Goal: Task Accomplishment & Management: Manage account settings

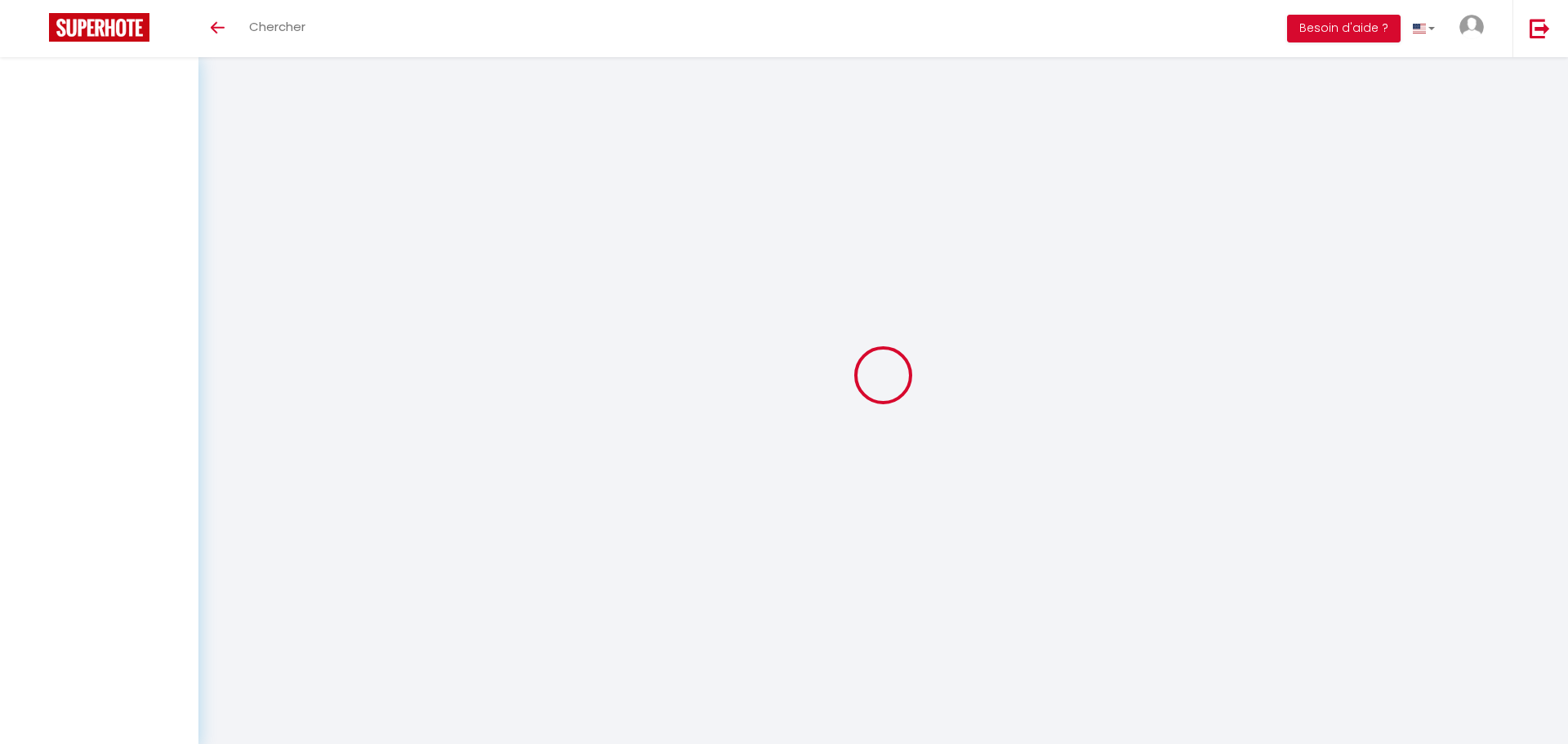
select select
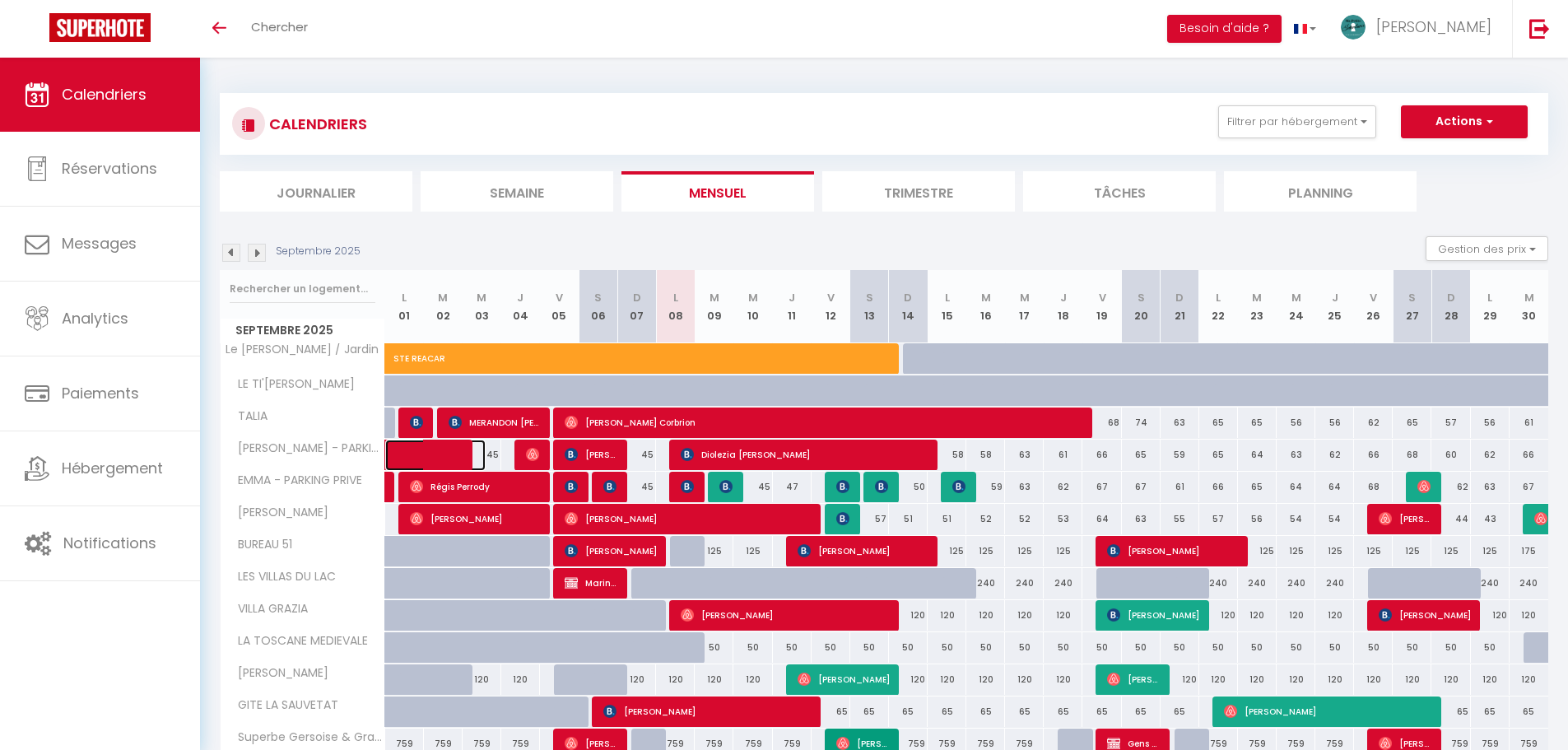
click at [418, 451] on span at bounding box center [447, 455] width 76 height 31
select select "OK"
select select "0"
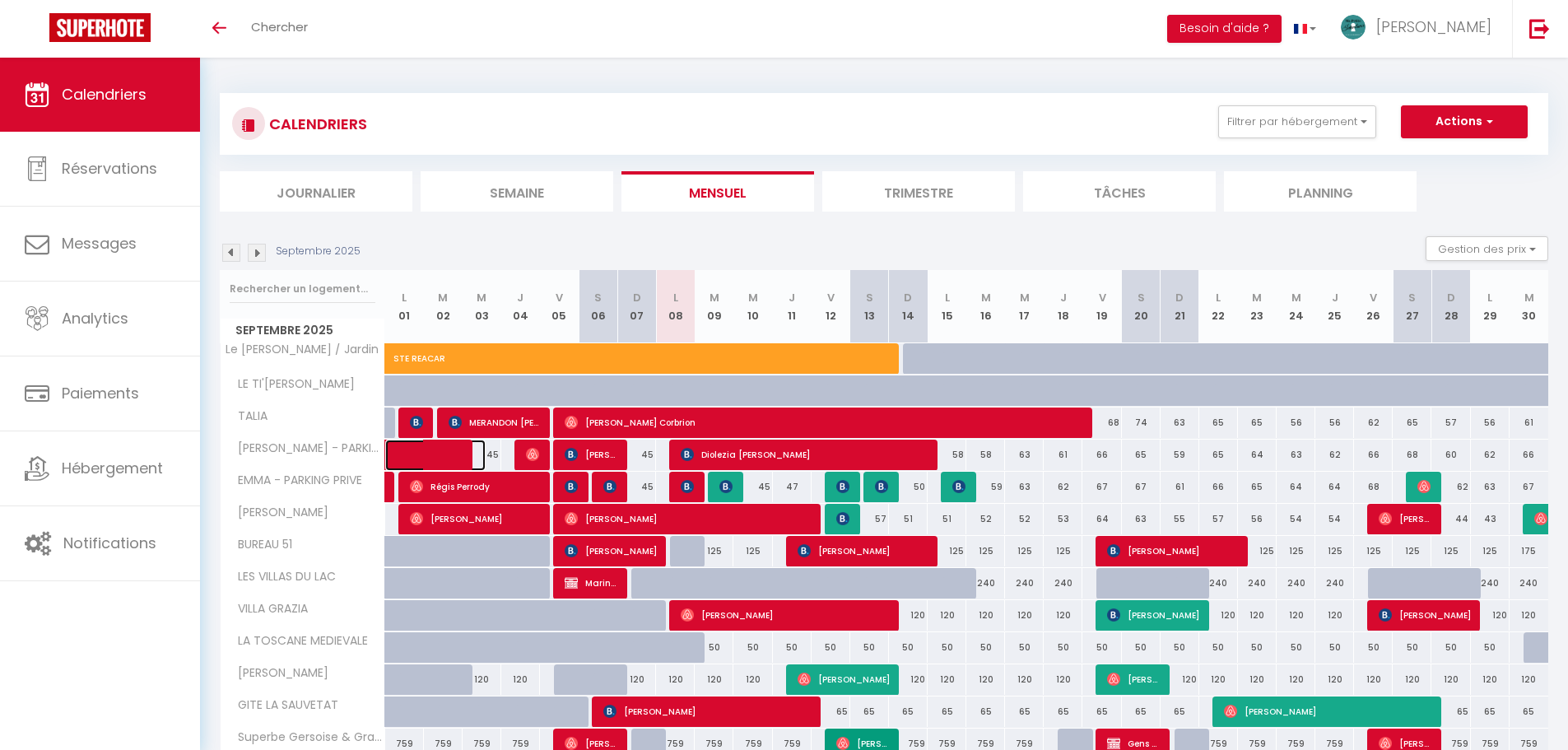
select select "1"
select select
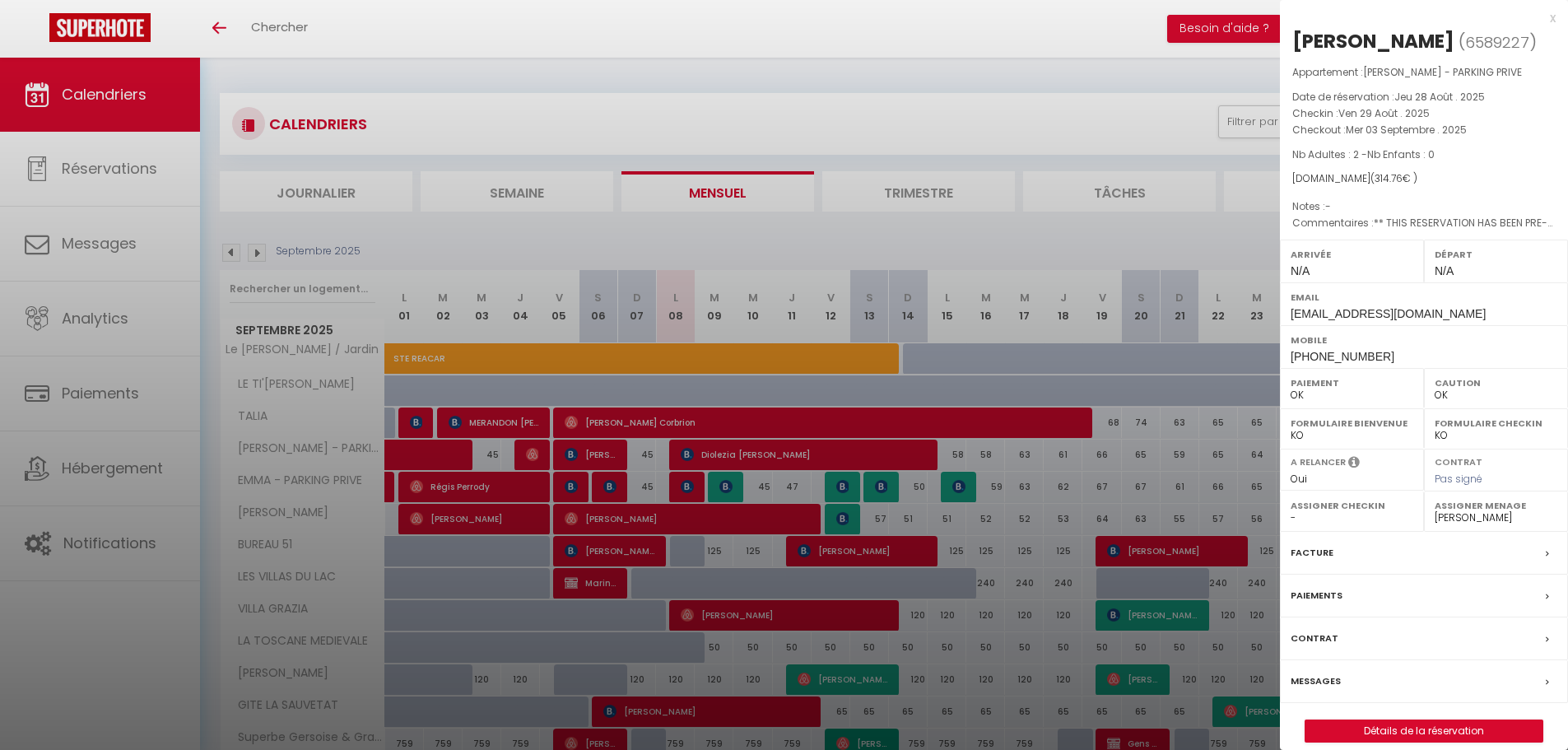
click at [418, 451] on div at bounding box center [784, 375] width 1568 height 750
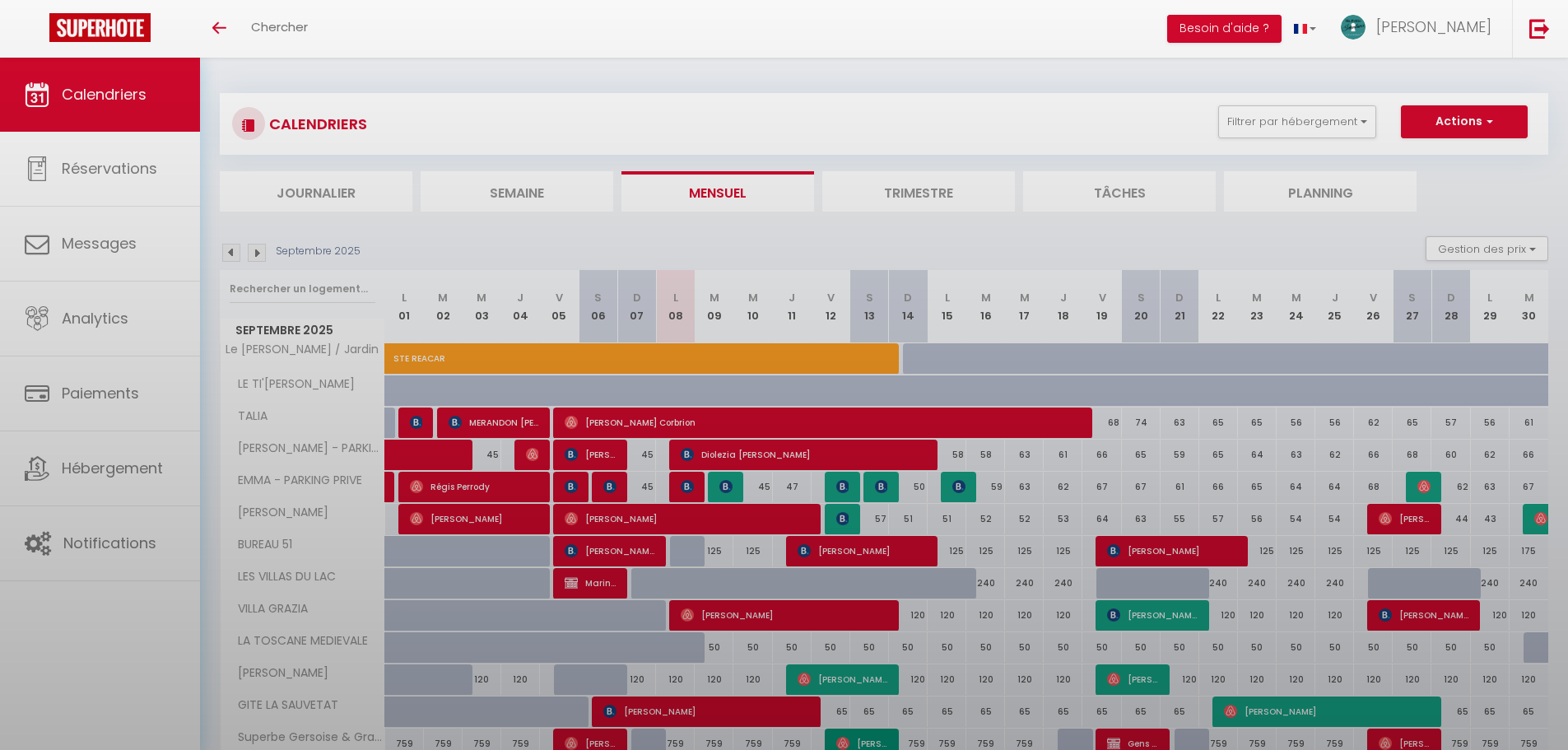
click at [418, 451] on body "🟢 Des questions ou besoin d'assistance pour la migration AirBnB? Connectez-vous…" at bounding box center [784, 476] width 1568 height 836
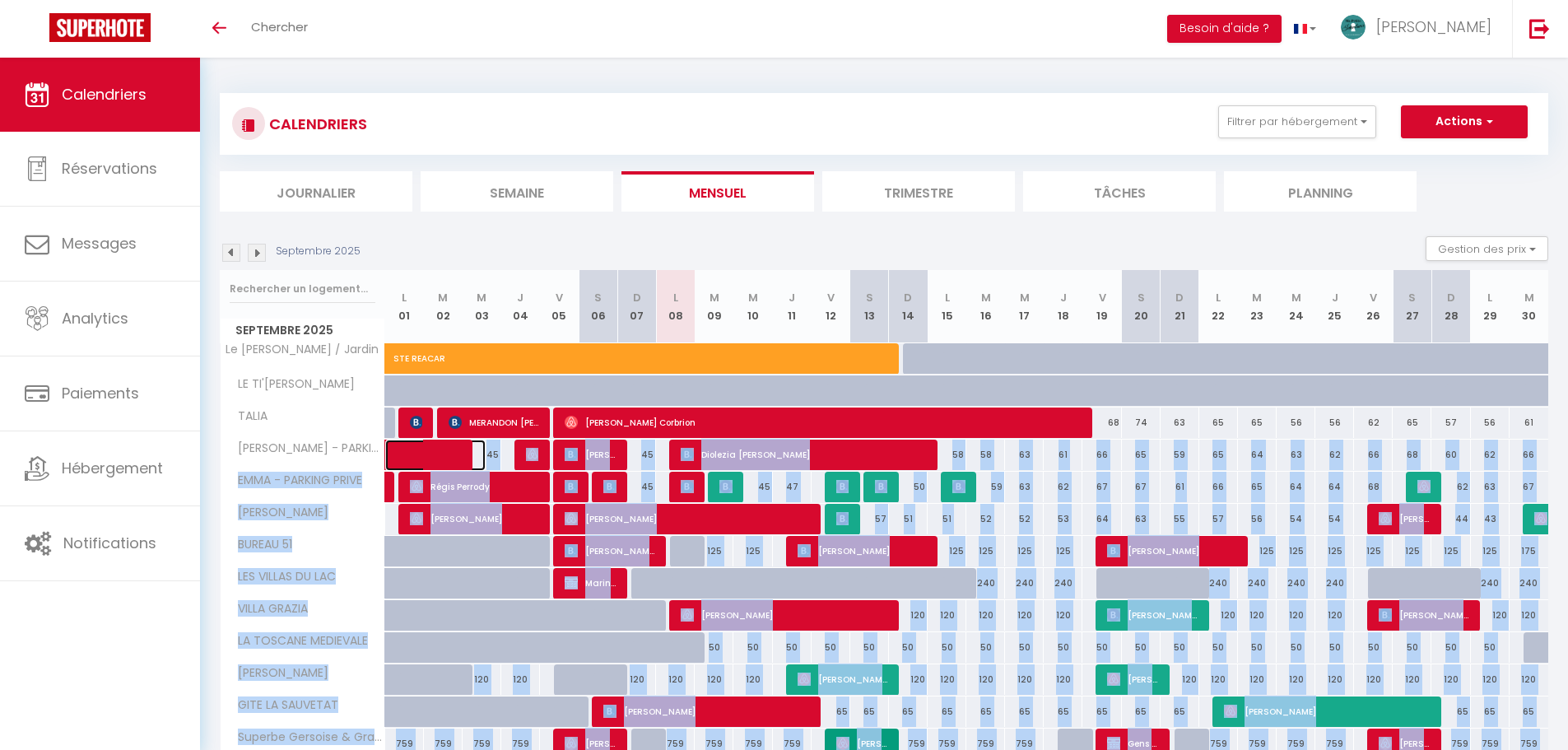
click at [418, 451] on span at bounding box center [447, 455] width 76 height 31
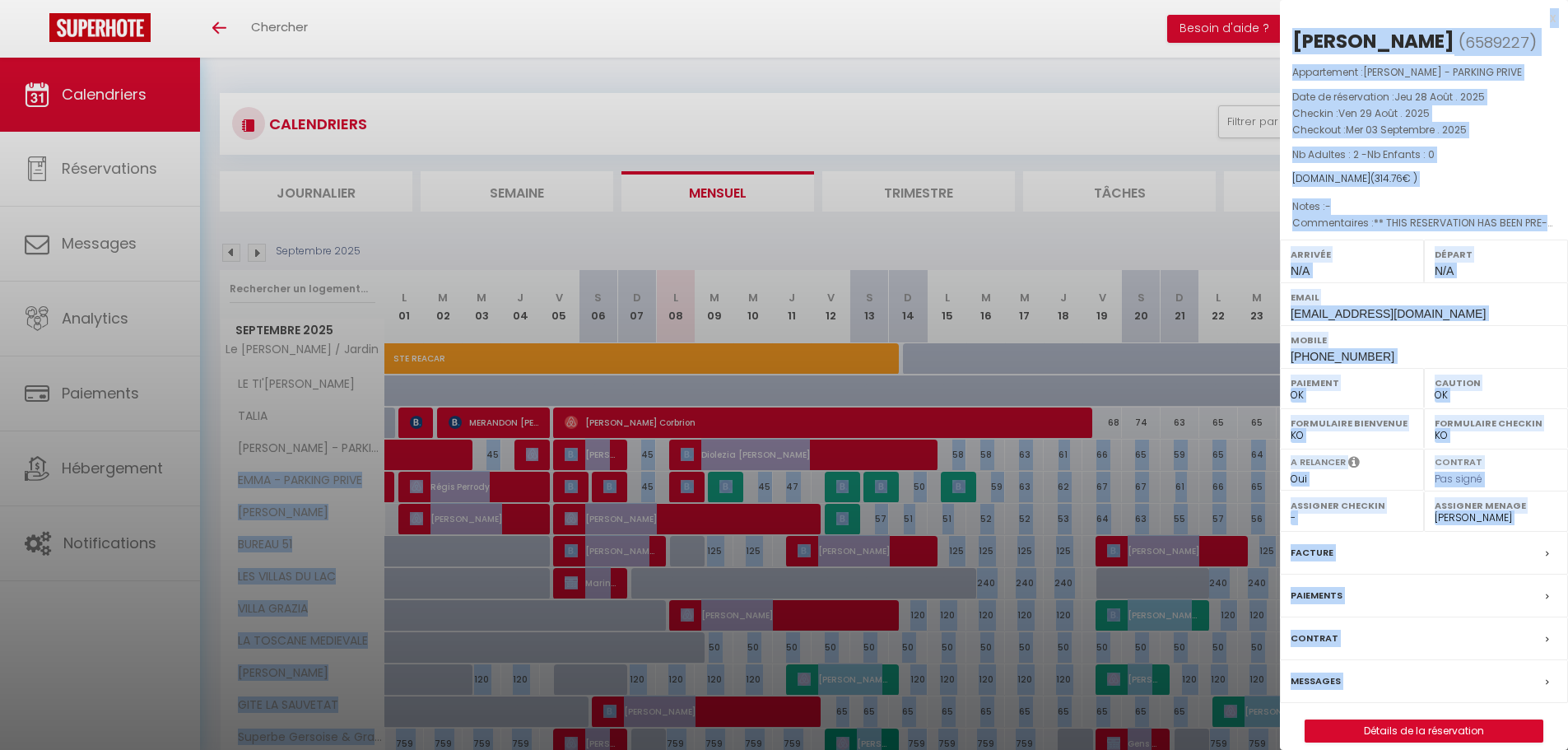
click at [783, 90] on div at bounding box center [784, 375] width 1568 height 750
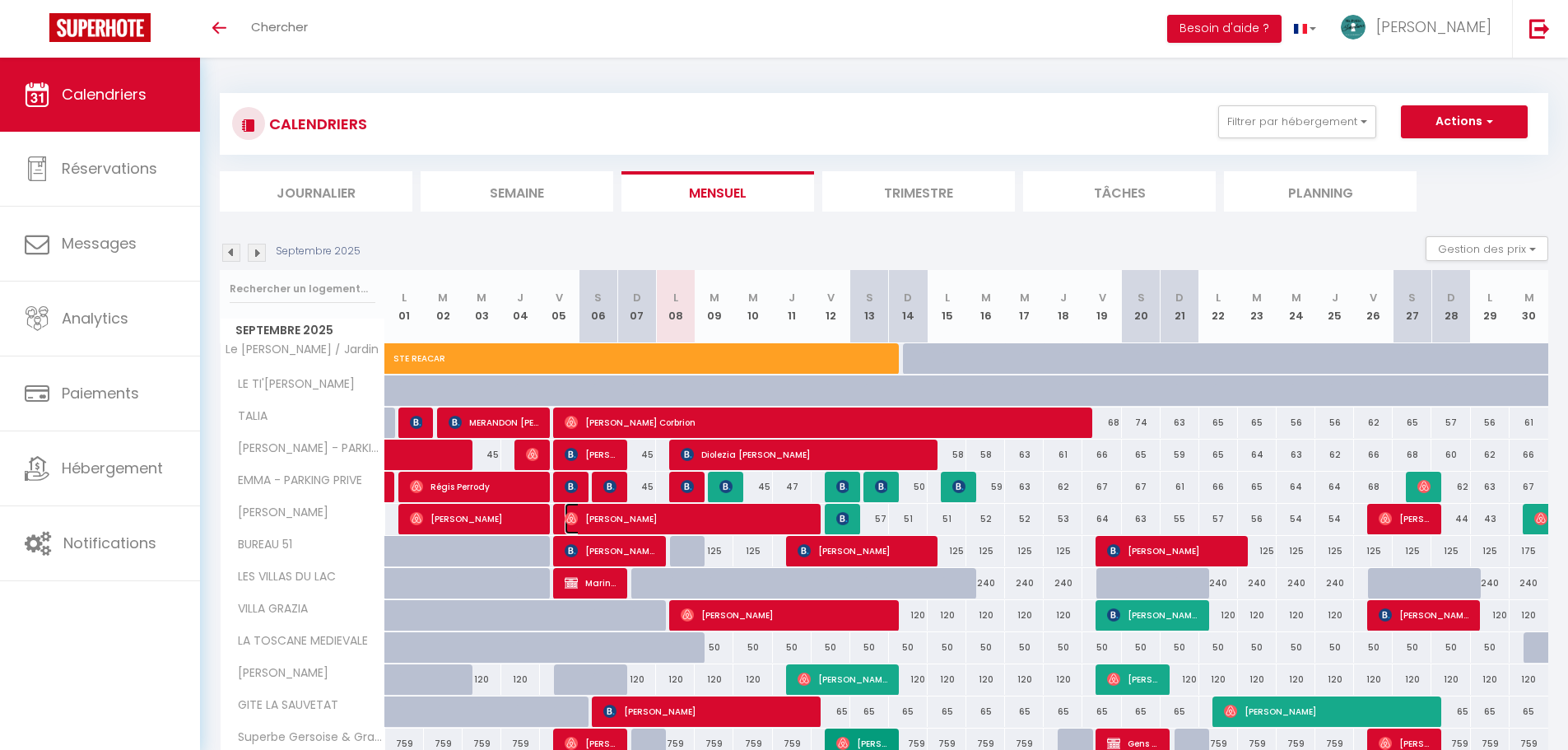
click at [639, 519] on span "[PERSON_NAME]" at bounding box center [687, 518] width 245 height 31
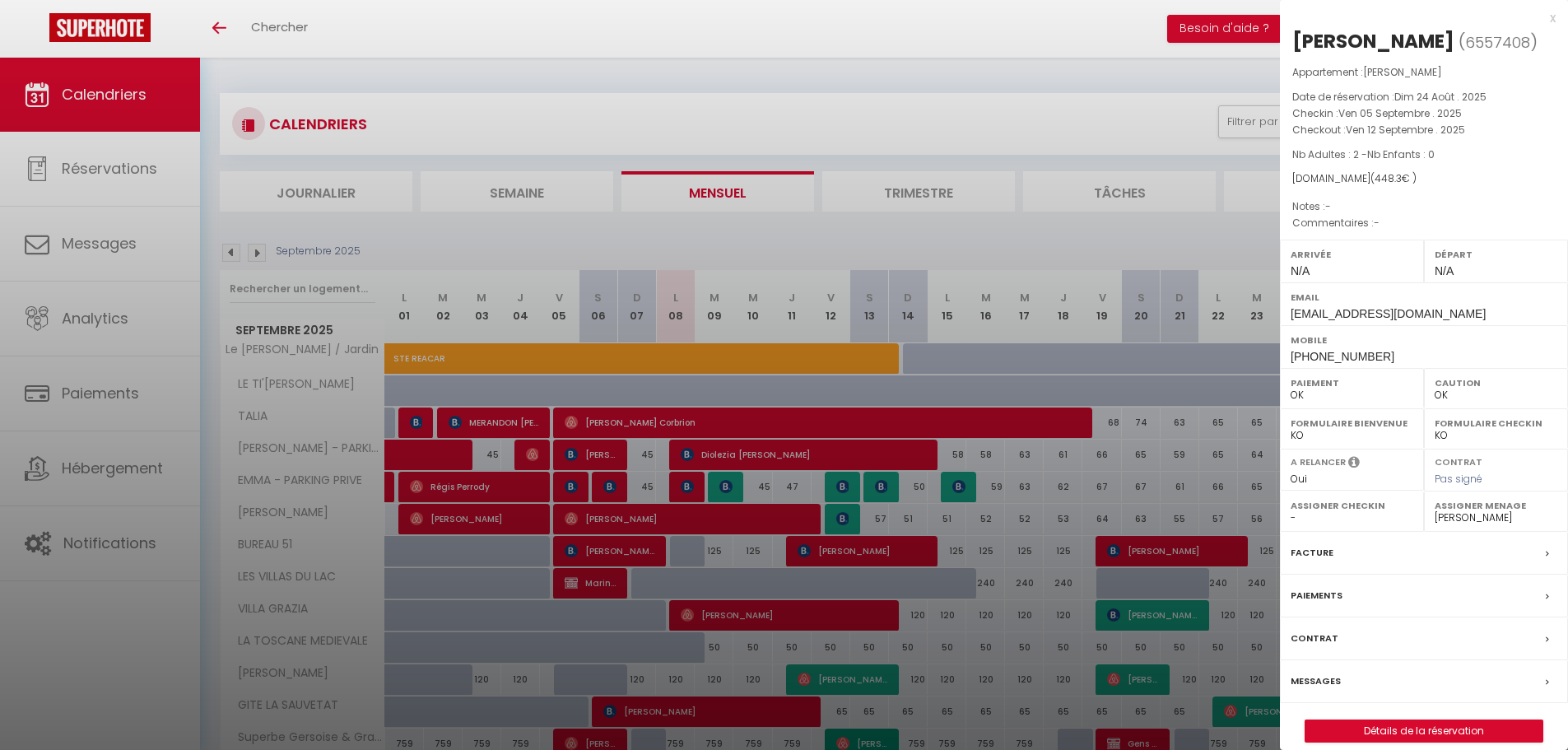
click at [639, 519] on div at bounding box center [784, 375] width 1568 height 750
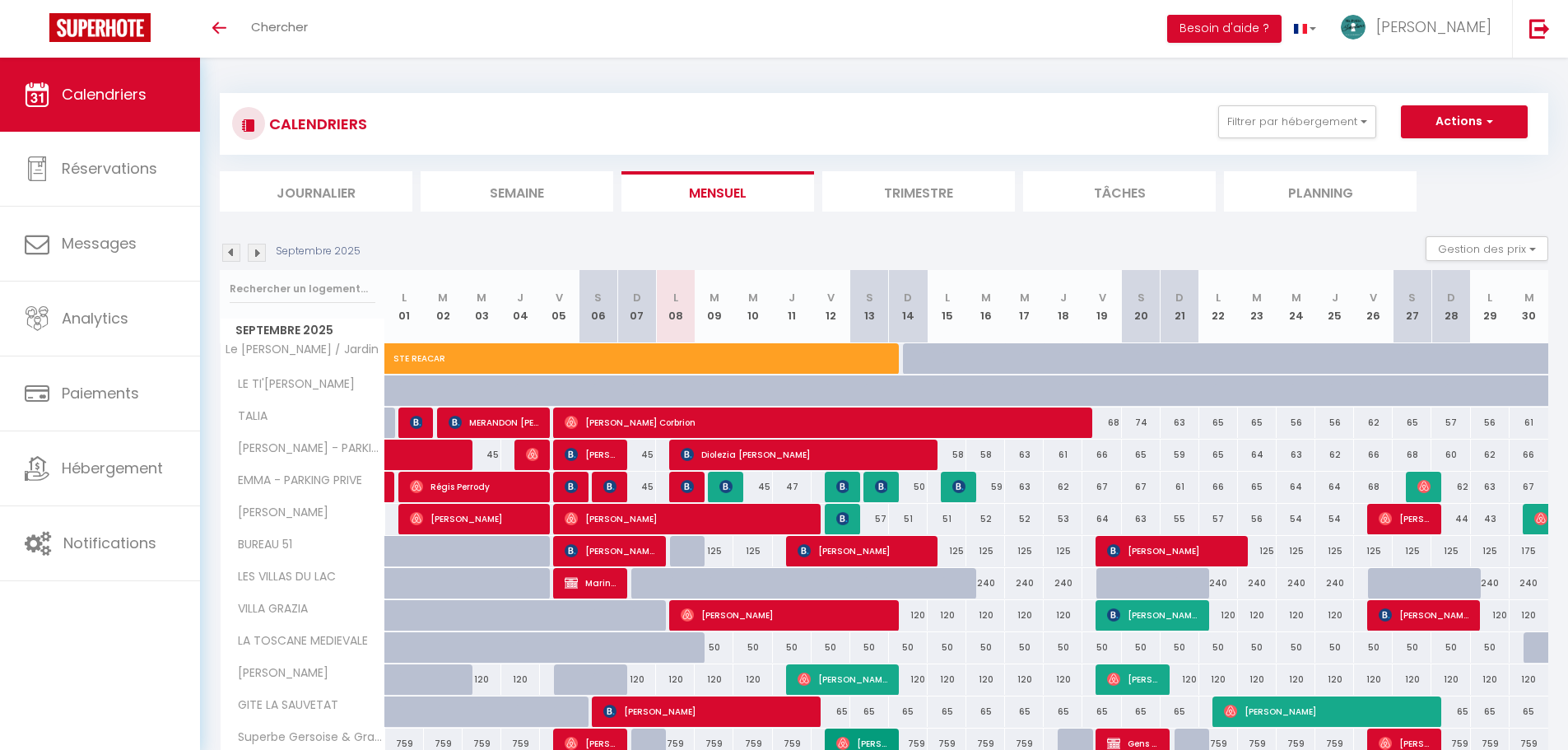
scroll to position [82, 0]
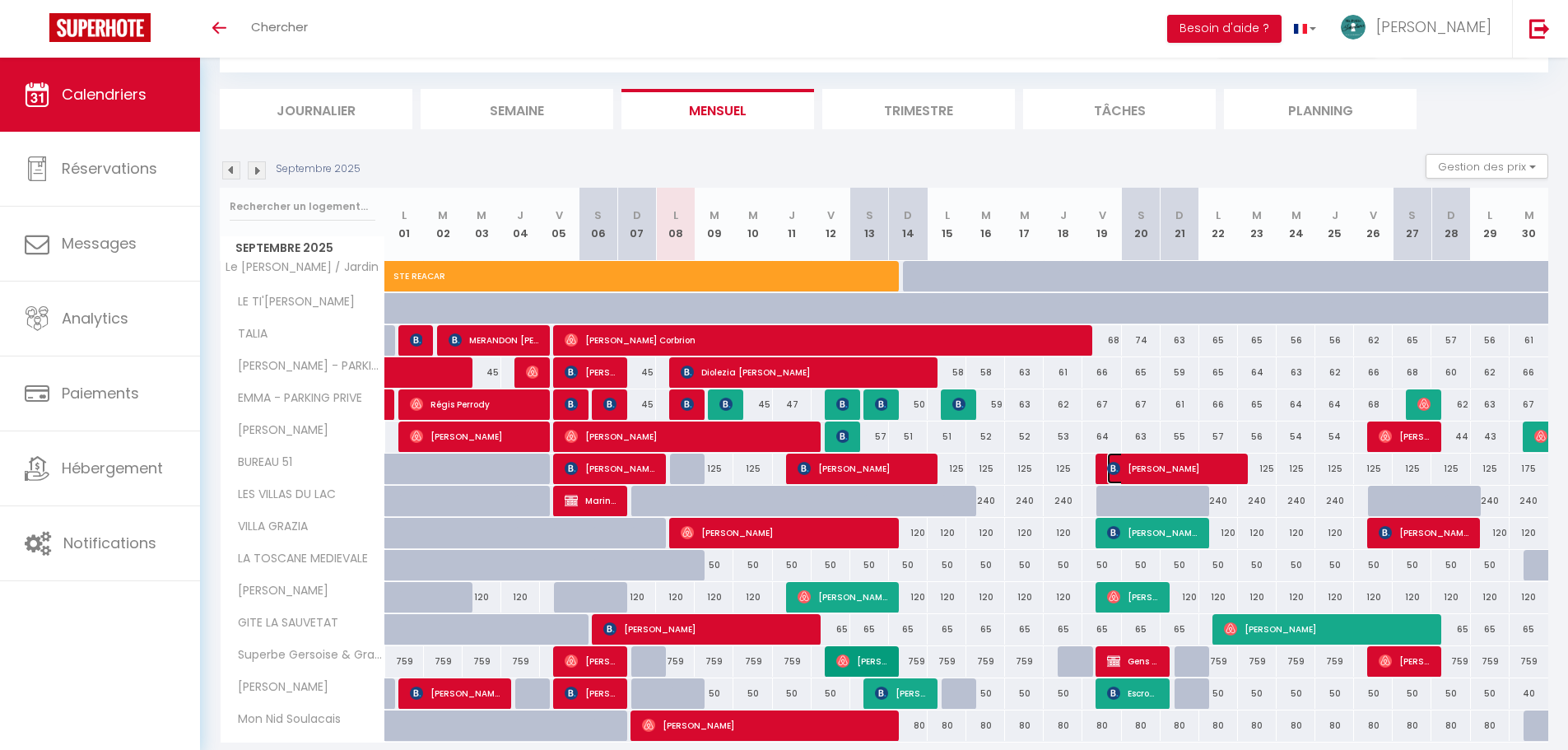
click at [783, 471] on span "[PERSON_NAME]" at bounding box center [1172, 468] width 130 height 31
select select "36644"
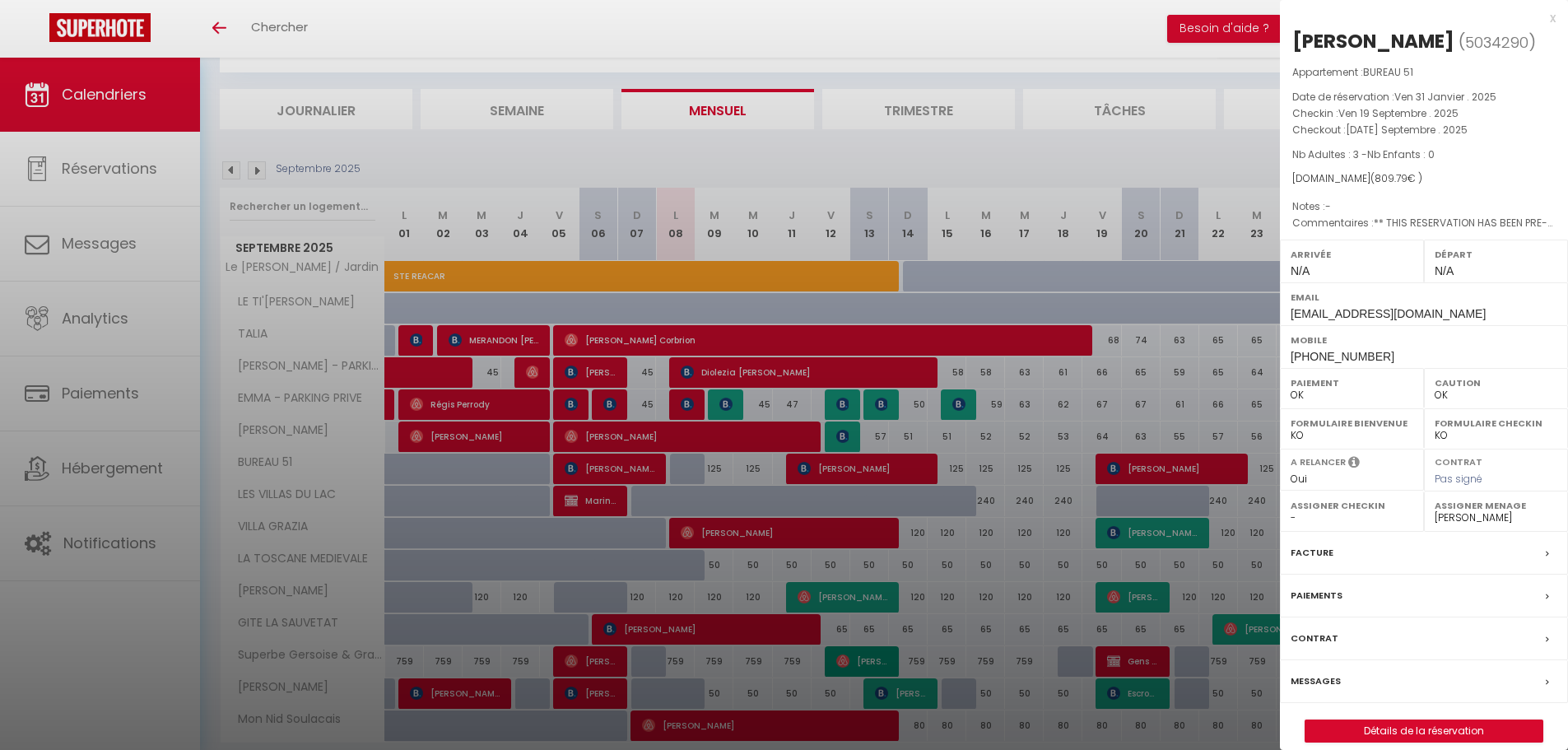
click at [783, 472] on div at bounding box center [784, 375] width 1568 height 750
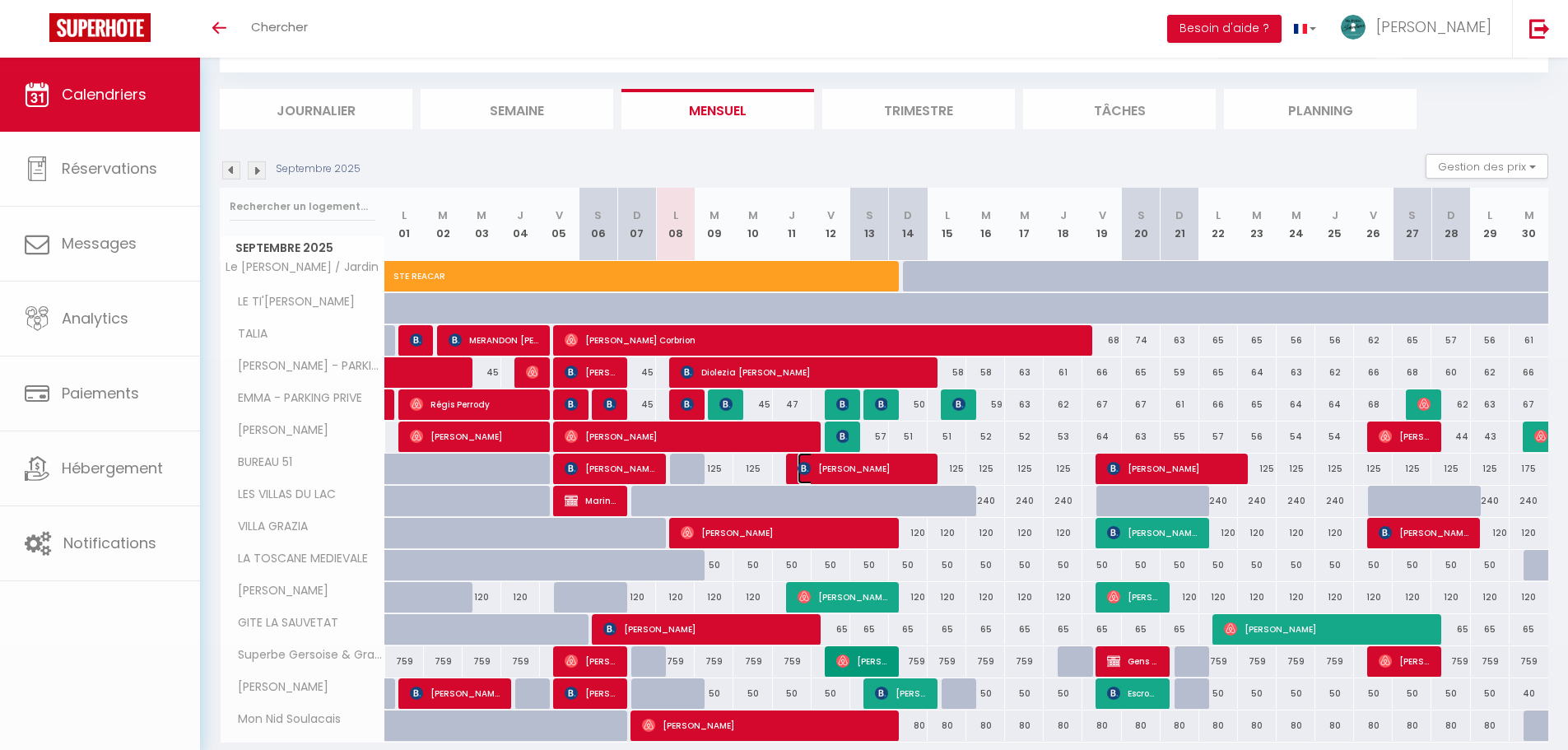
click at [783, 472] on span "[PERSON_NAME]" at bounding box center [862, 468] width 130 height 31
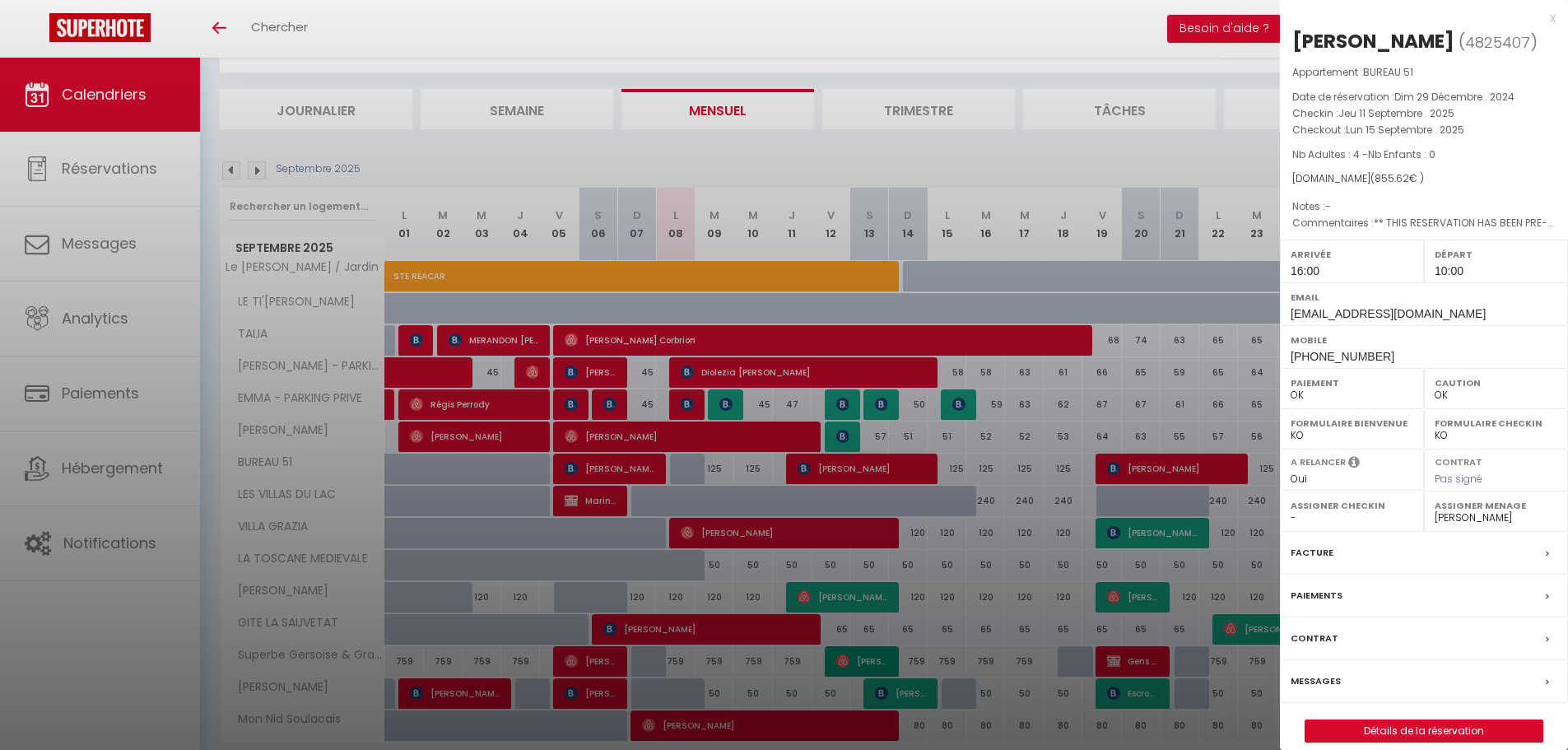
click at [783, 472] on div at bounding box center [784, 375] width 1568 height 750
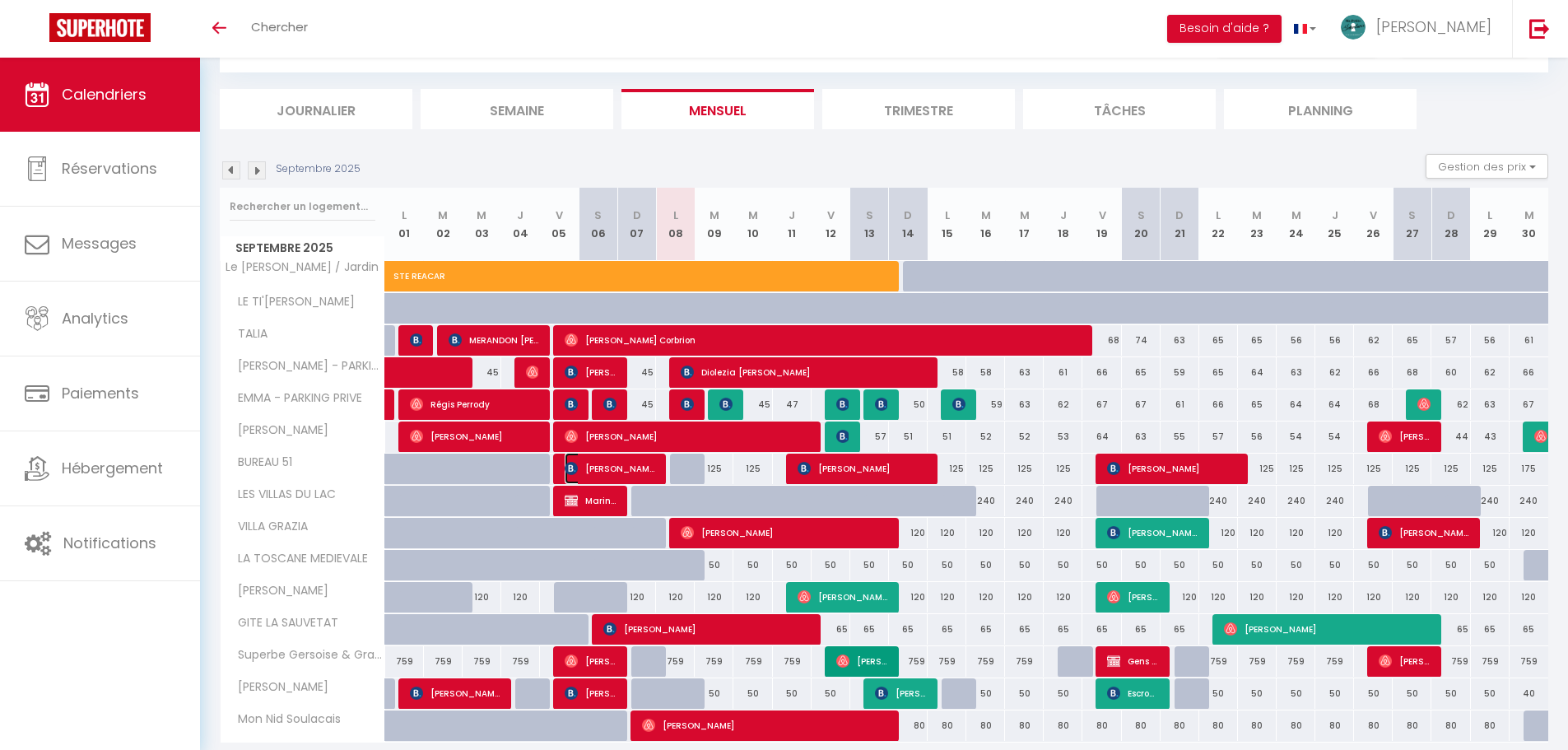
click at [585, 467] on span "[PERSON_NAME]" at bounding box center [610, 468] width 90 height 31
select select "0"
select select "33852"
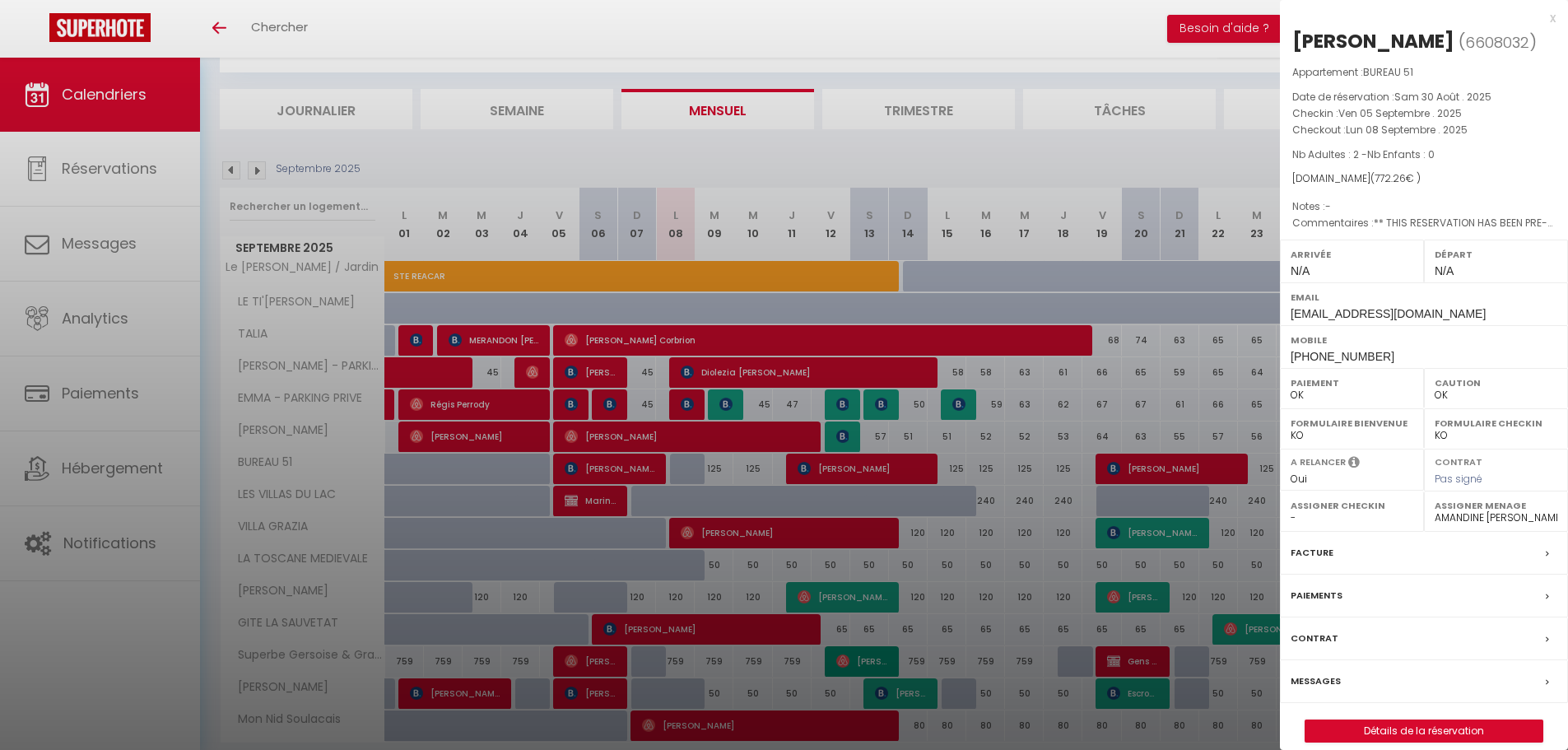
click at [585, 467] on div at bounding box center [784, 375] width 1568 height 750
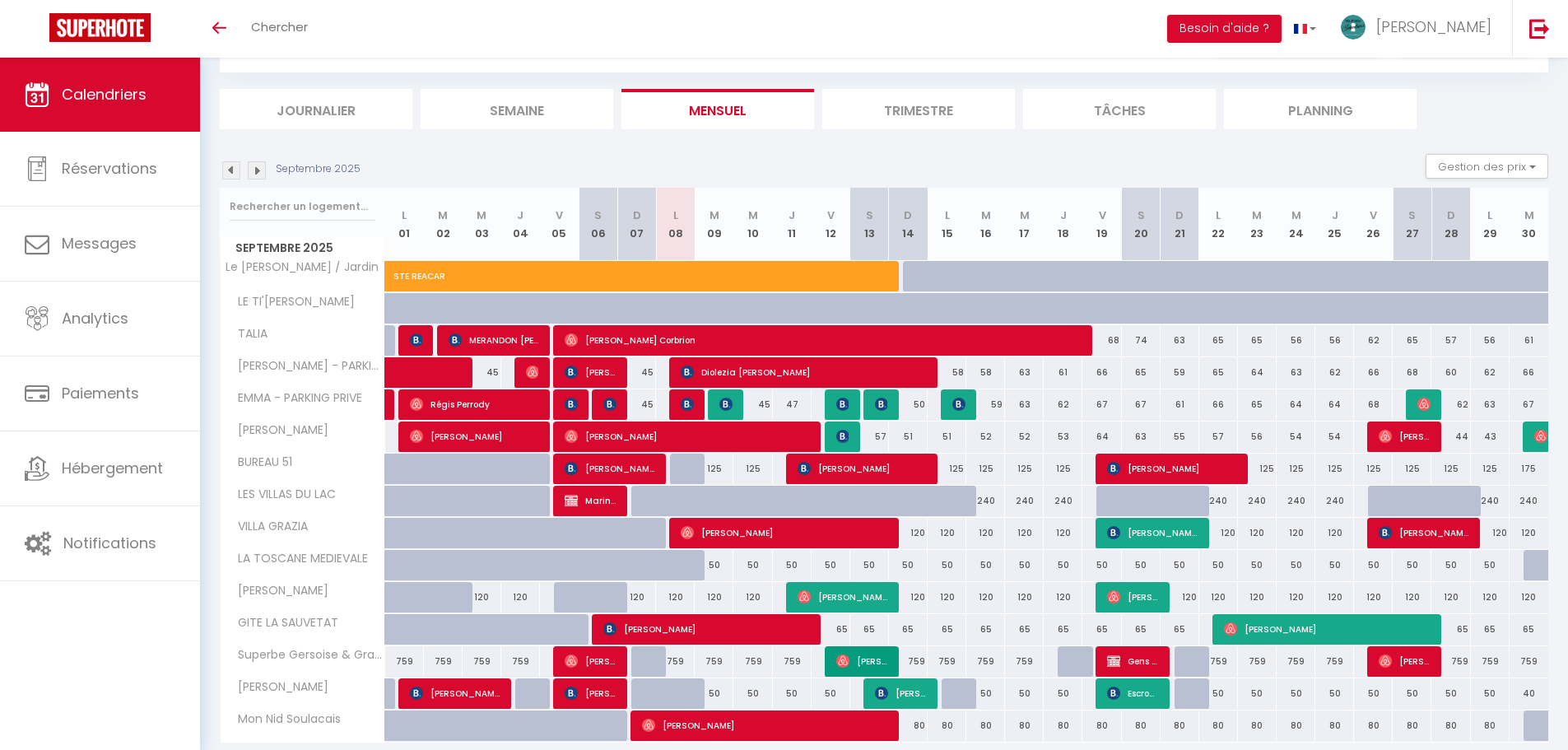
click at [258, 169] on img at bounding box center [257, 171] width 18 height 18
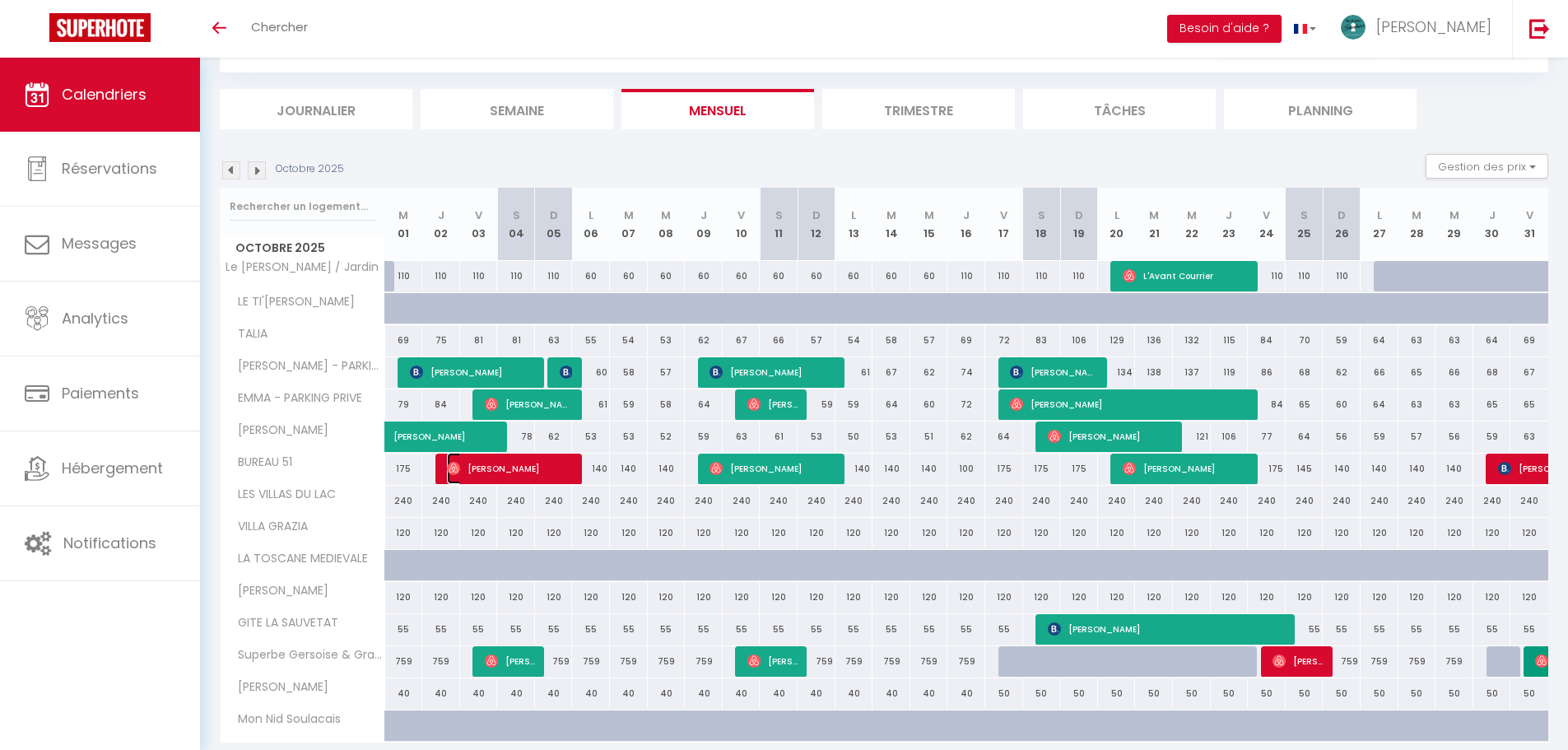
click at [516, 461] on span "[PERSON_NAME]" at bounding box center [510, 468] width 126 height 31
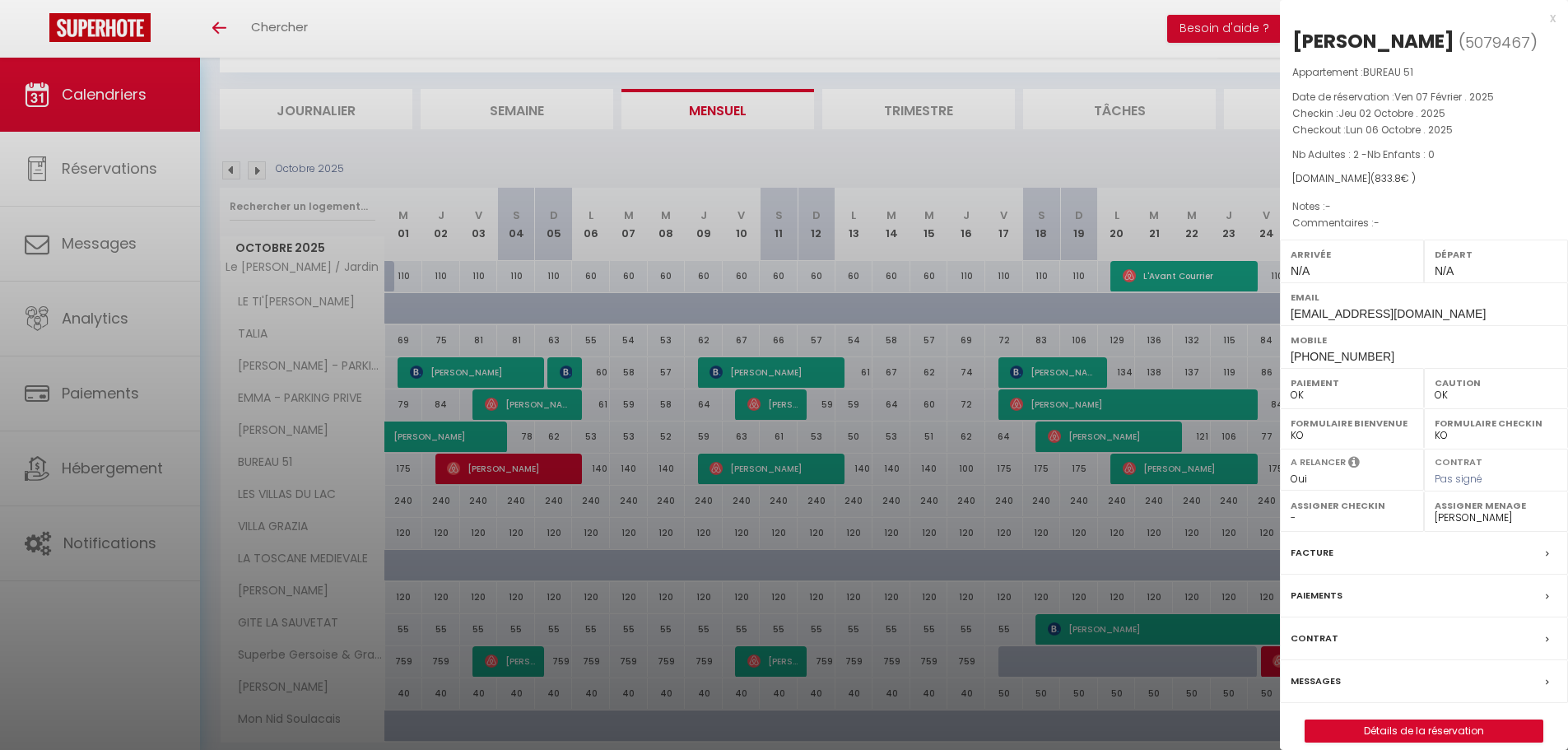
click at [516, 461] on div at bounding box center [784, 375] width 1568 height 750
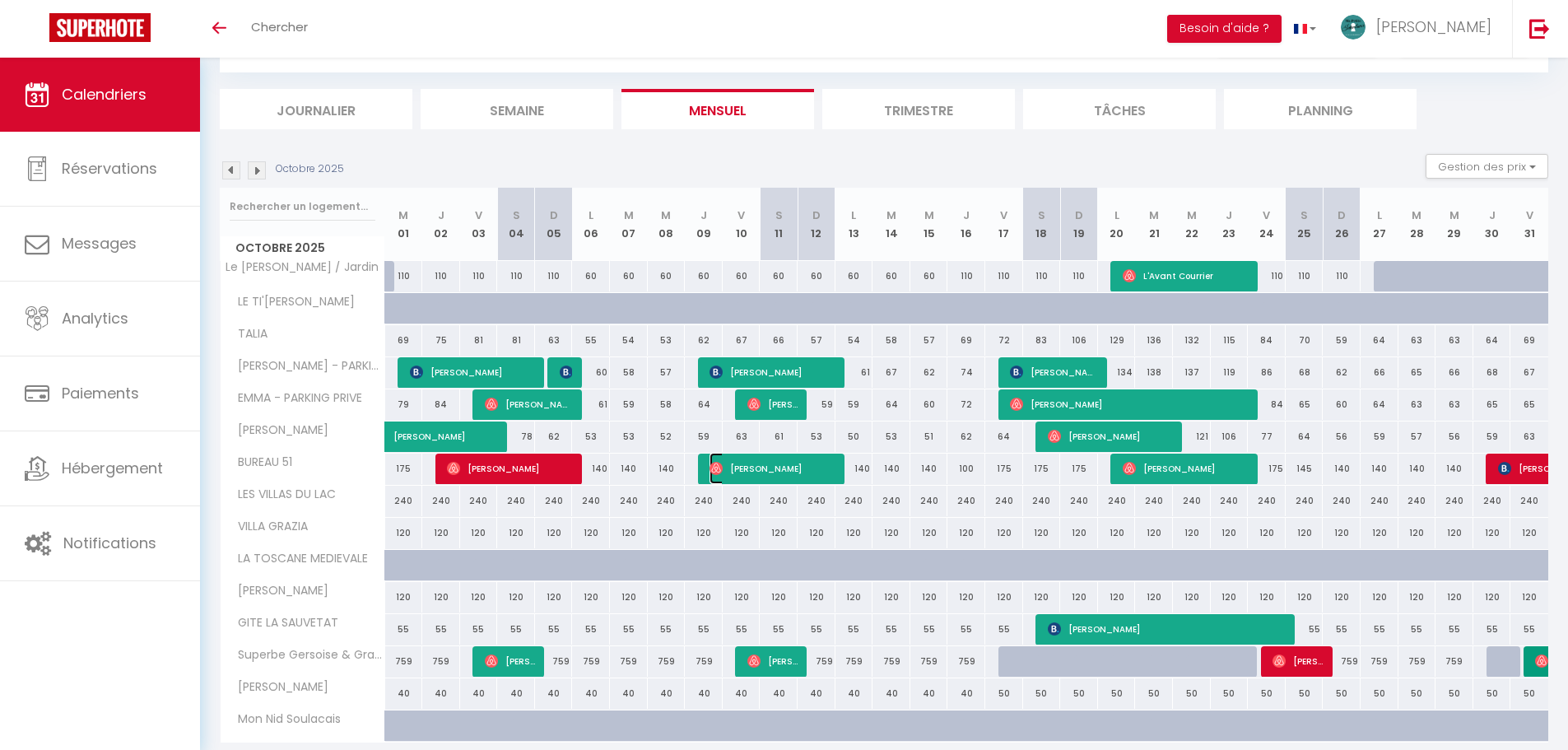
click at [741, 464] on span "[PERSON_NAME]" at bounding box center [772, 468] width 126 height 31
select select "33852"
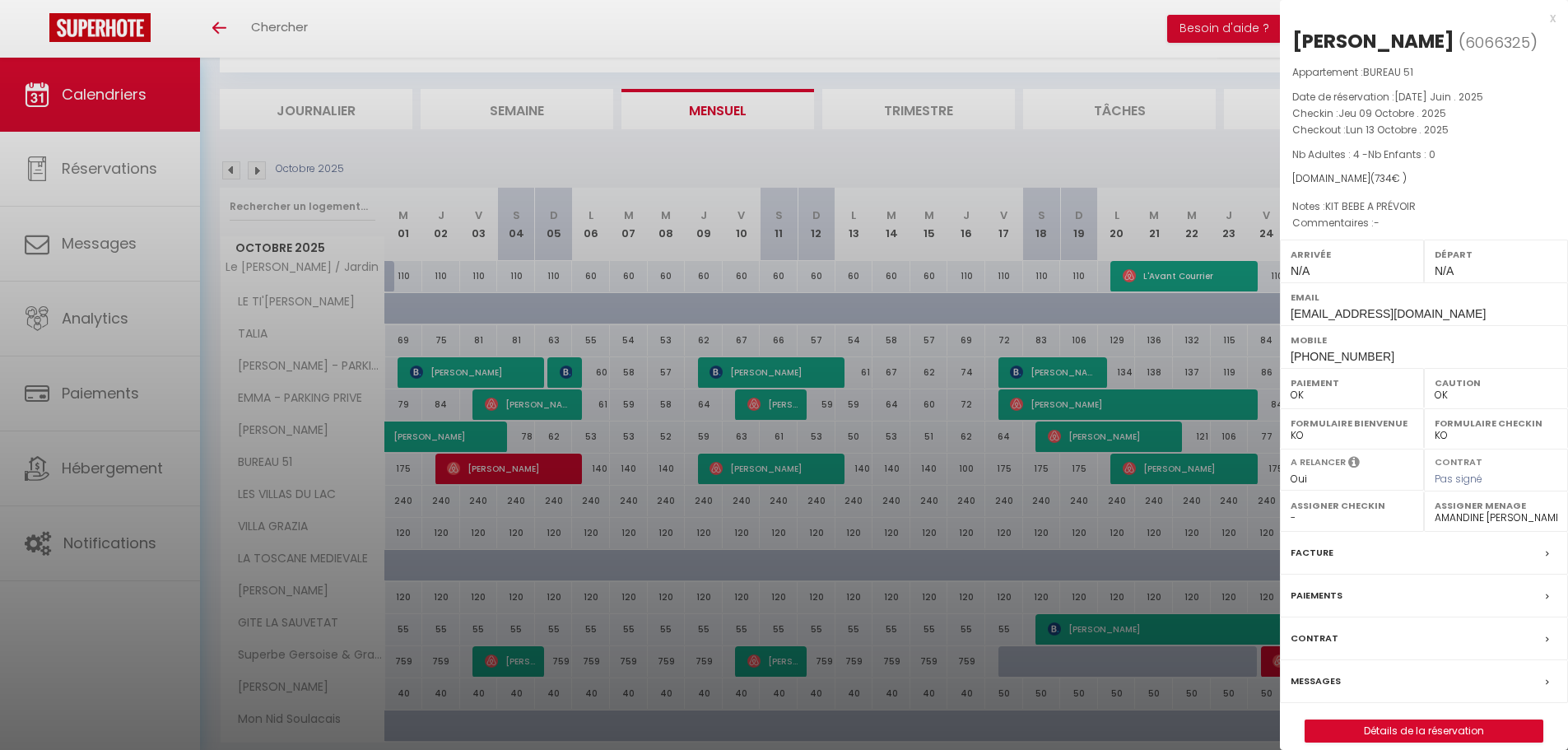
click at [741, 464] on div at bounding box center [784, 375] width 1568 height 750
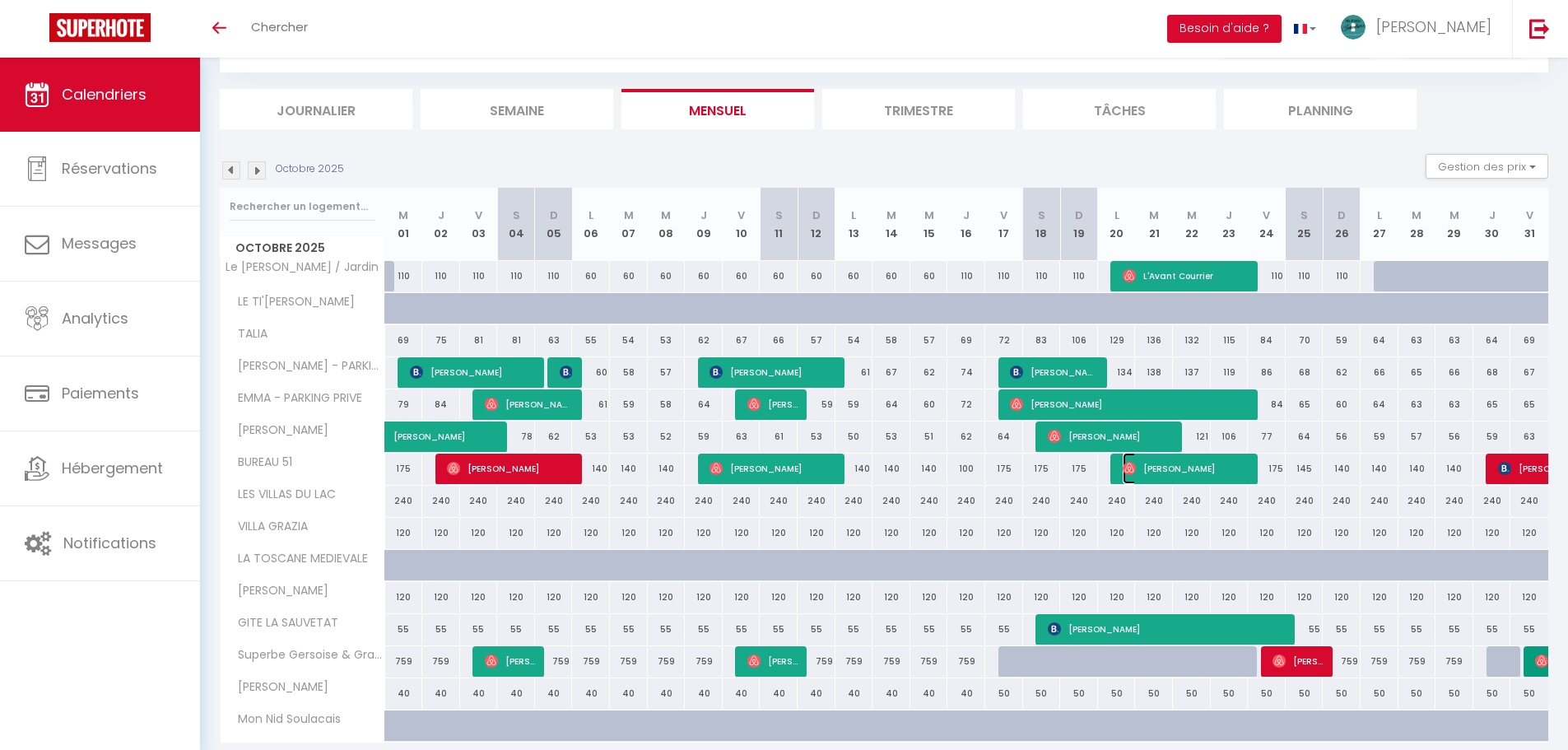
click at [783, 472] on span "[PERSON_NAME]" at bounding box center [1185, 468] width 126 height 31
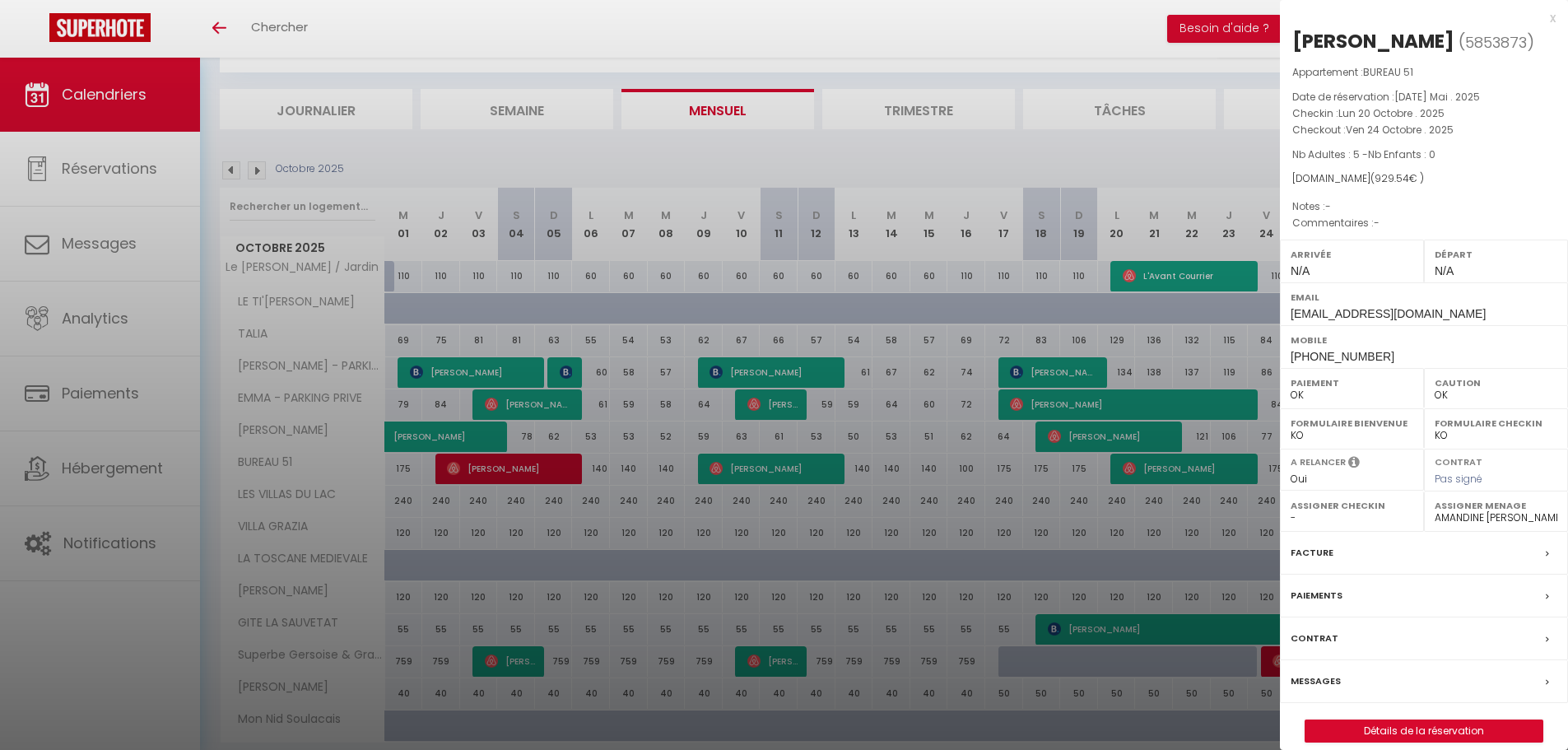
click at [783, 472] on div at bounding box center [784, 375] width 1568 height 750
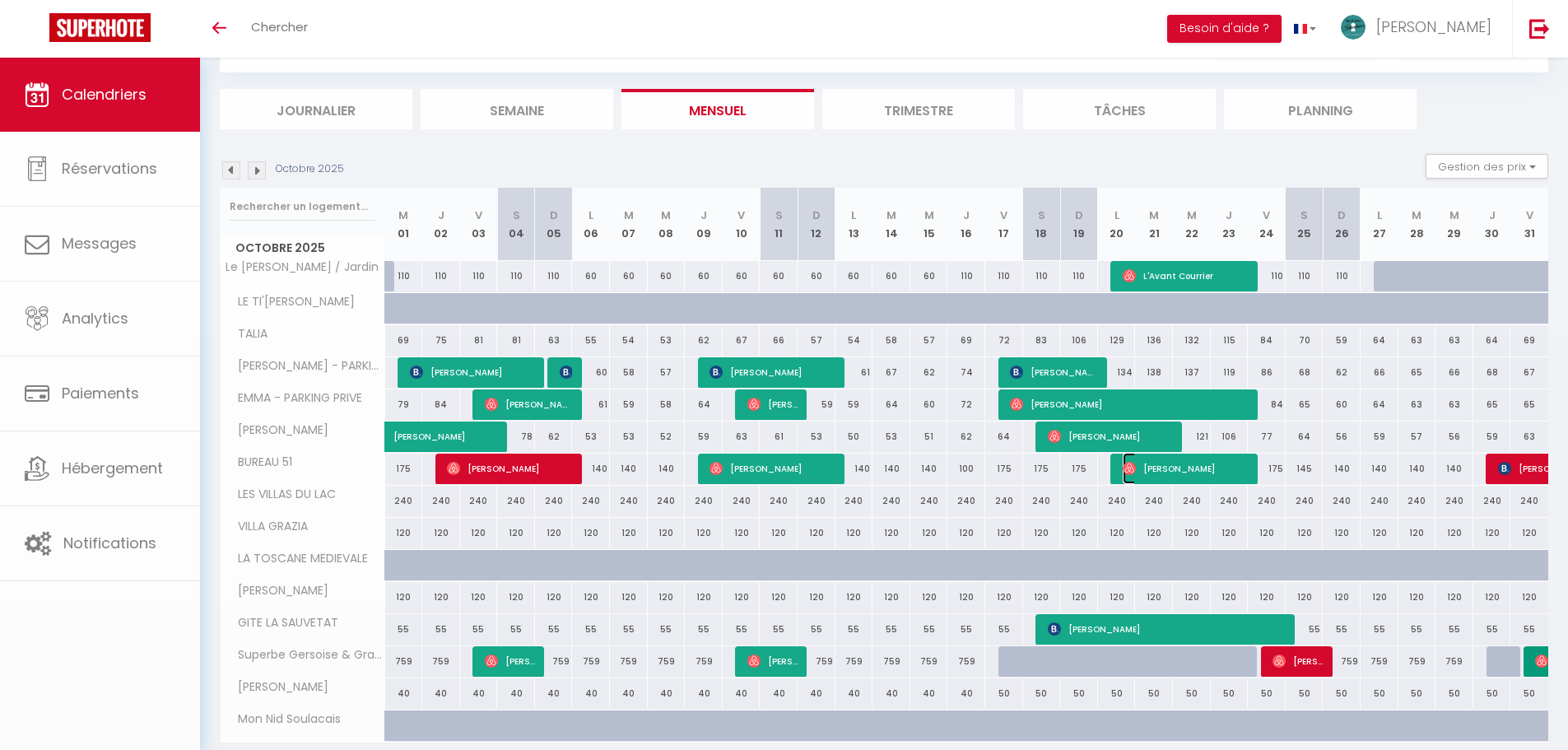
click at [783, 472] on span "[PERSON_NAME]" at bounding box center [1185, 468] width 126 height 31
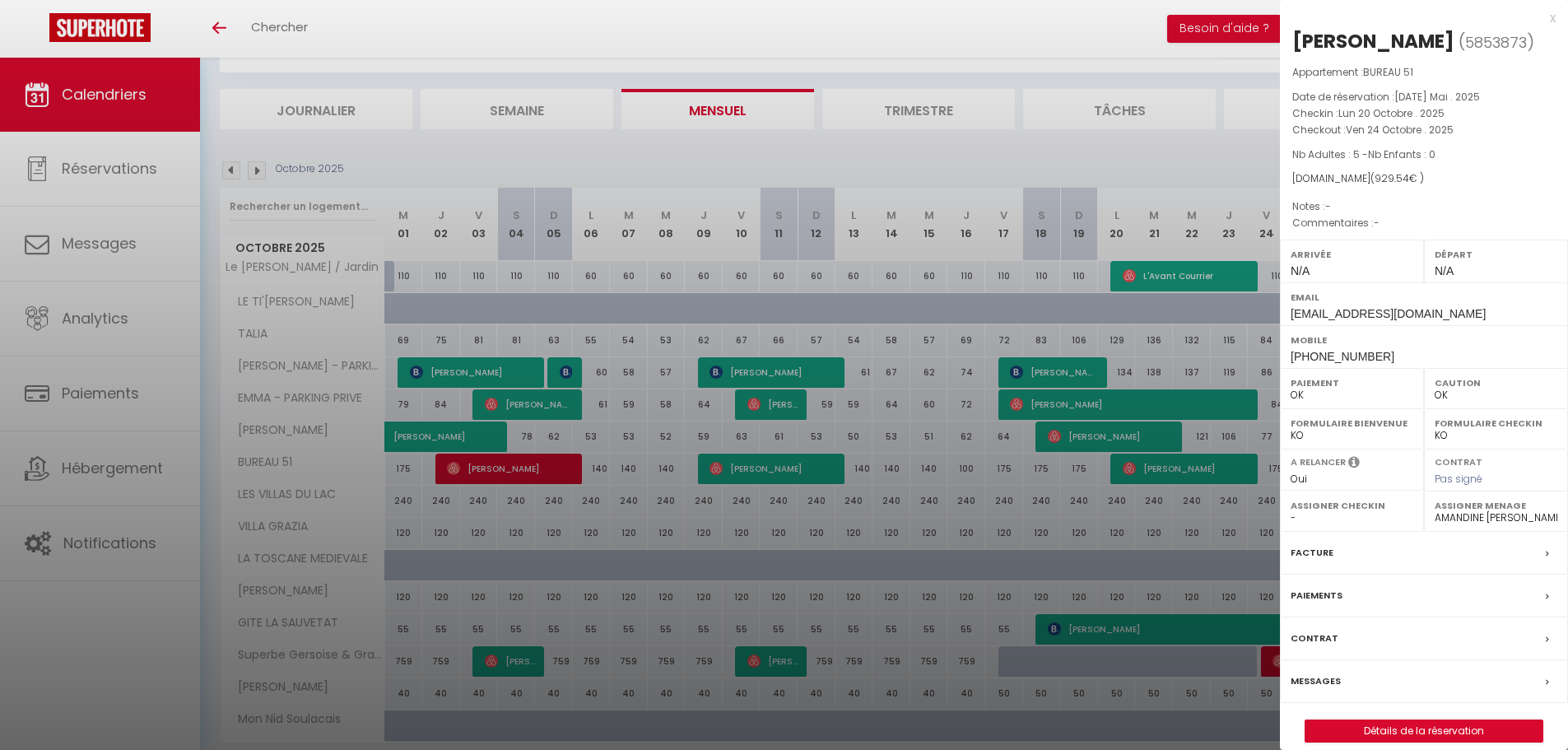
click at [783, 472] on div at bounding box center [784, 375] width 1568 height 750
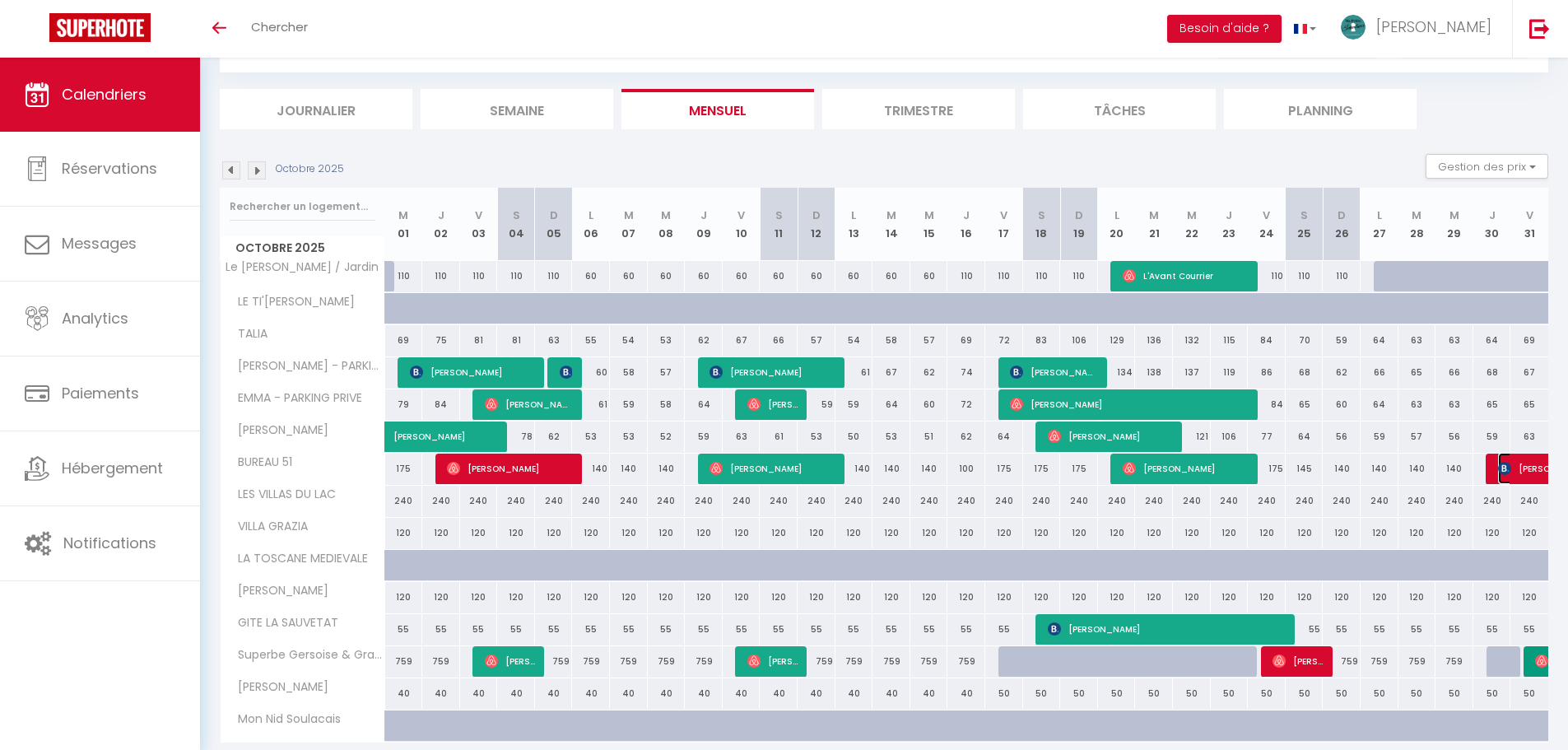
click at [783, 468] on span "[PERSON_NAME]" at bounding box center [1555, 468] width 114 height 31
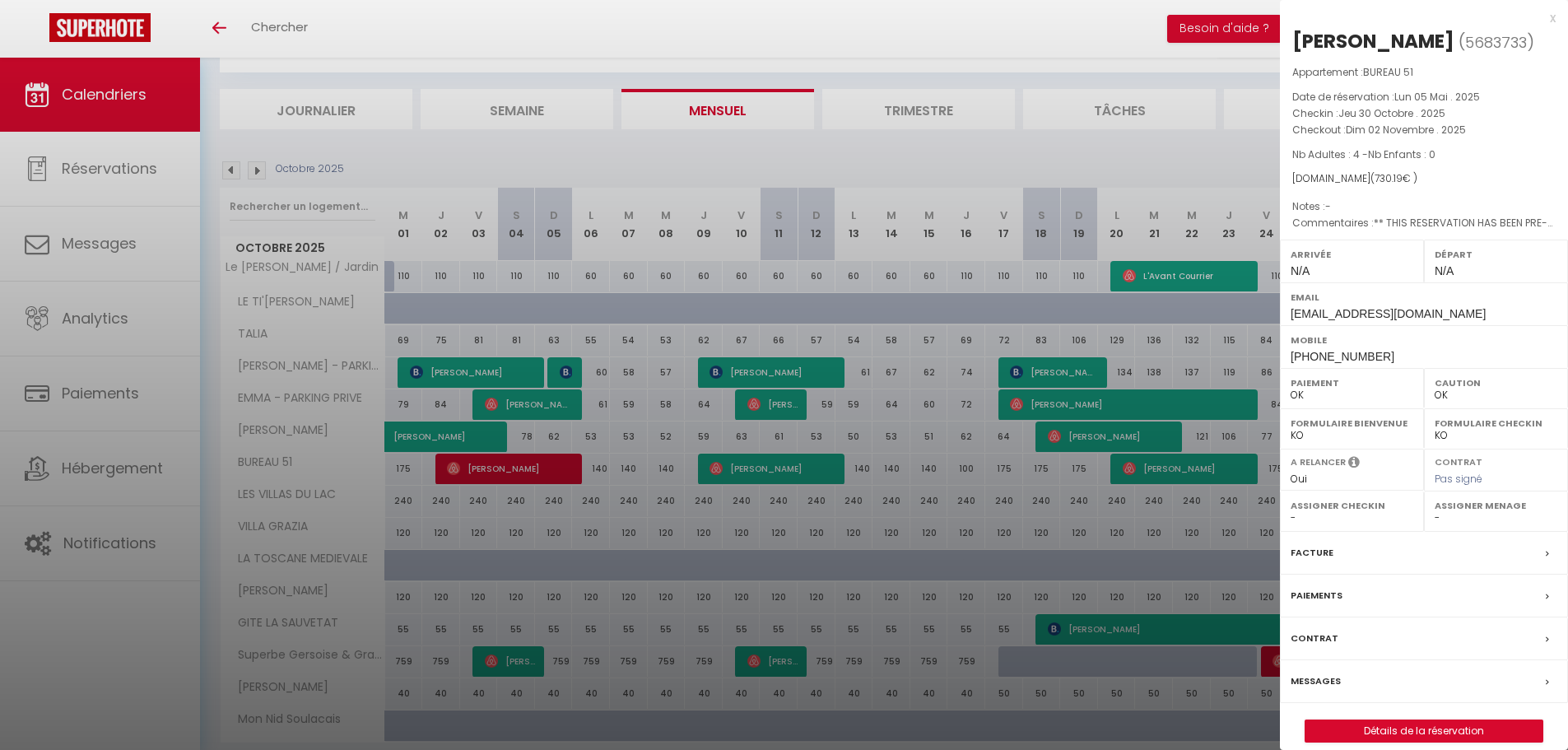
click at [783, 498] on div at bounding box center [784, 375] width 1568 height 750
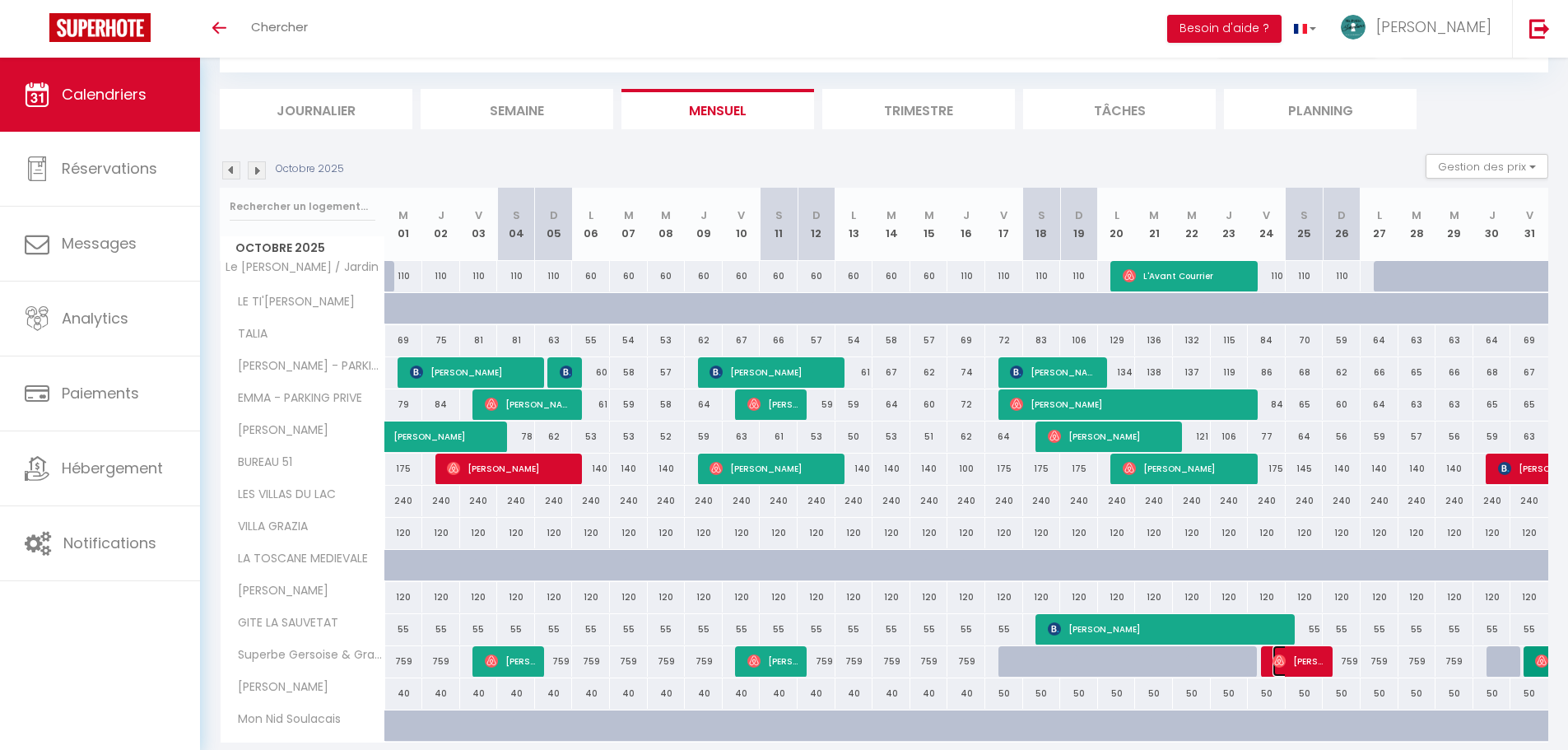
click at [783, 600] on img at bounding box center [1280, 661] width 13 height 13
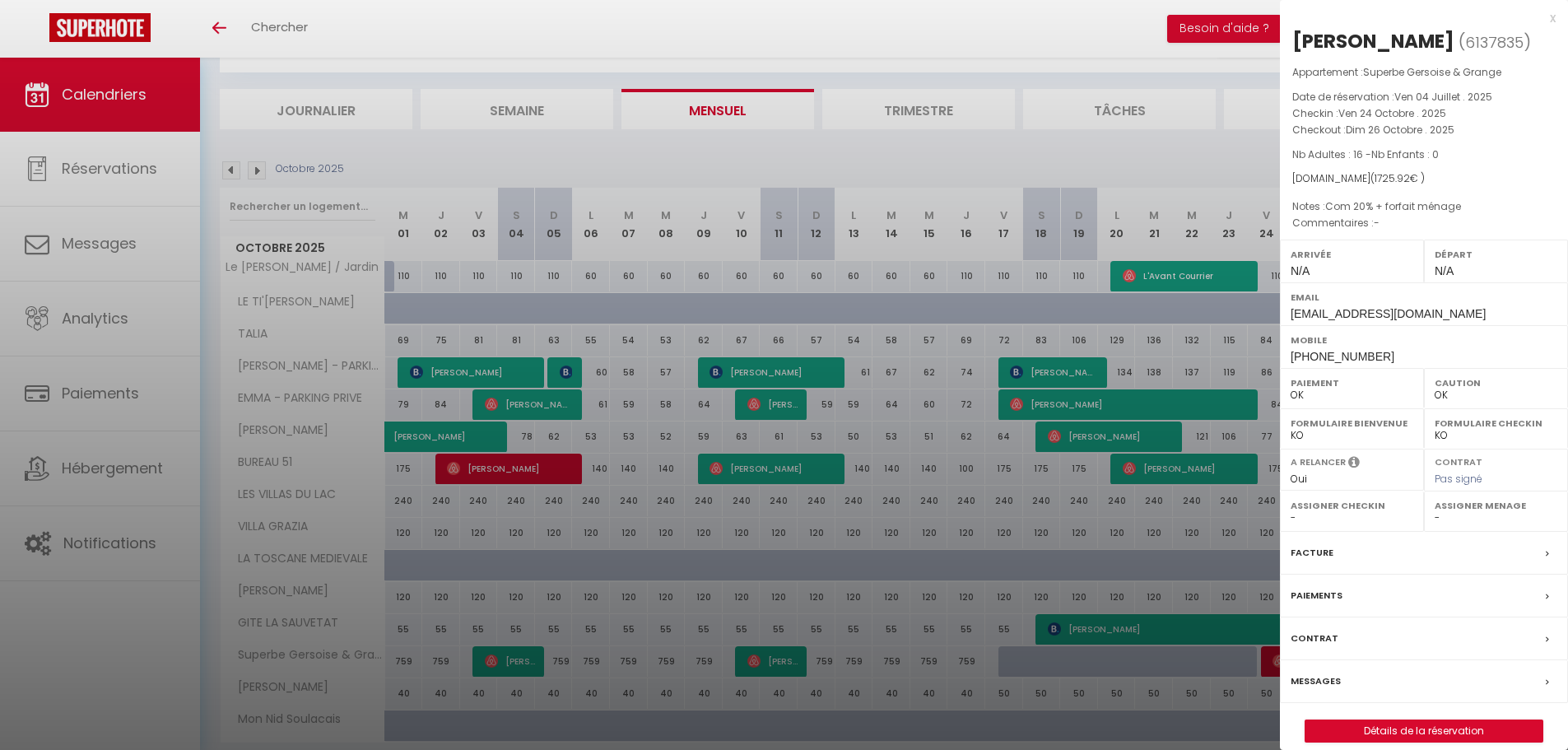
click at [783, 600] on div at bounding box center [784, 375] width 1568 height 750
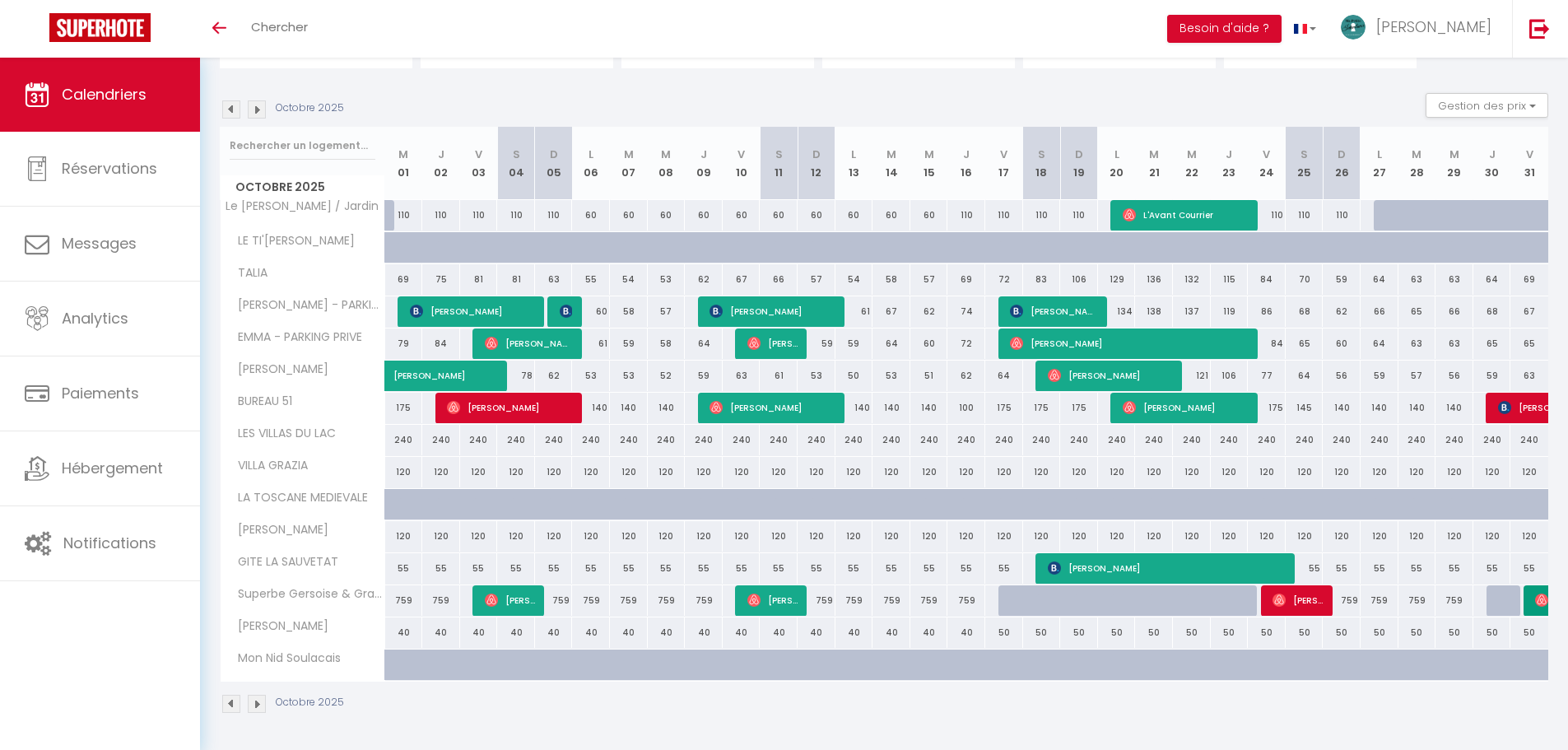
scroll to position [61, 0]
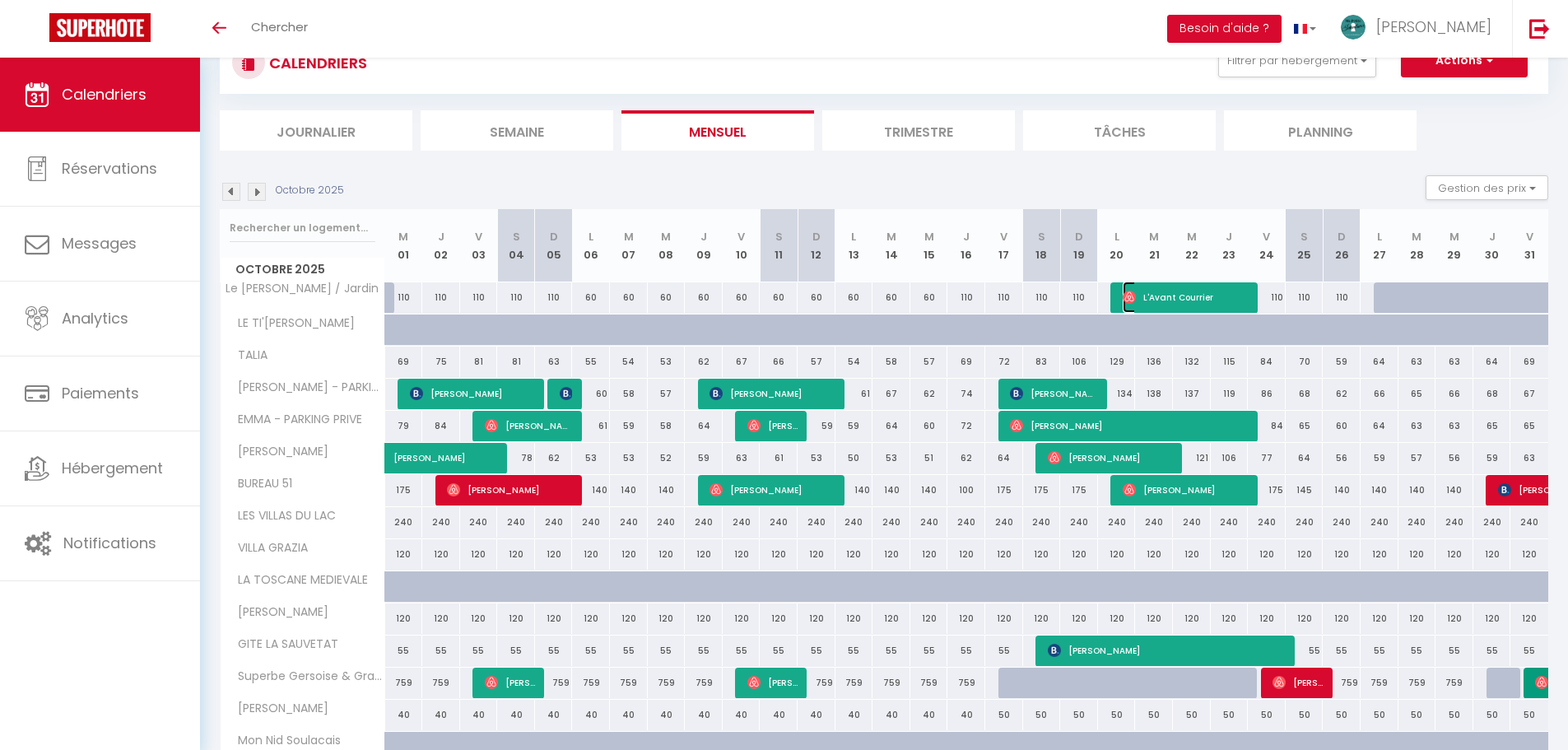
click at [783, 297] on span "L'Avant Courrier" at bounding box center [1185, 297] width 126 height 31
select select "33852"
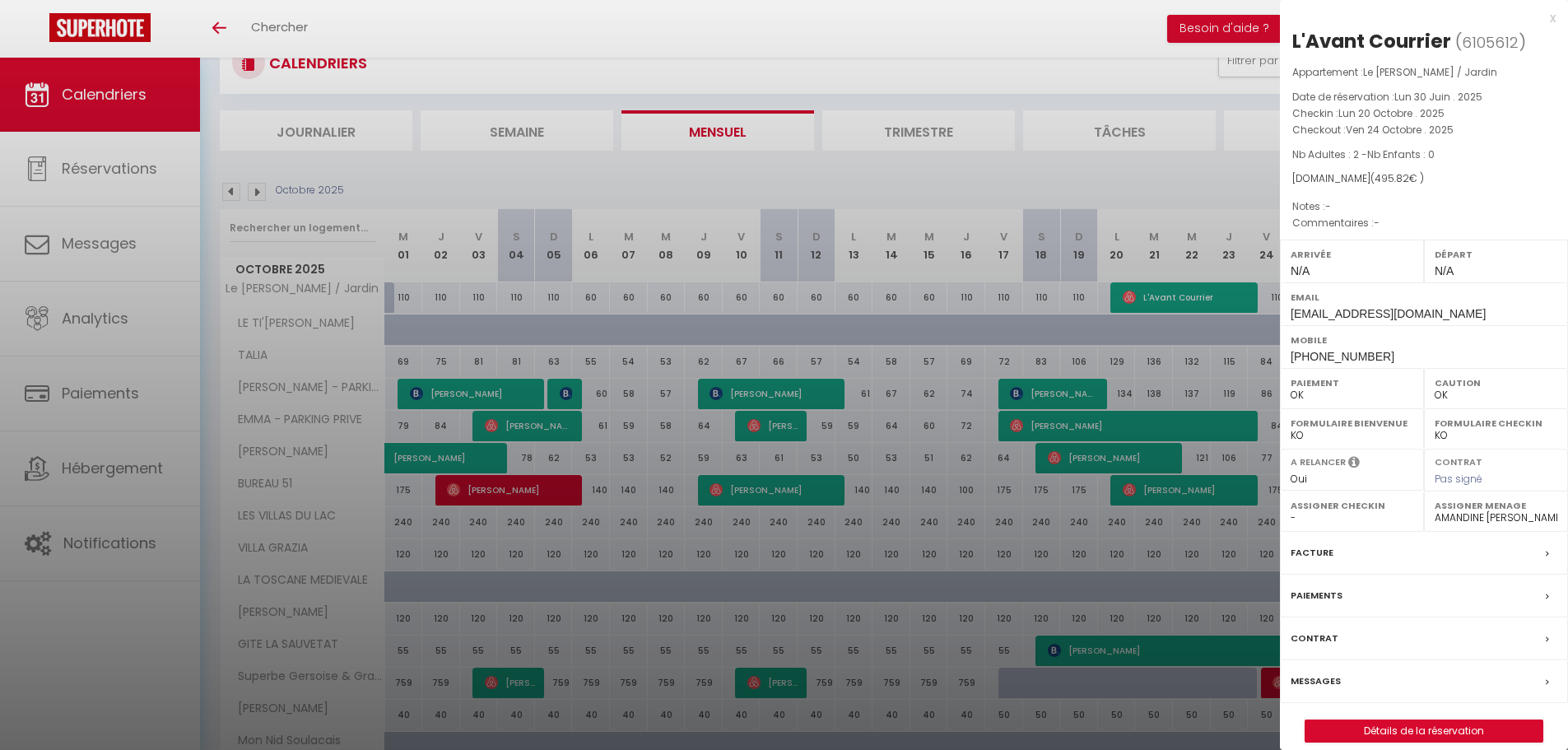
click at [783, 297] on div at bounding box center [784, 375] width 1568 height 750
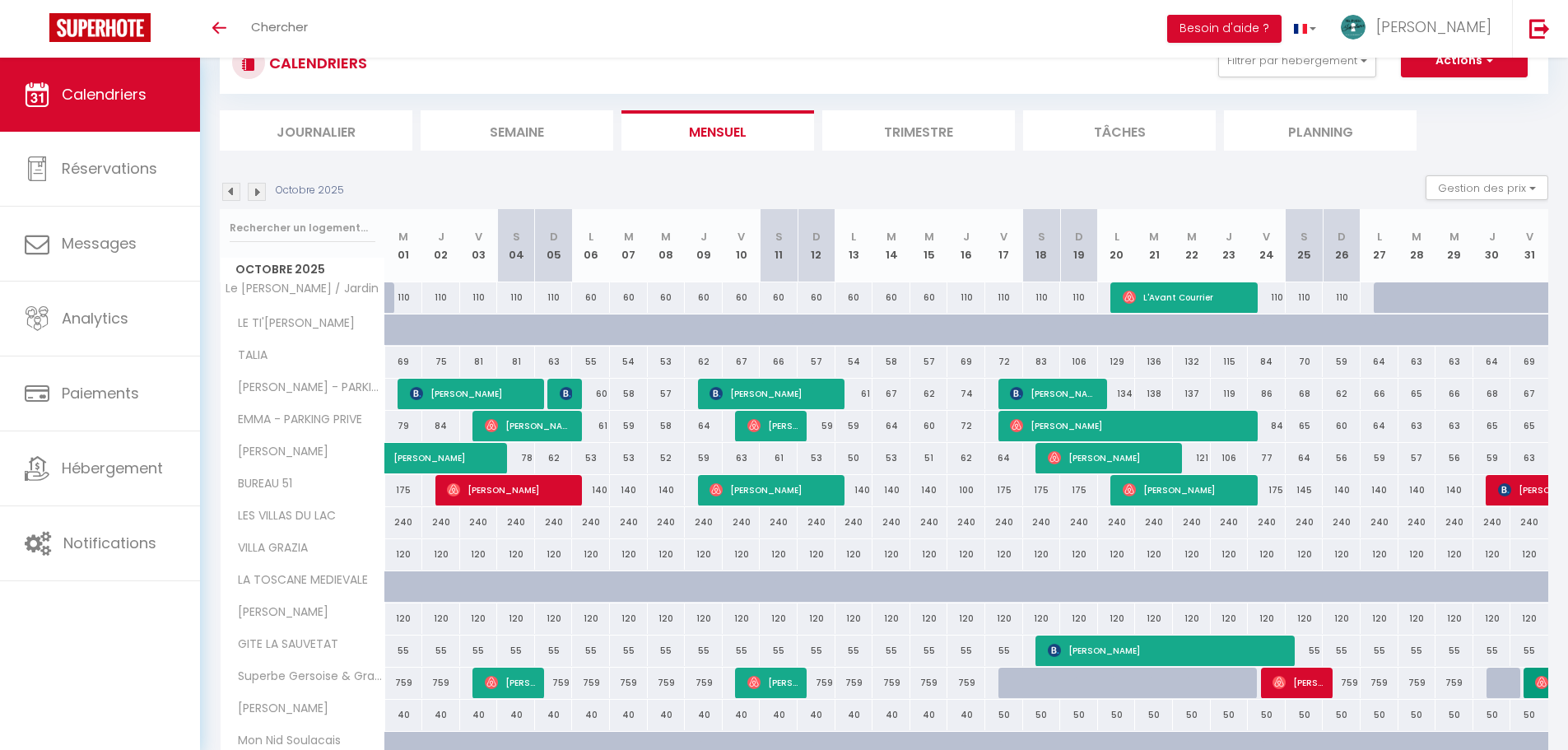
click at [232, 193] on img at bounding box center [232, 192] width 18 height 18
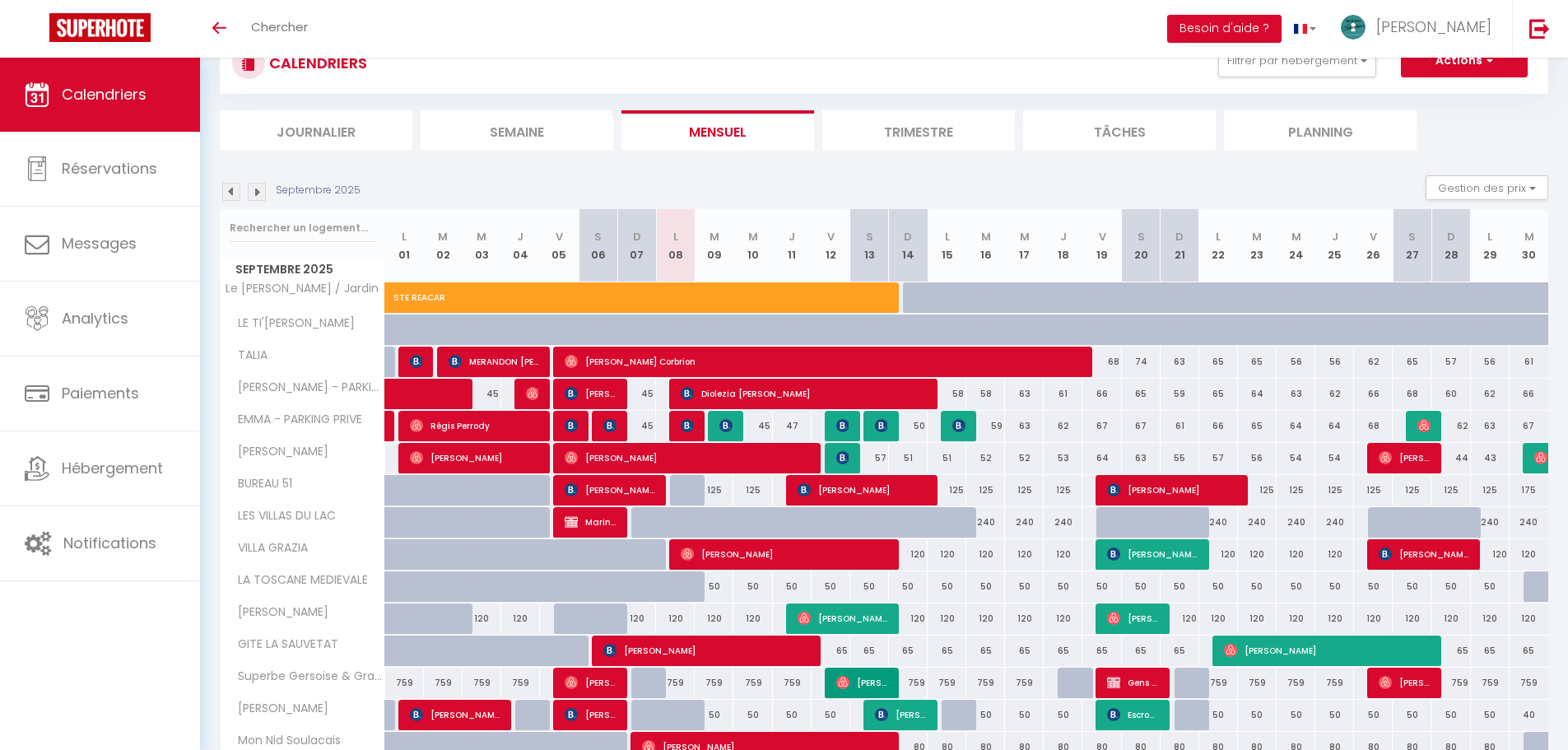
click at [262, 195] on img at bounding box center [257, 192] width 18 height 18
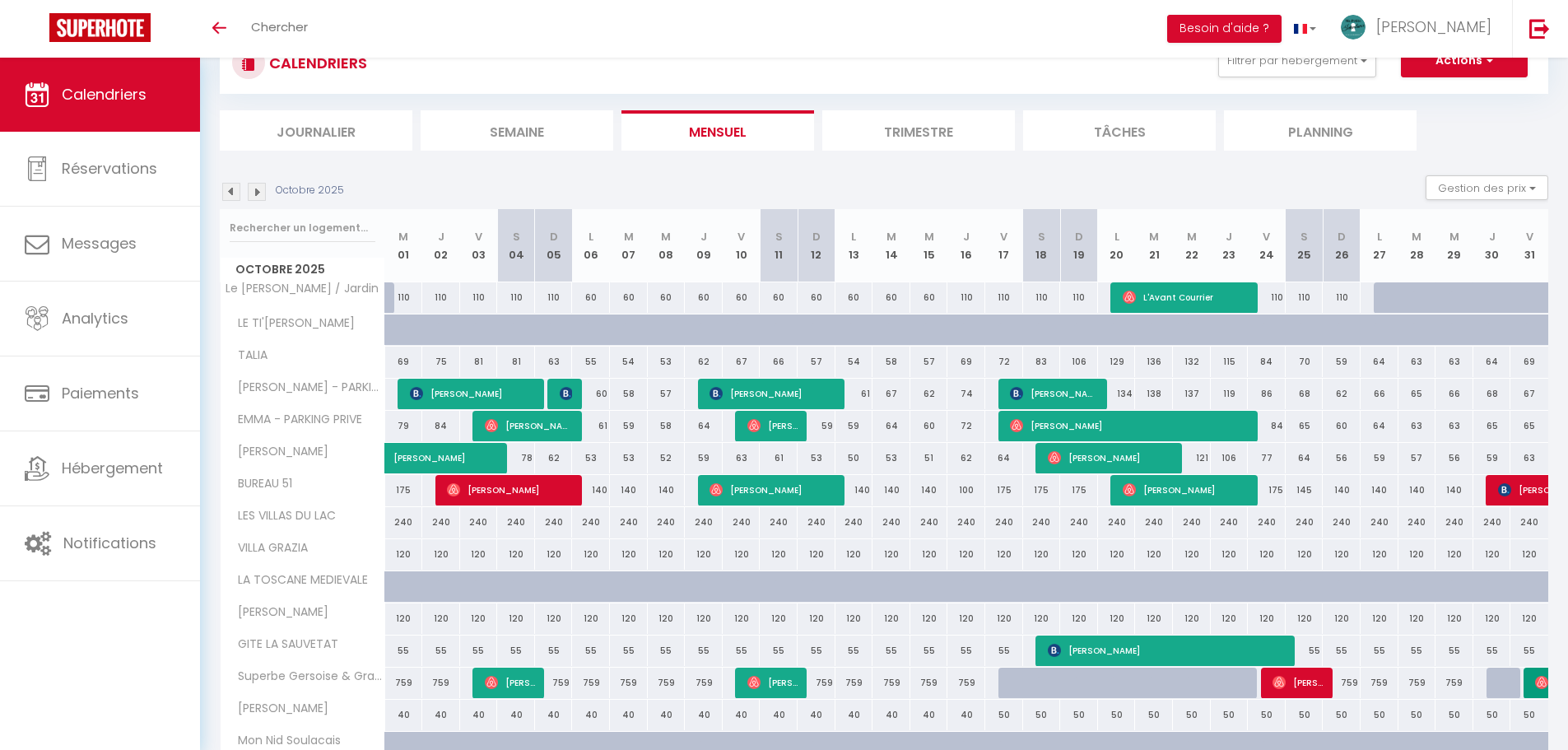
click at [254, 193] on img at bounding box center [257, 192] width 18 height 18
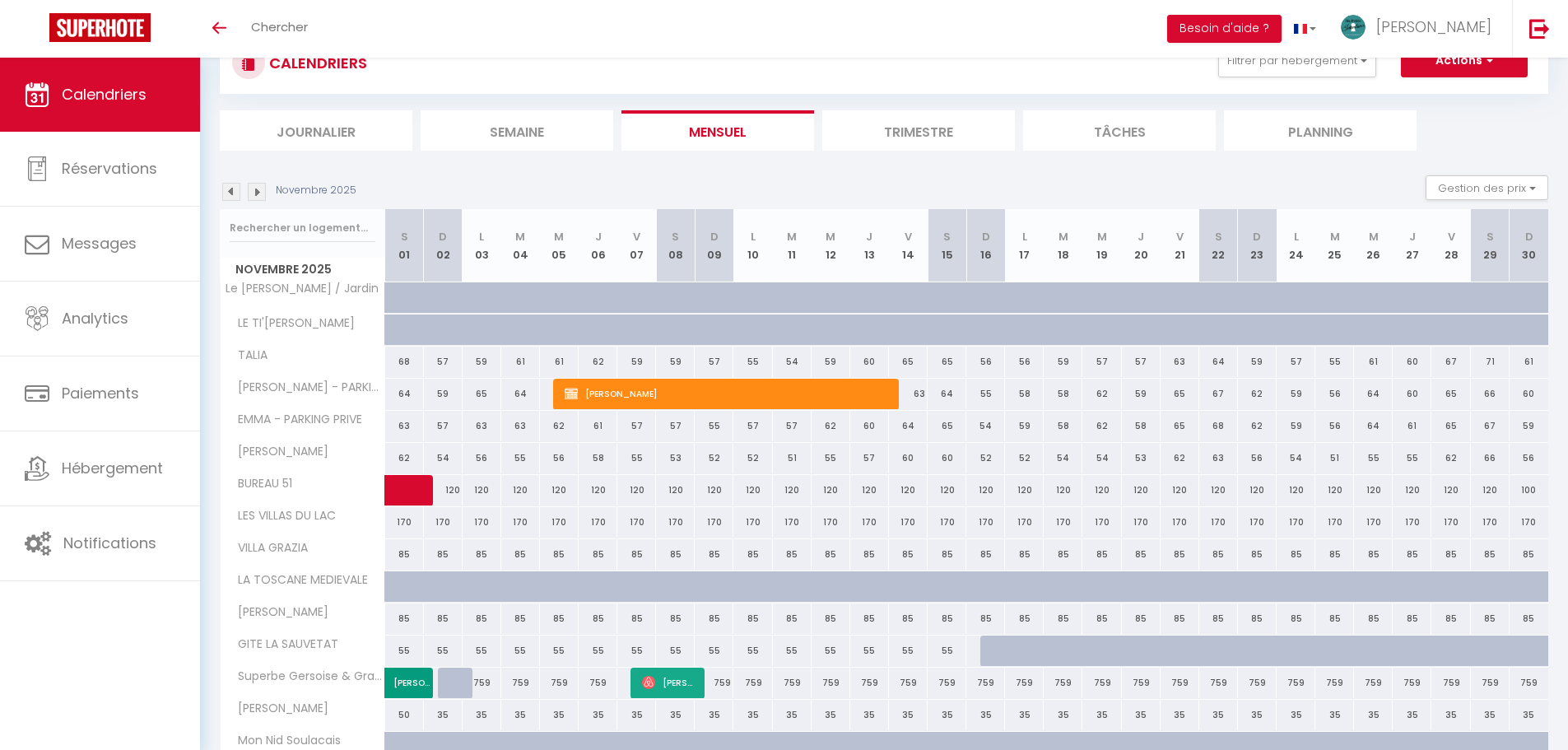
click at [254, 193] on img at bounding box center [257, 192] width 18 height 18
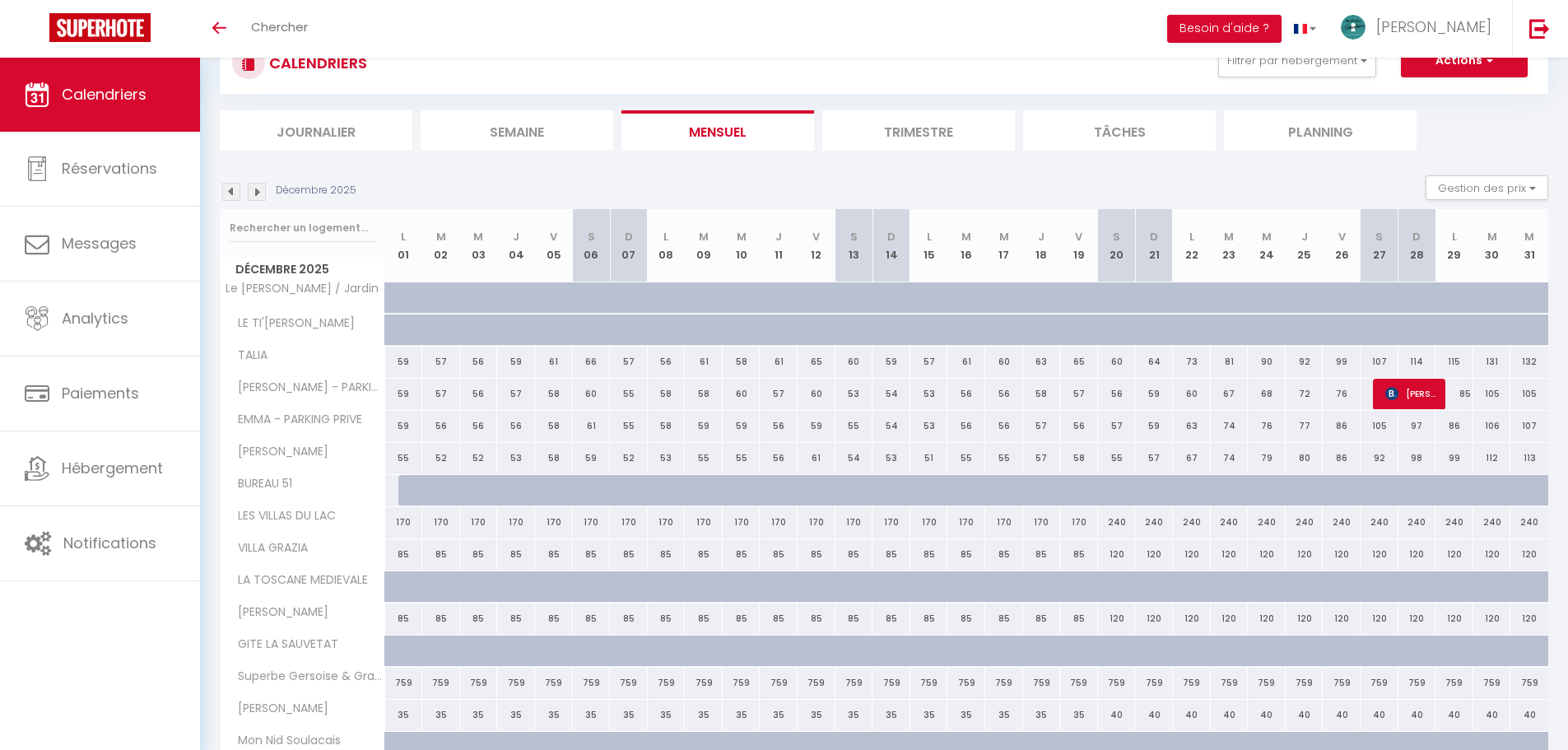
click at [254, 193] on img at bounding box center [257, 192] width 18 height 18
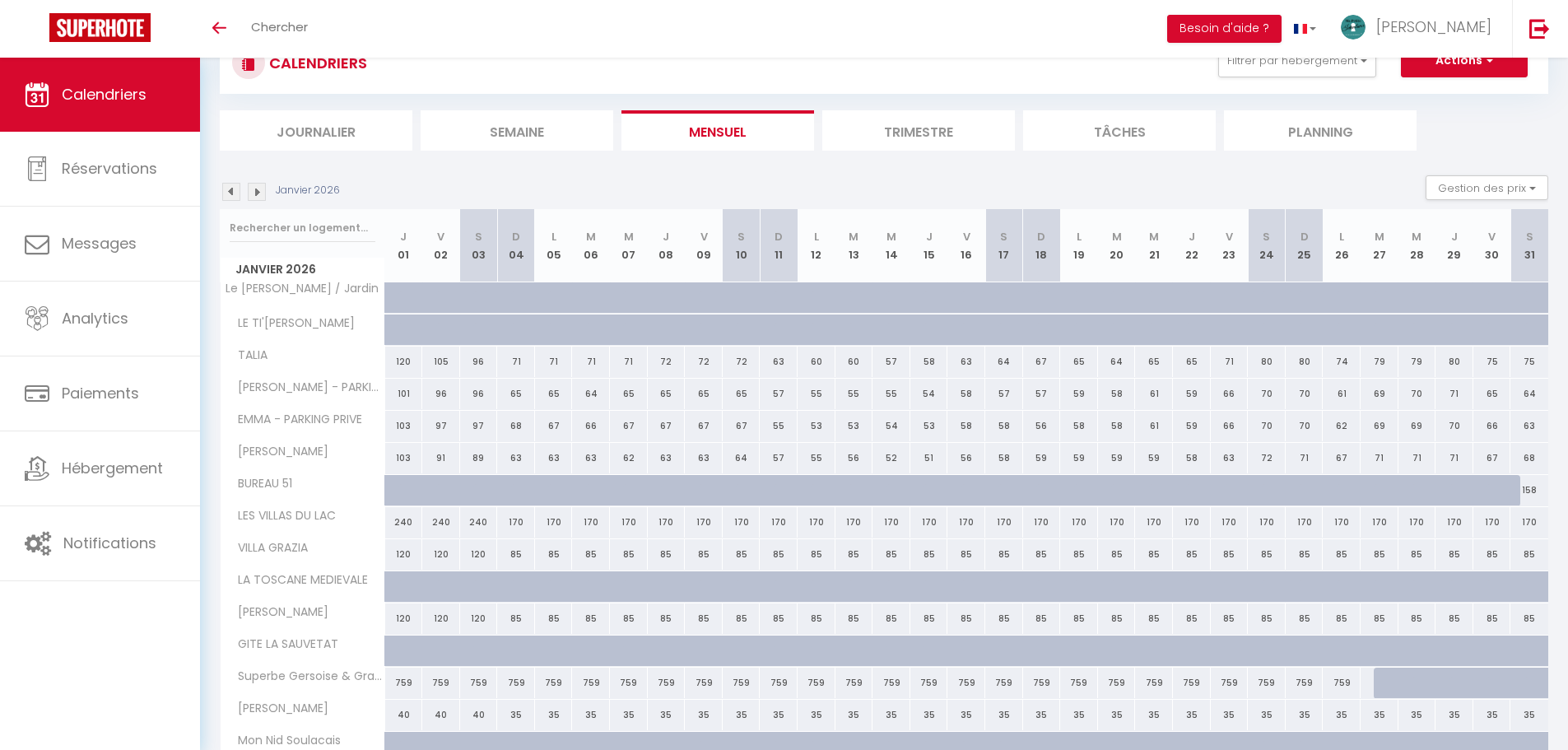
click at [233, 192] on img at bounding box center [232, 192] width 18 height 18
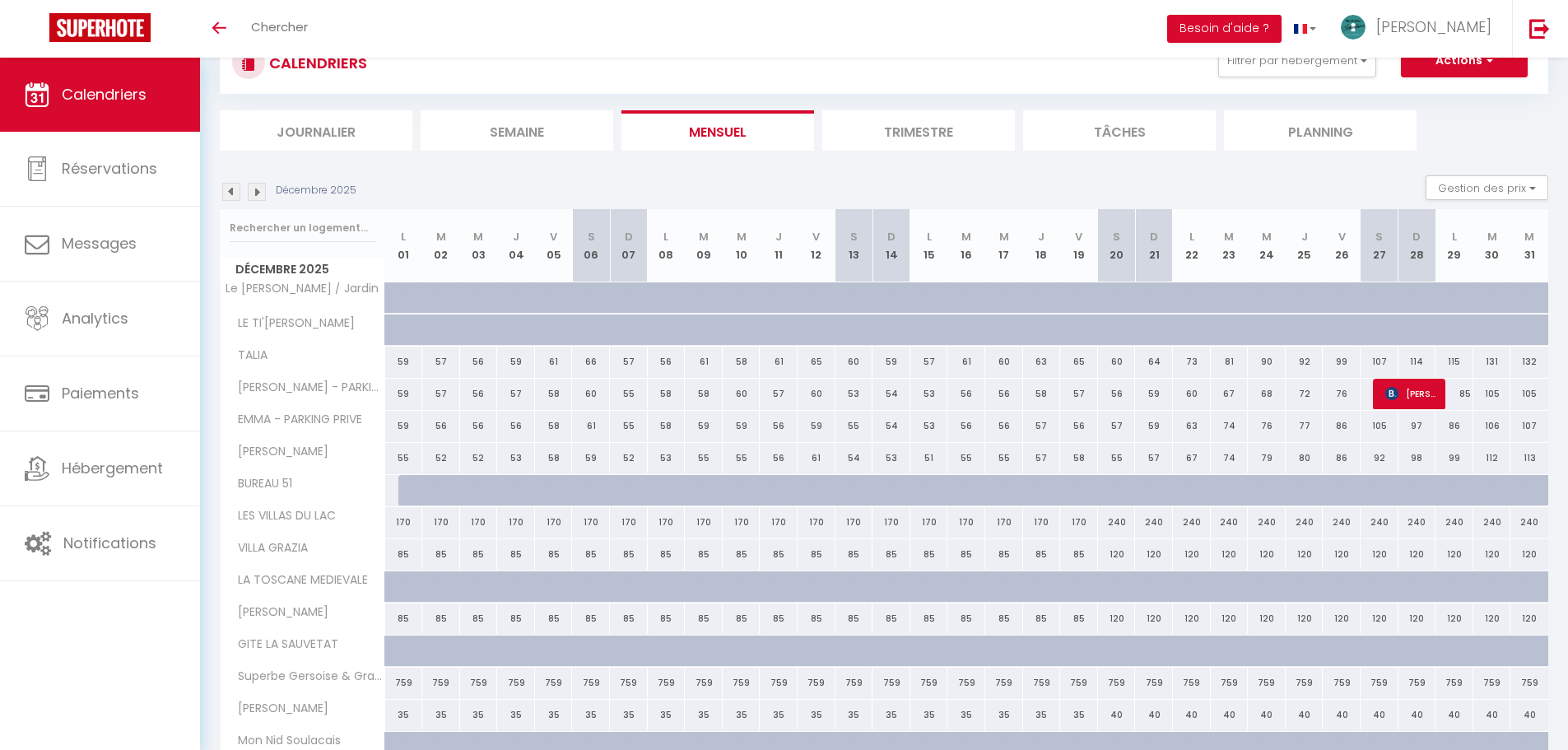
click at [233, 192] on img at bounding box center [232, 192] width 18 height 18
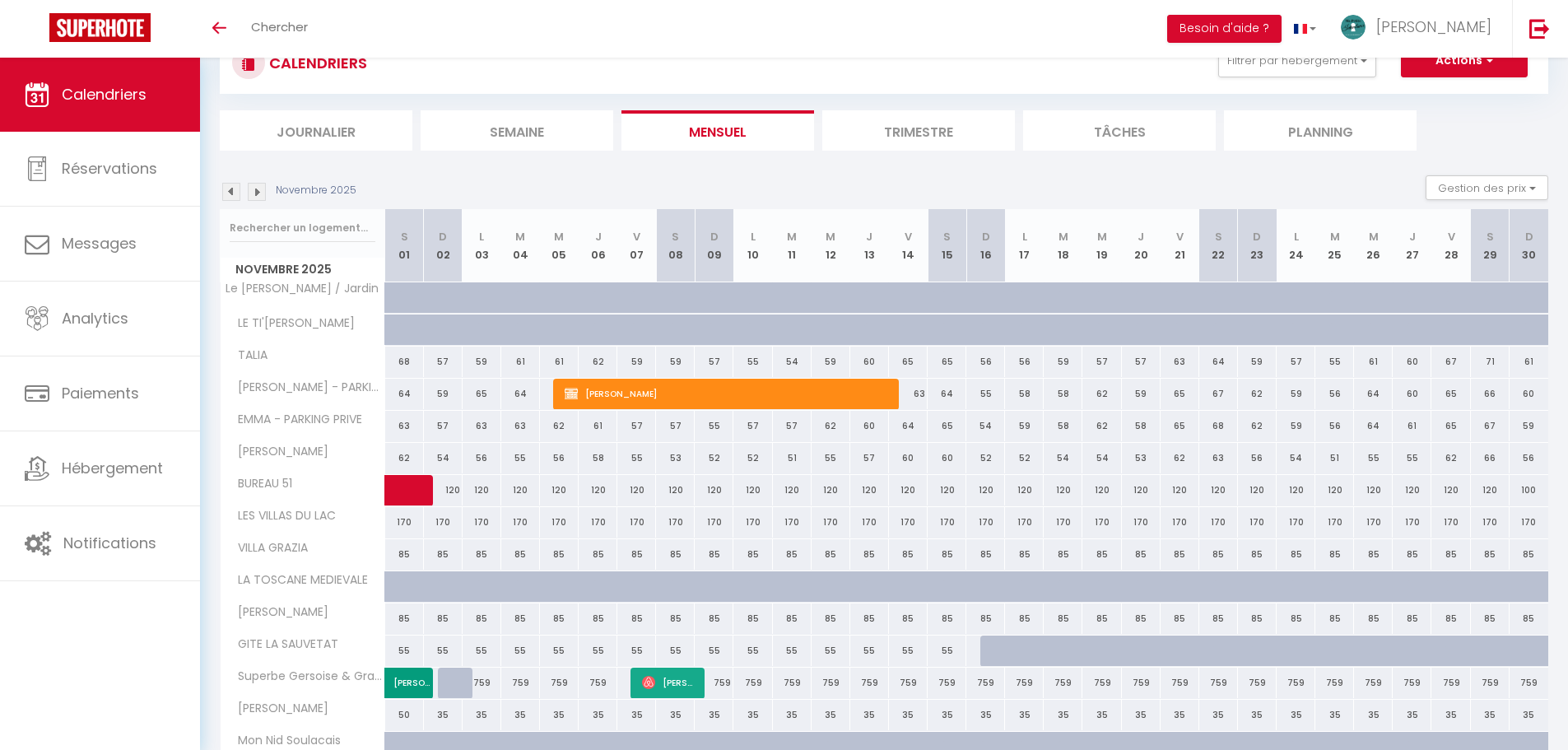
click at [233, 192] on img at bounding box center [232, 192] width 18 height 18
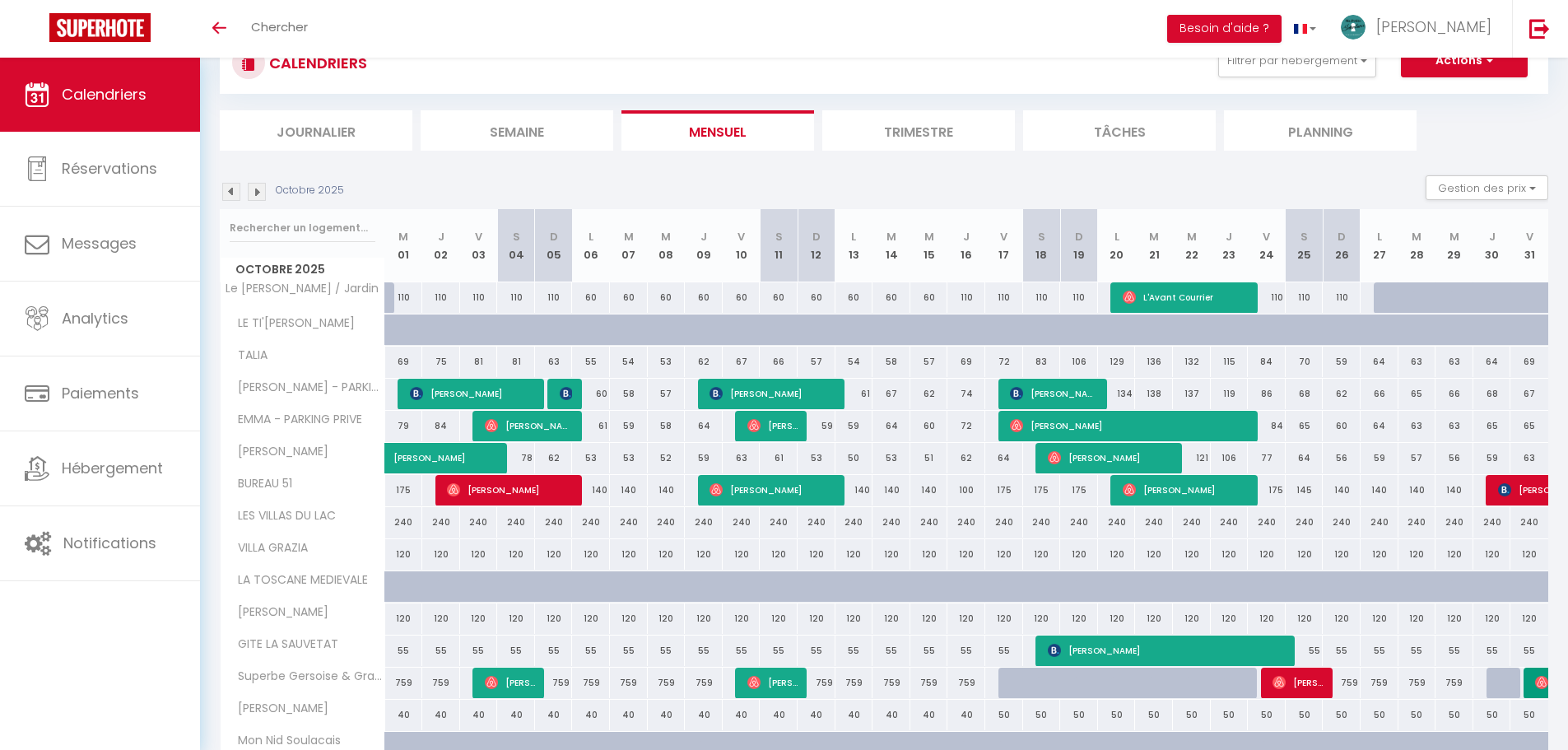
click at [233, 192] on img at bounding box center [232, 192] width 18 height 18
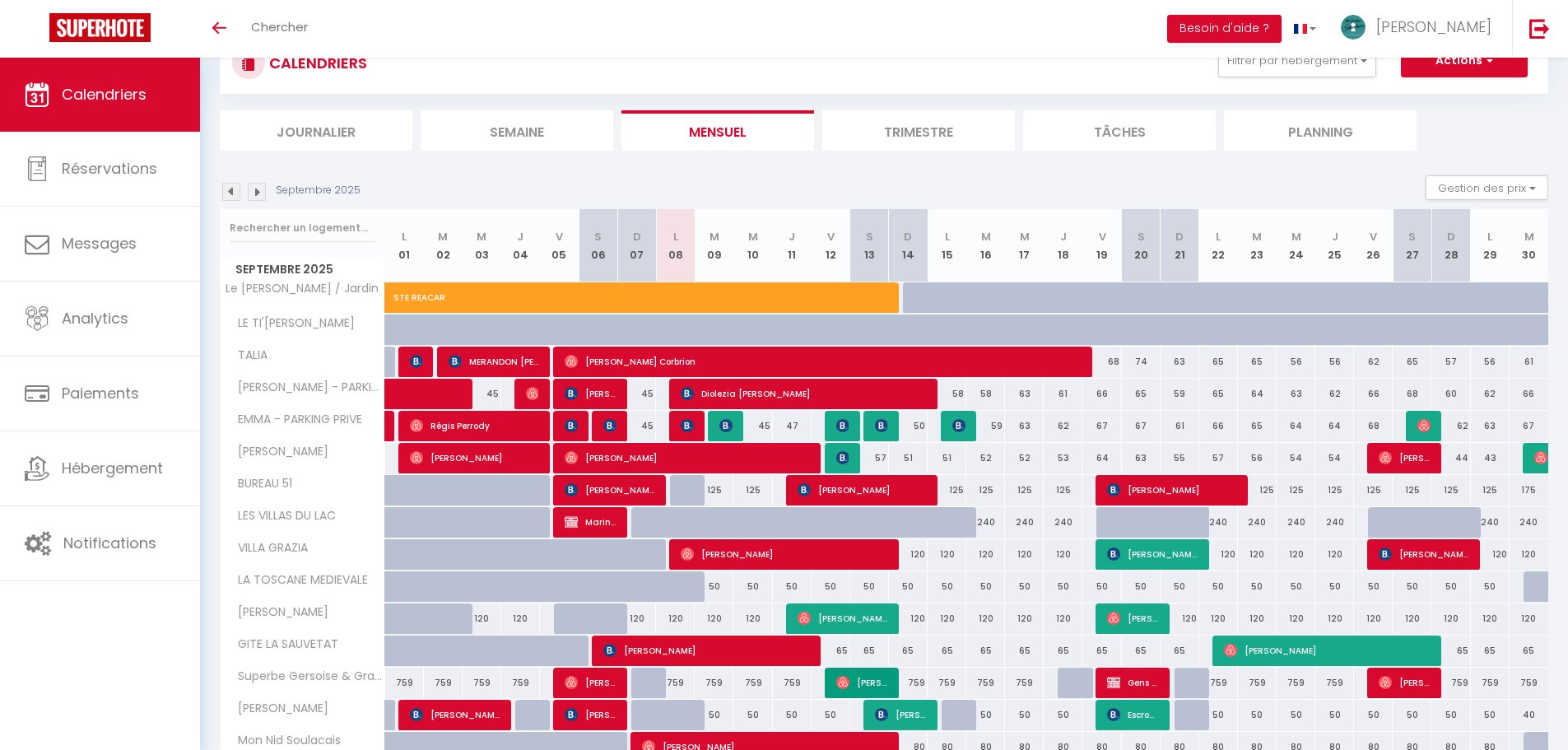
click at [265, 194] on img at bounding box center [257, 192] width 18 height 18
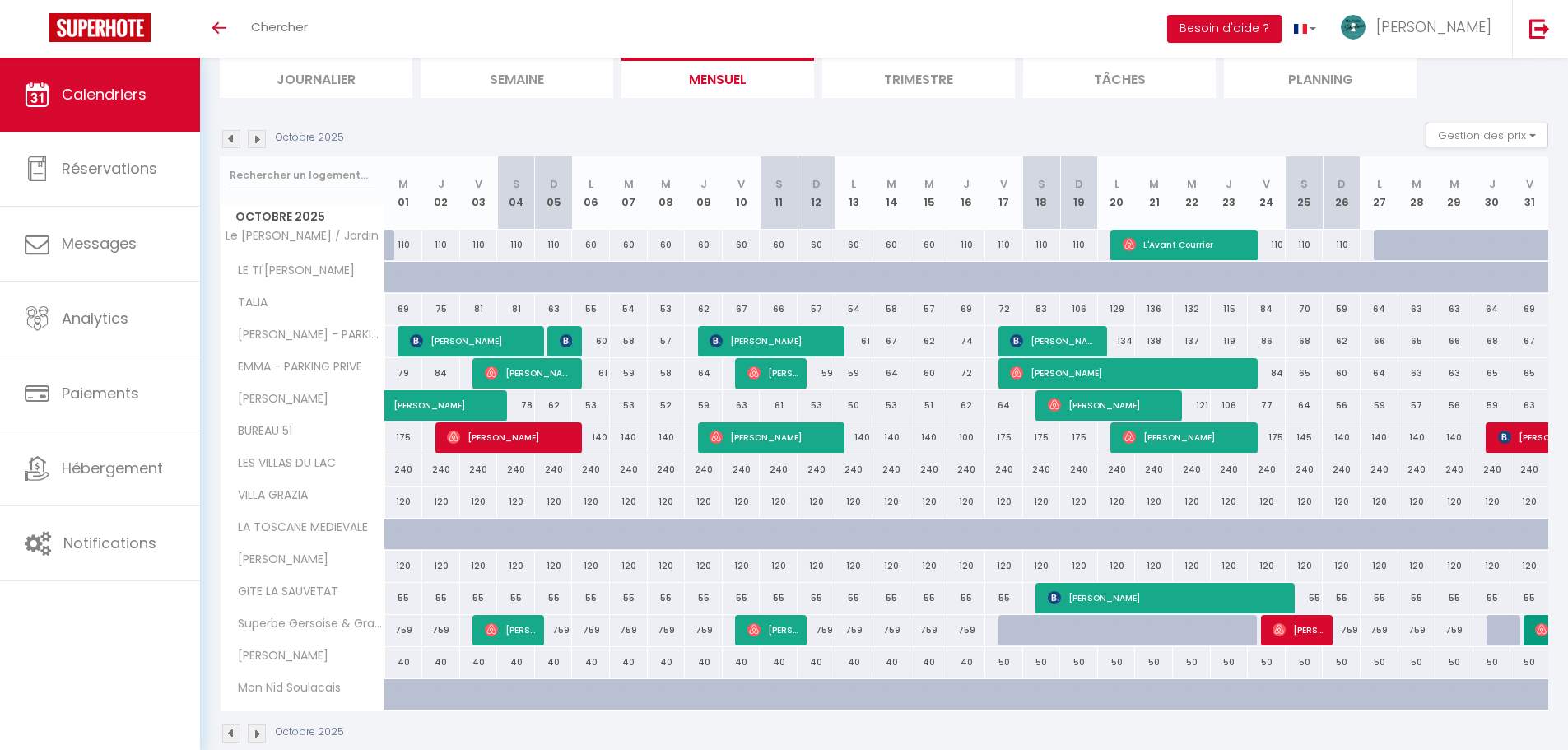
scroll to position [143, 0]
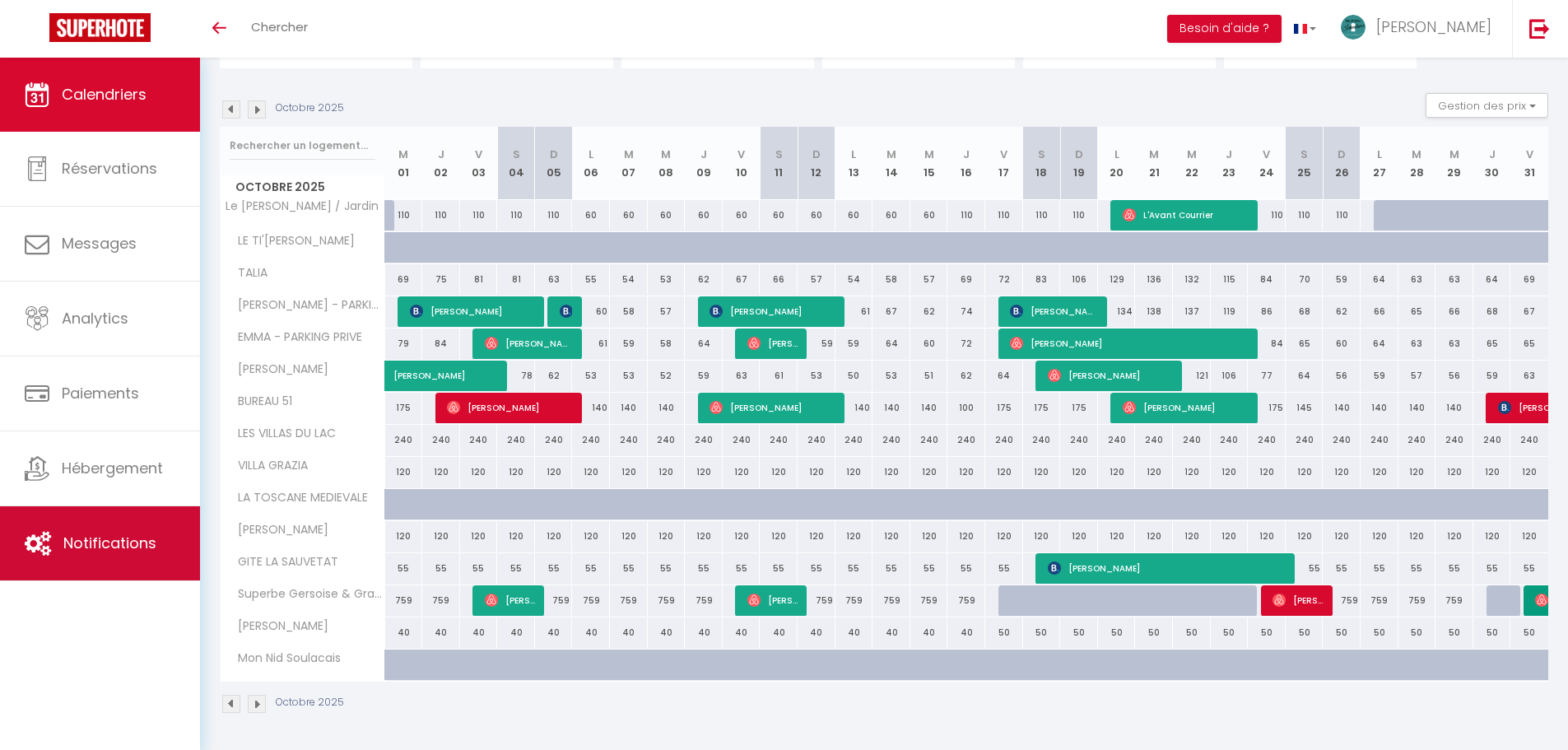
click at [134, 551] on span "Notifications" at bounding box center [109, 543] width 93 height 21
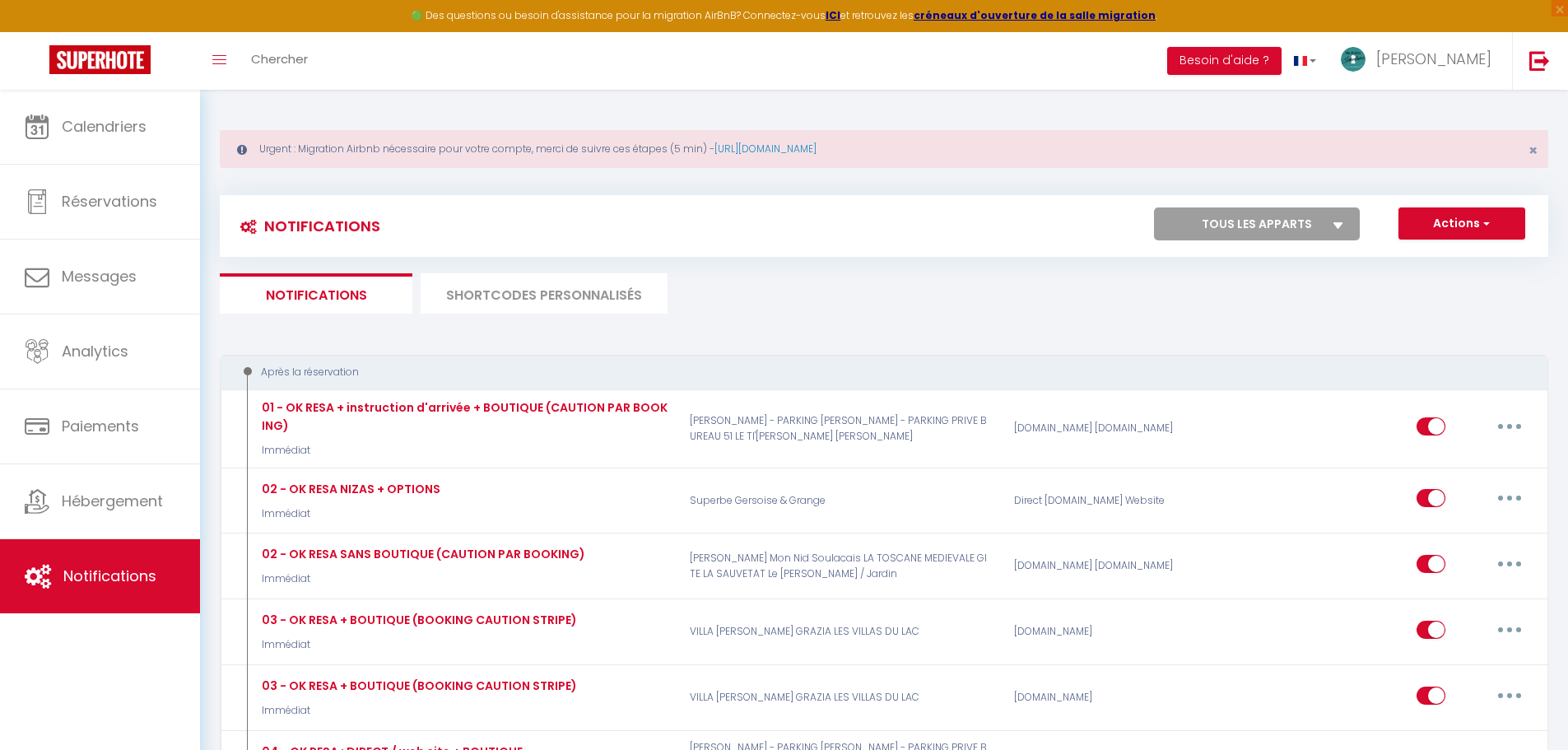
click at [617, 256] on div "Notifications Actions Nouvelle Notification Exporter Importer Tous les apparts …" at bounding box center [884, 226] width 1329 height 62
click at [583, 307] on li "SHORTCODES PERSONNALISÉS" at bounding box center [543, 293] width 247 height 40
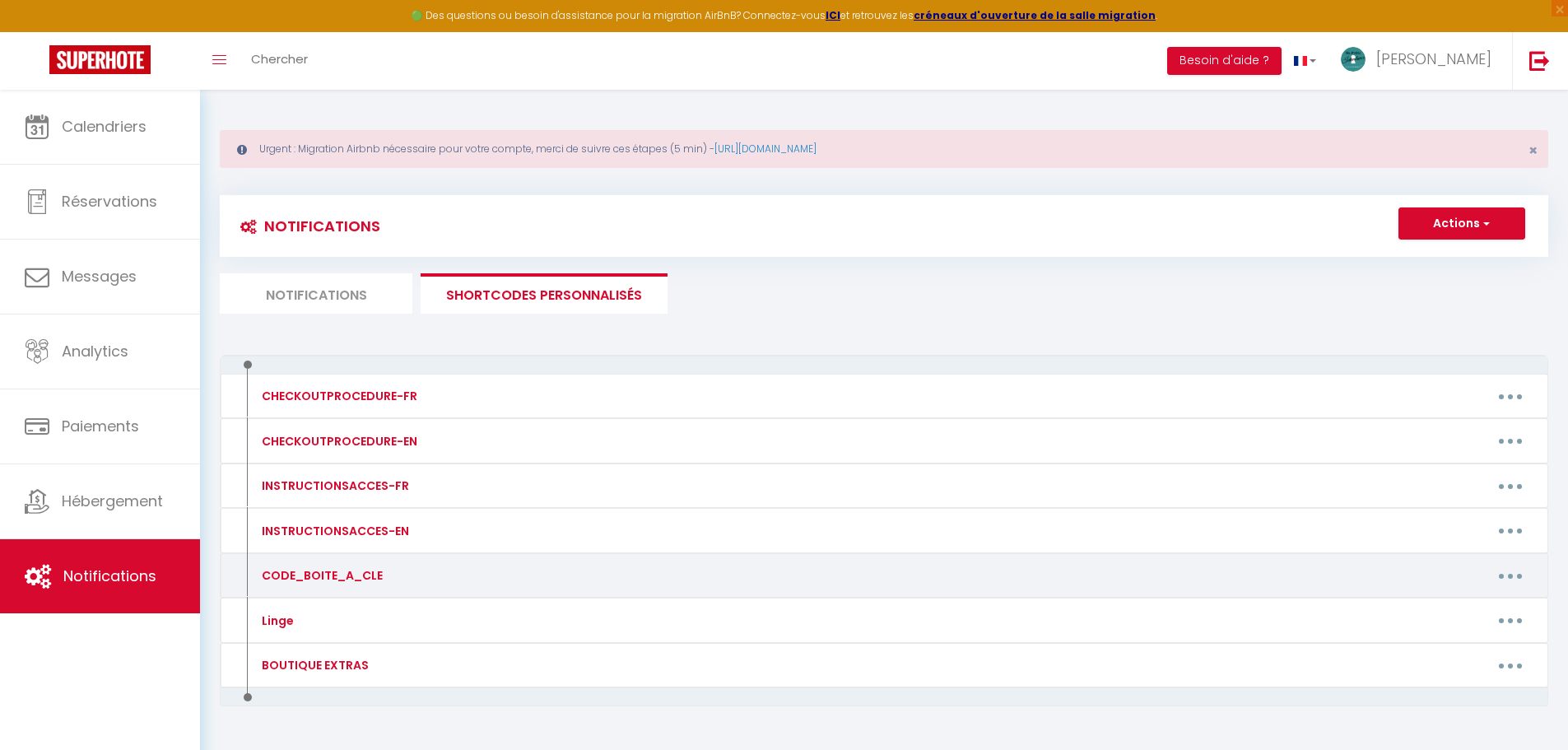
click at [450, 586] on div "CODE_BOITE_A_CLE" at bounding box center [409, 576] width 324 height 27
click at [407, 576] on div "CODE_BOITE_A_CLE" at bounding box center [409, 576] width 324 height 27
click at [783, 571] on button "button" at bounding box center [1510, 576] width 46 height 27
click at [783, 599] on link "Editer" at bounding box center [1468, 613] width 122 height 28
type input "CODE_BOITE_A_CLE"
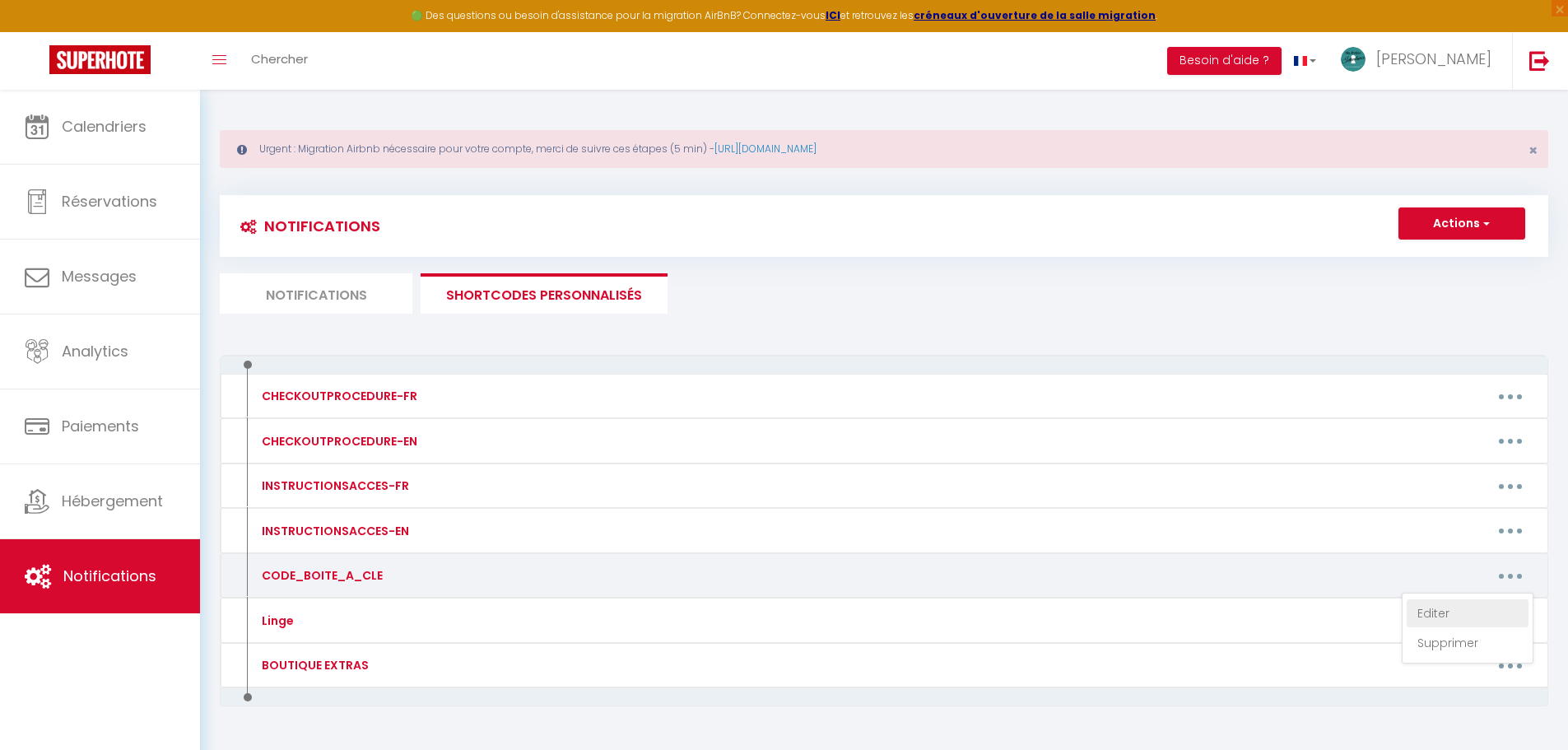
type textarea "Voici le code de la boite à clé :"
type textarea "Voici le code de la boîte à clé : 3132"
type textarea "Voici le code de la boîte à clé : 2806"
type textarea "Voici le code de la boîte à clé : 0825"
type textarea "Voici le code de la boîte à clé : 1531"
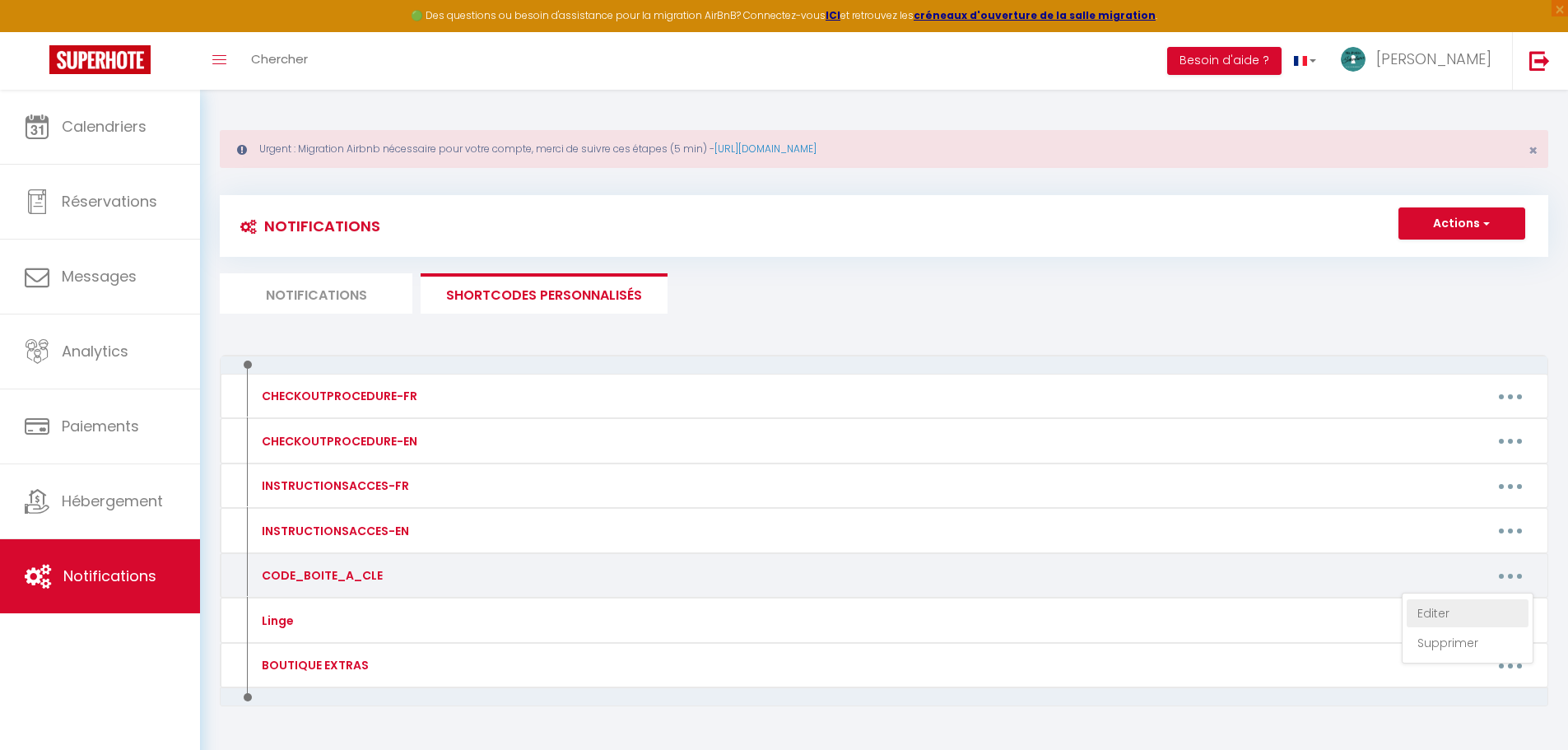
type textarea "Voici le code de la boîte à clé : 9539"
type textarea "Voici le code de la boîte à clé : 2632"
type textarea "Voici le code des 2 boîtes à clé : - 1er maison : 1731 - 2Eme Maisons (en bas) …"
type textarea "Voici le code de la boîte à clé : 1731"
type textarea "Voici le code de la boîte à clé : 2732"
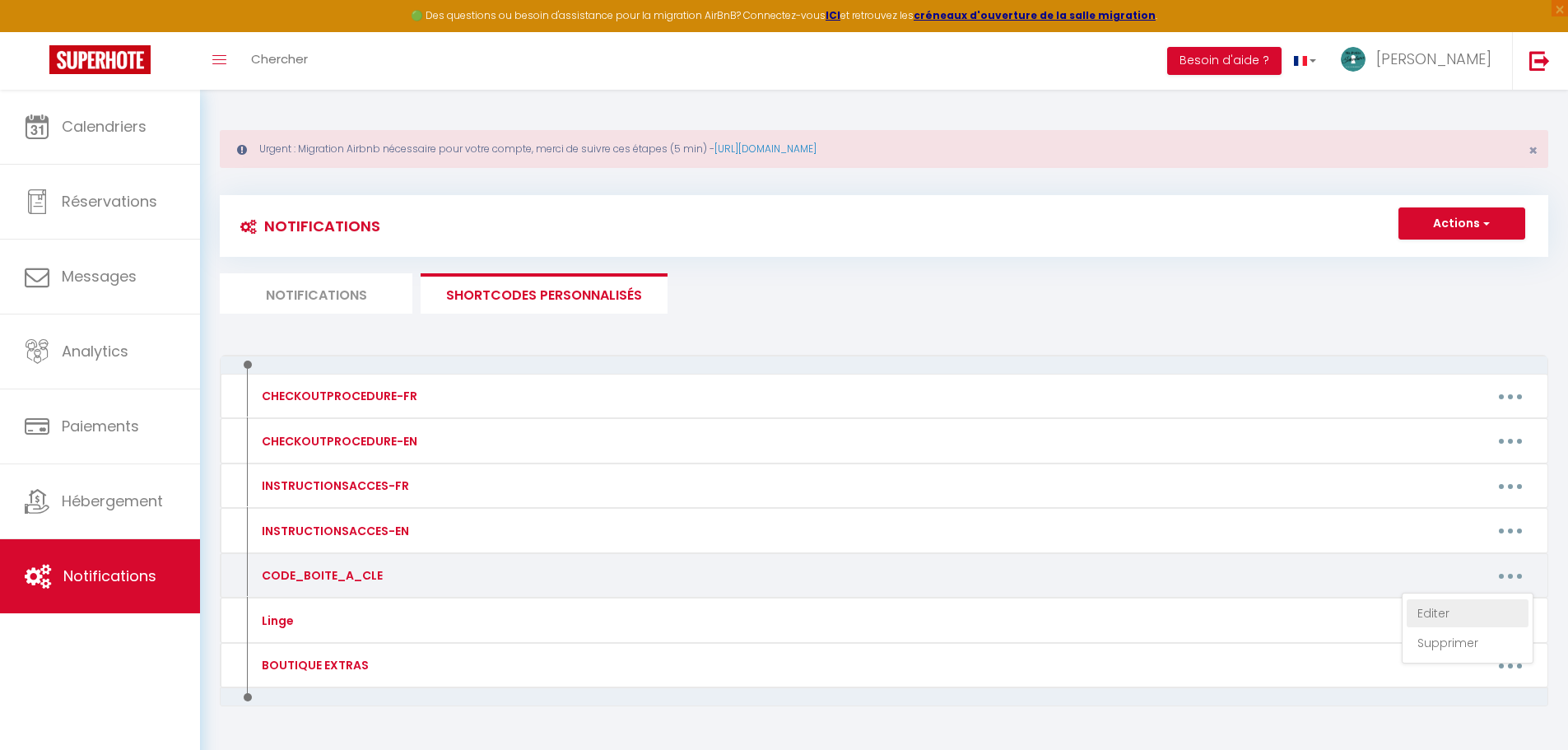
type textarea "Voici le code de la boîte à clé : 3015"
type textarea "Voici le Code du Portail : 3132 Le code de la boîte à clé : 197509"
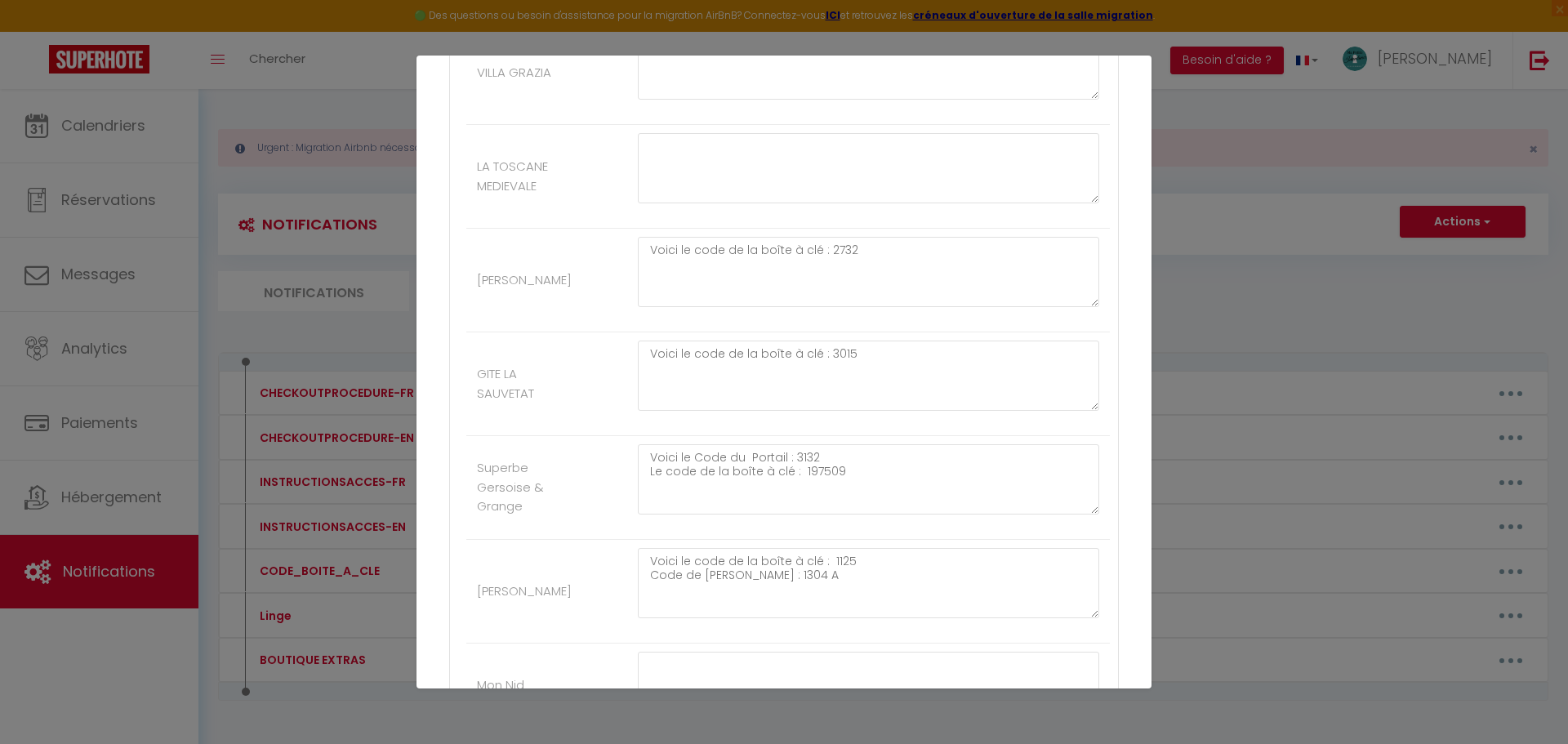
scroll to position [1307, 0]
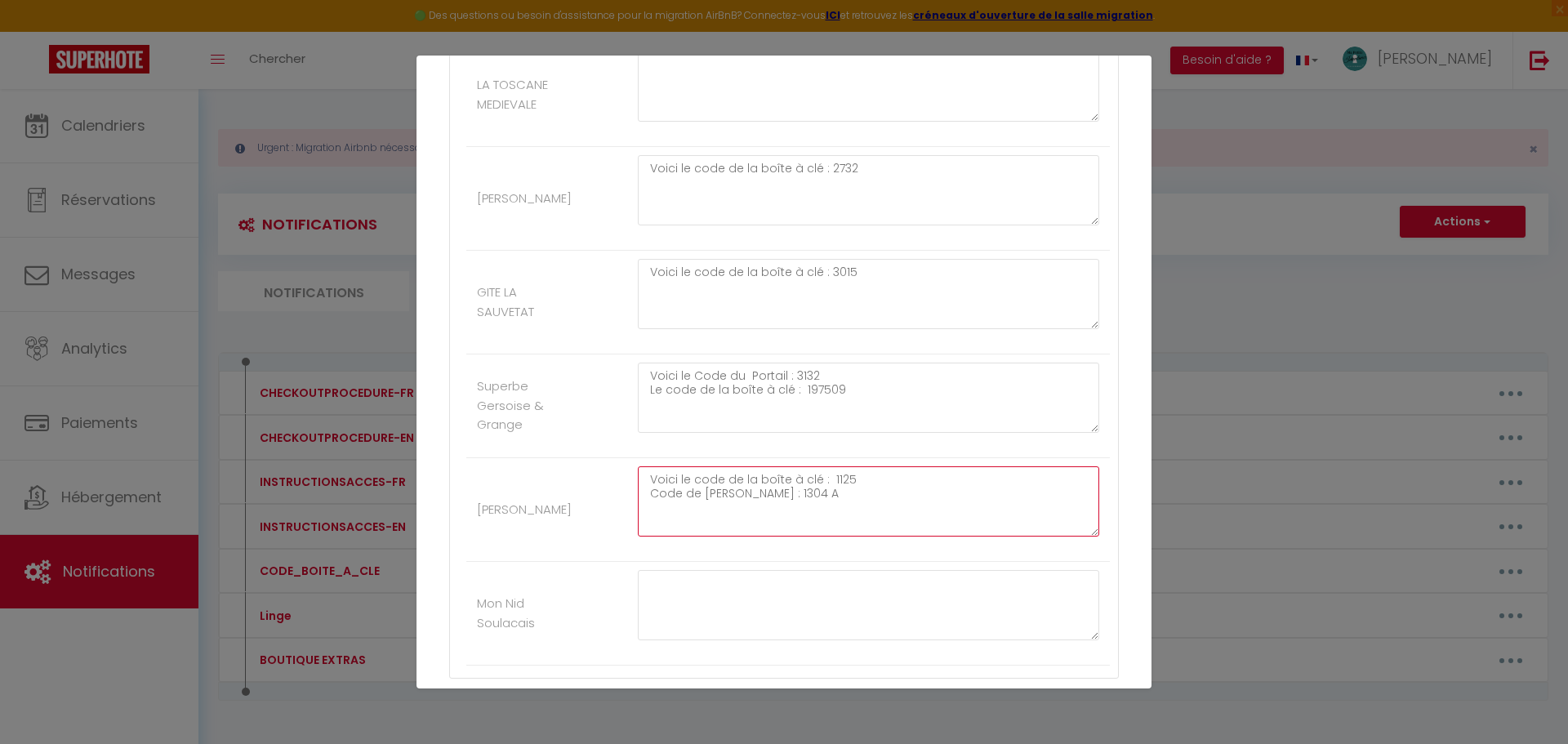
click at [777, 486] on textarea "Voici le code de la boîte à clé : 1125 Code de [PERSON_NAME] : 1304 A" at bounding box center [868, 501] width 461 height 71
type textarea "Voici le code de la boîte à clé : 1125 Code de [PERSON_NAME] : 0807A"
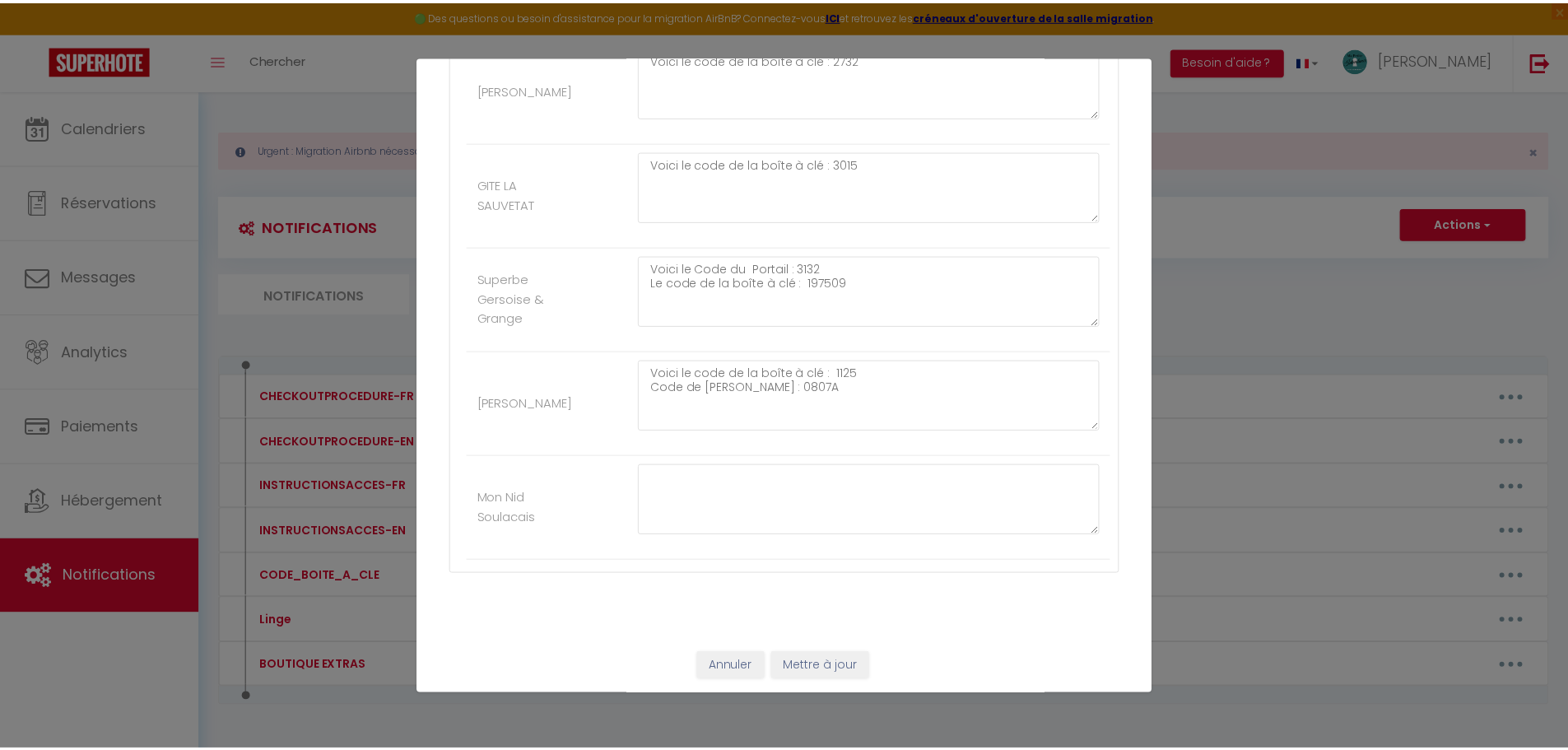
scroll to position [1431, 0]
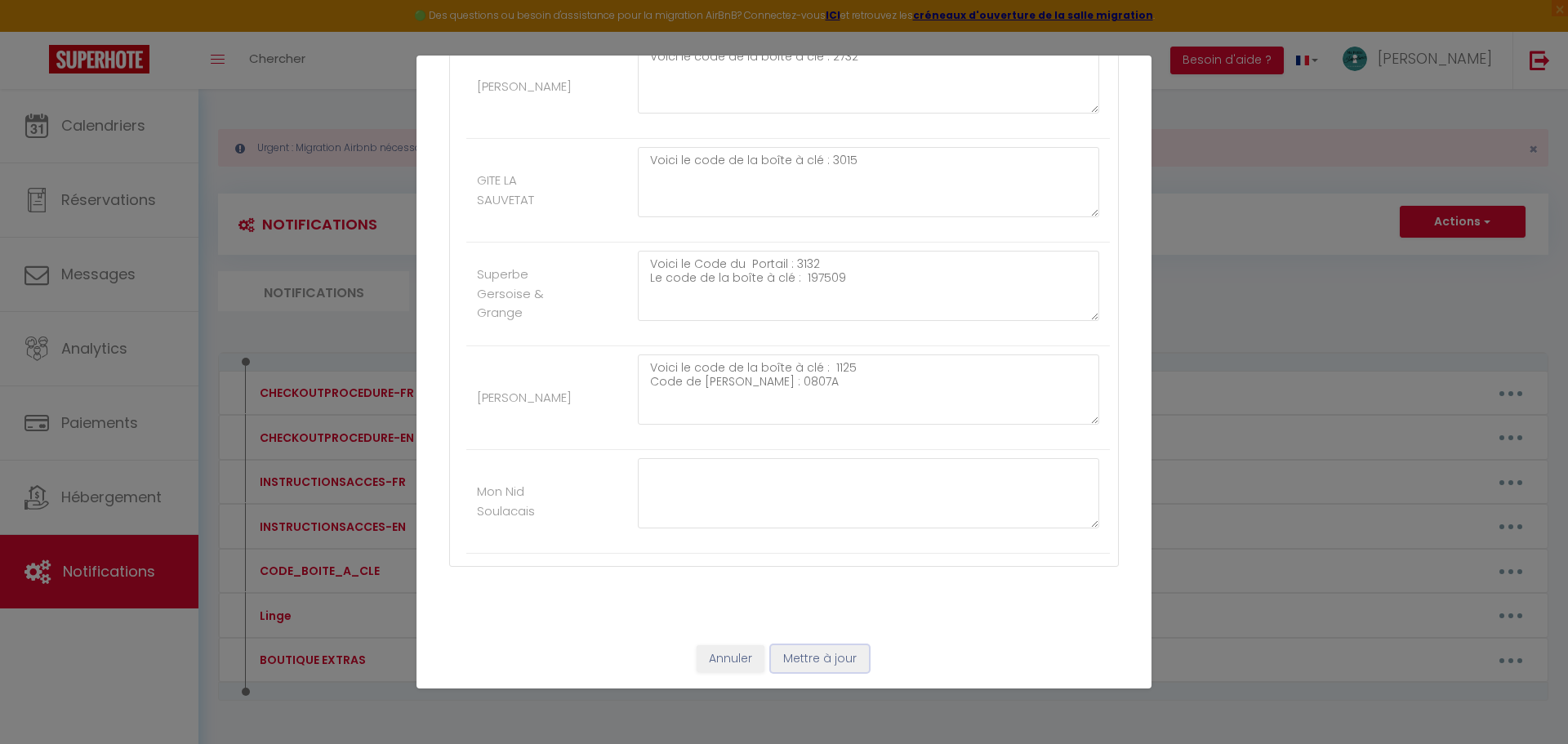
click at [777, 596] on button "Mettre à jour" at bounding box center [820, 659] width 98 height 27
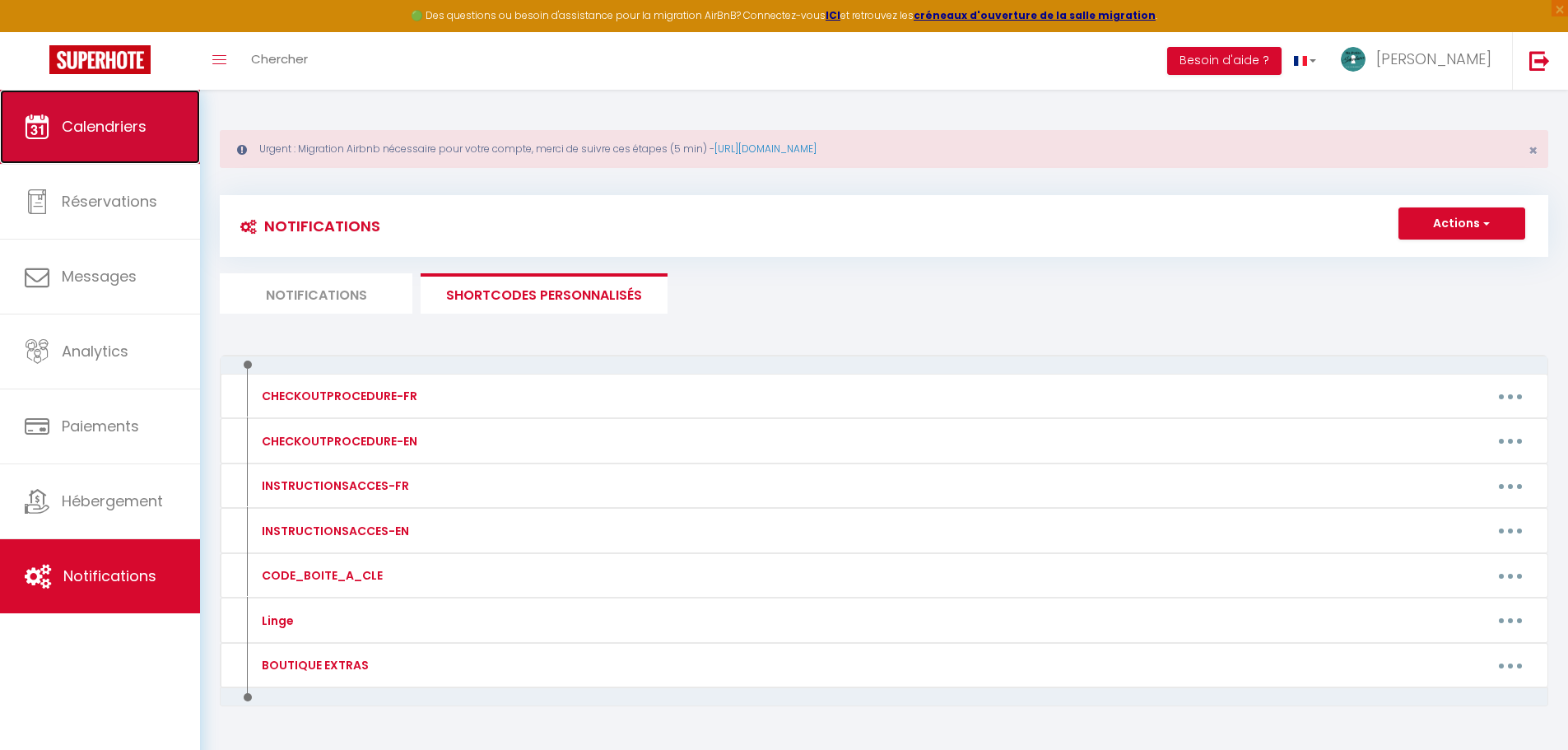
click at [82, 116] on span "Calendriers" at bounding box center [104, 126] width 84 height 21
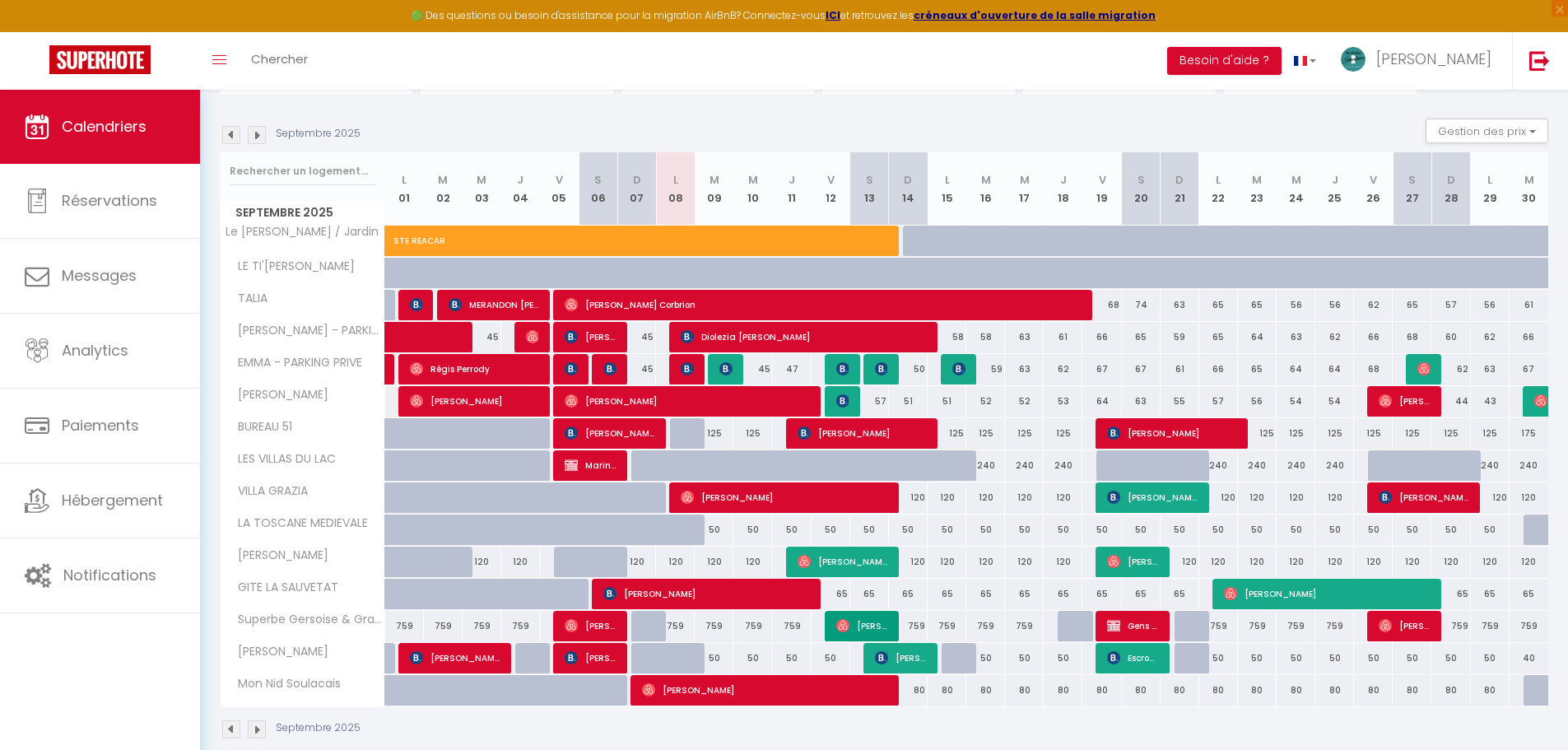
scroll to position [245, 0]
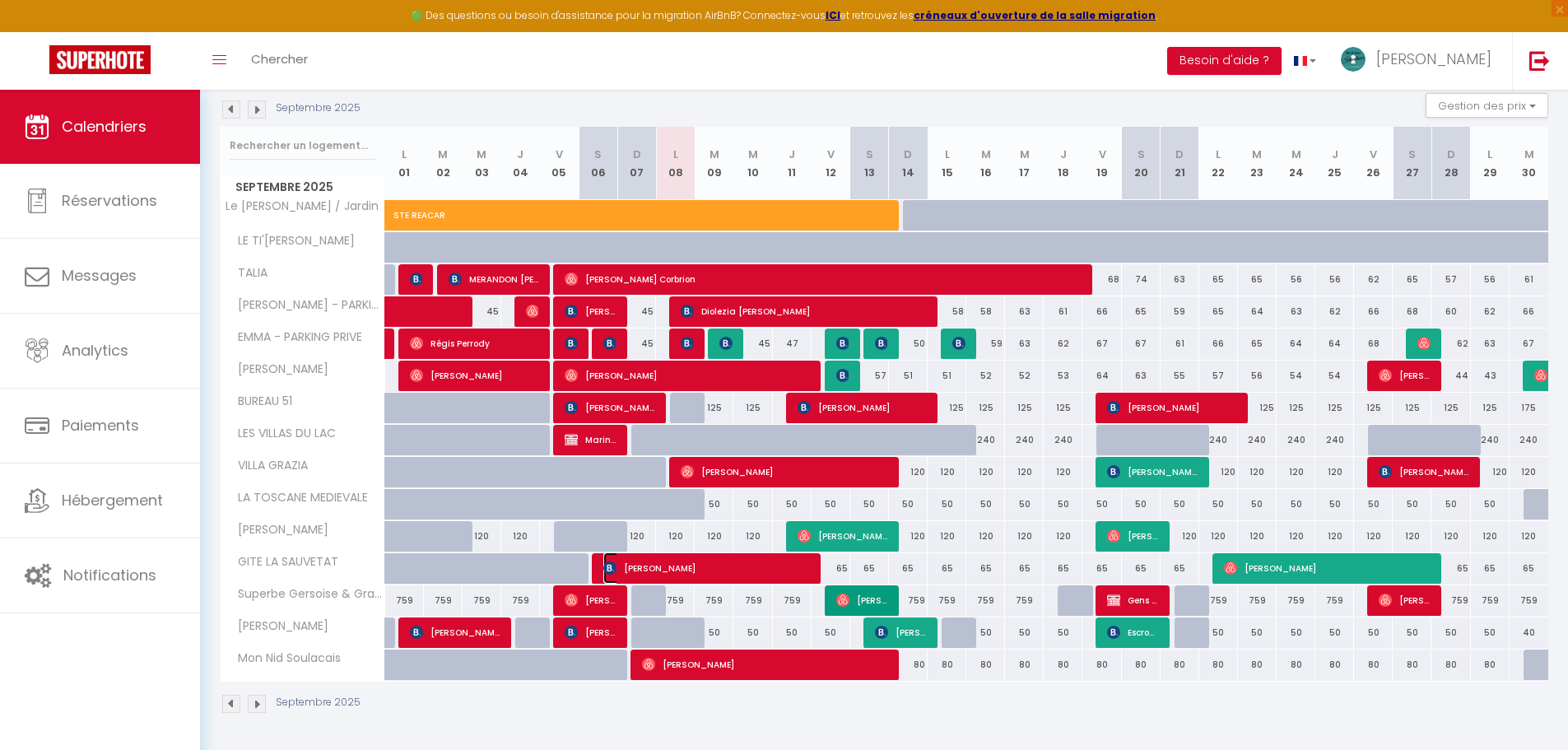
drag, startPoint x: 461, startPoint y: 561, endPoint x: 403, endPoint y: 559, distance: 58.0
click at [783, 599] on span "[PERSON_NAME]" at bounding box center [863, 599] width 52 height 31
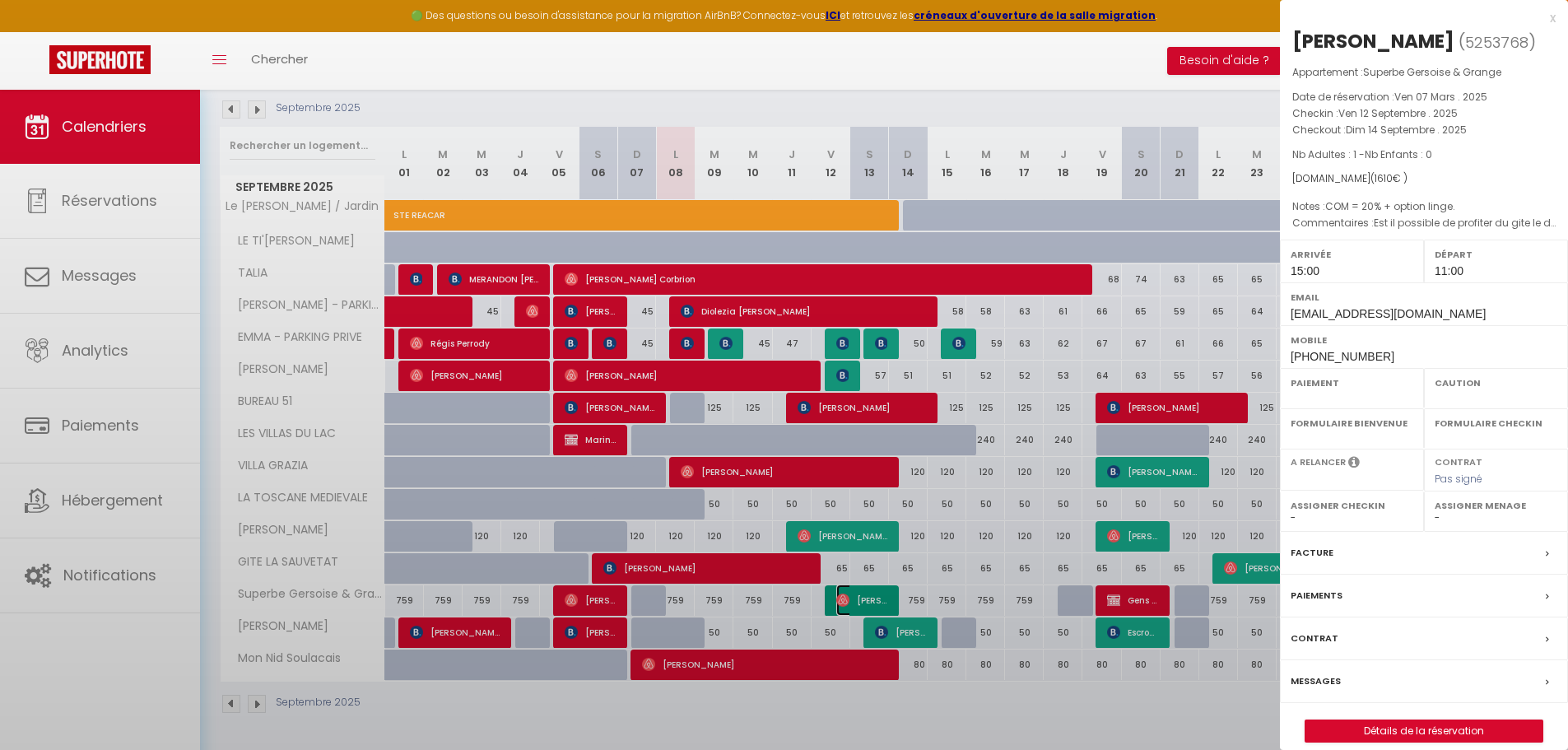
select select "OK"
select select "1"
select select "0"
select select "1"
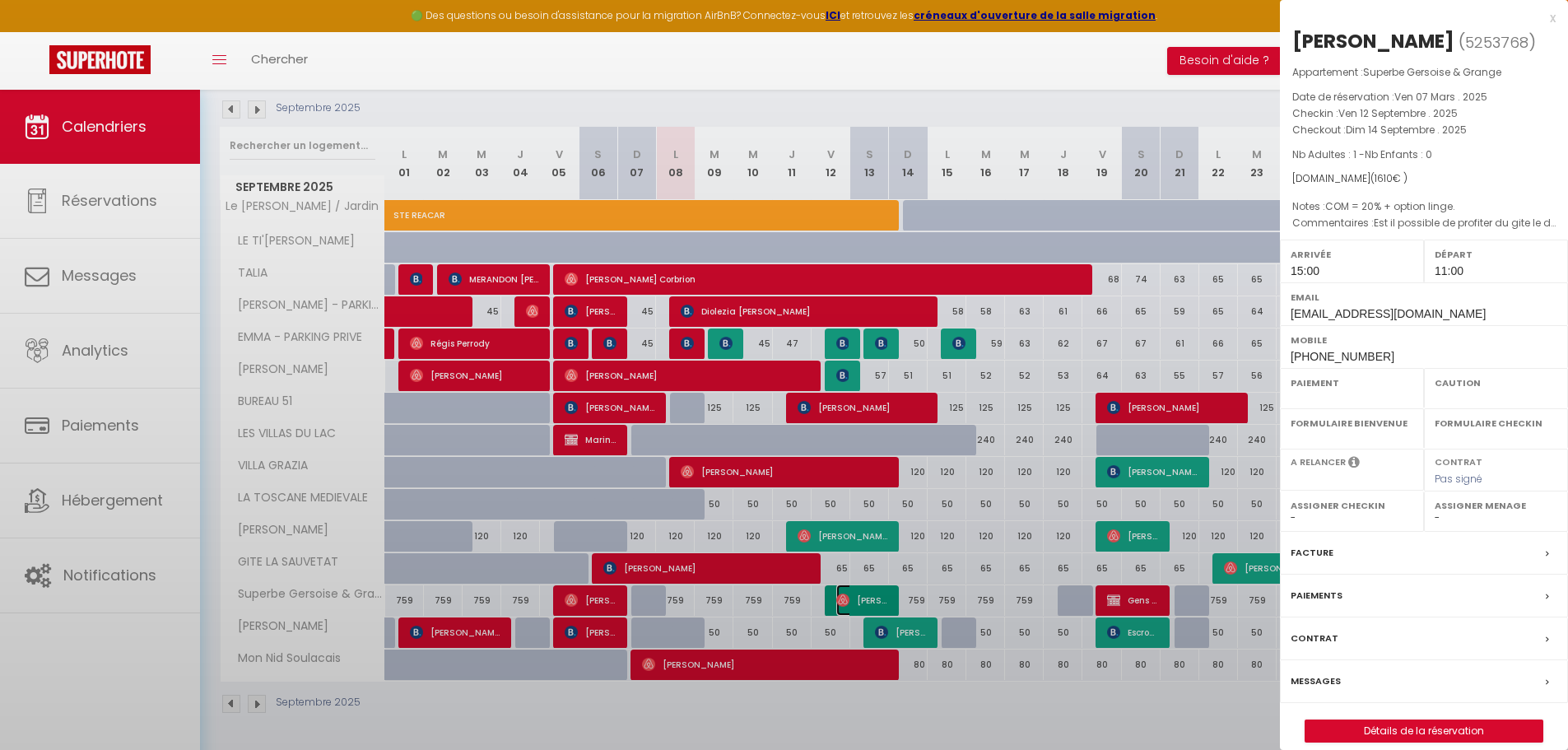
select select
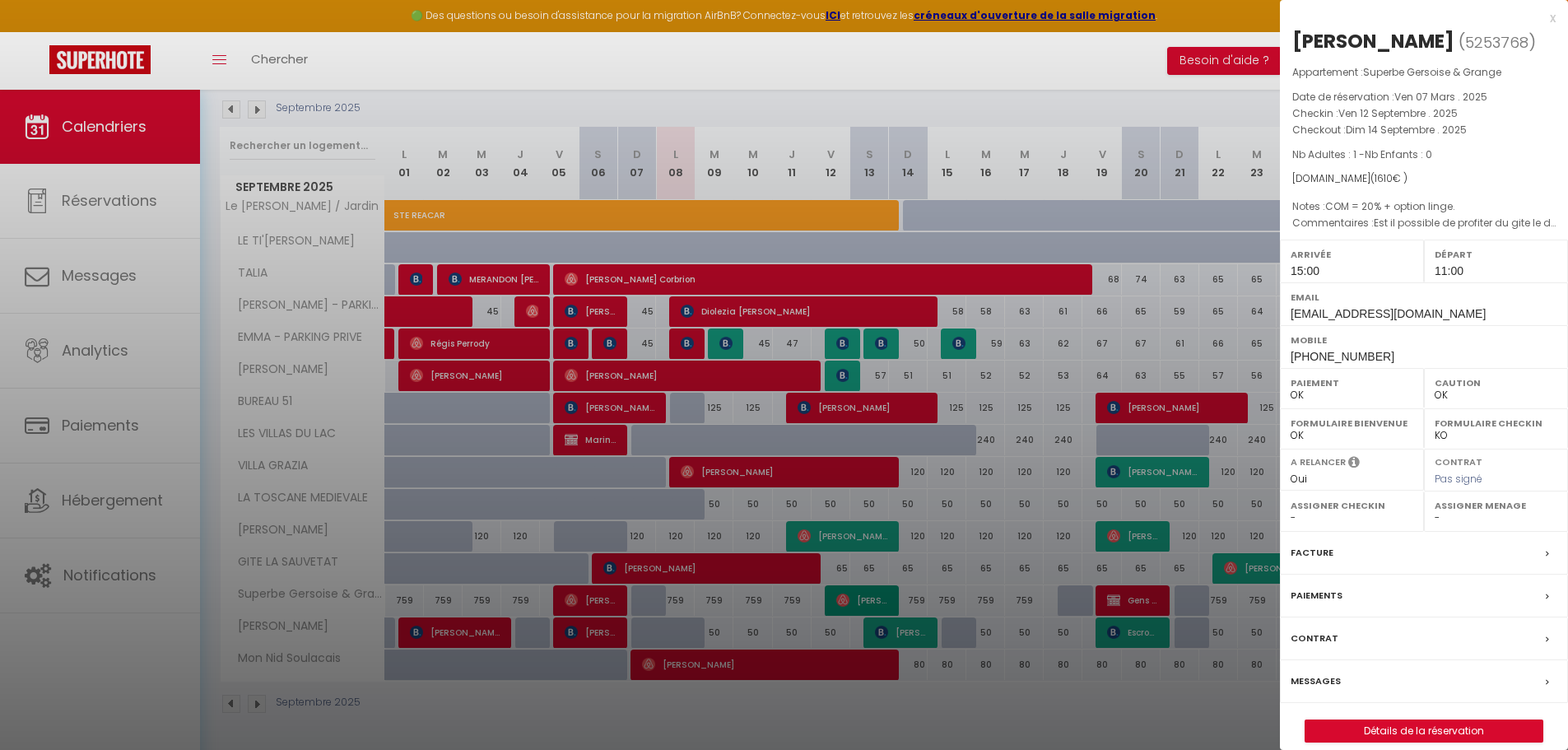
click at [675, 531] on div at bounding box center [784, 375] width 1568 height 750
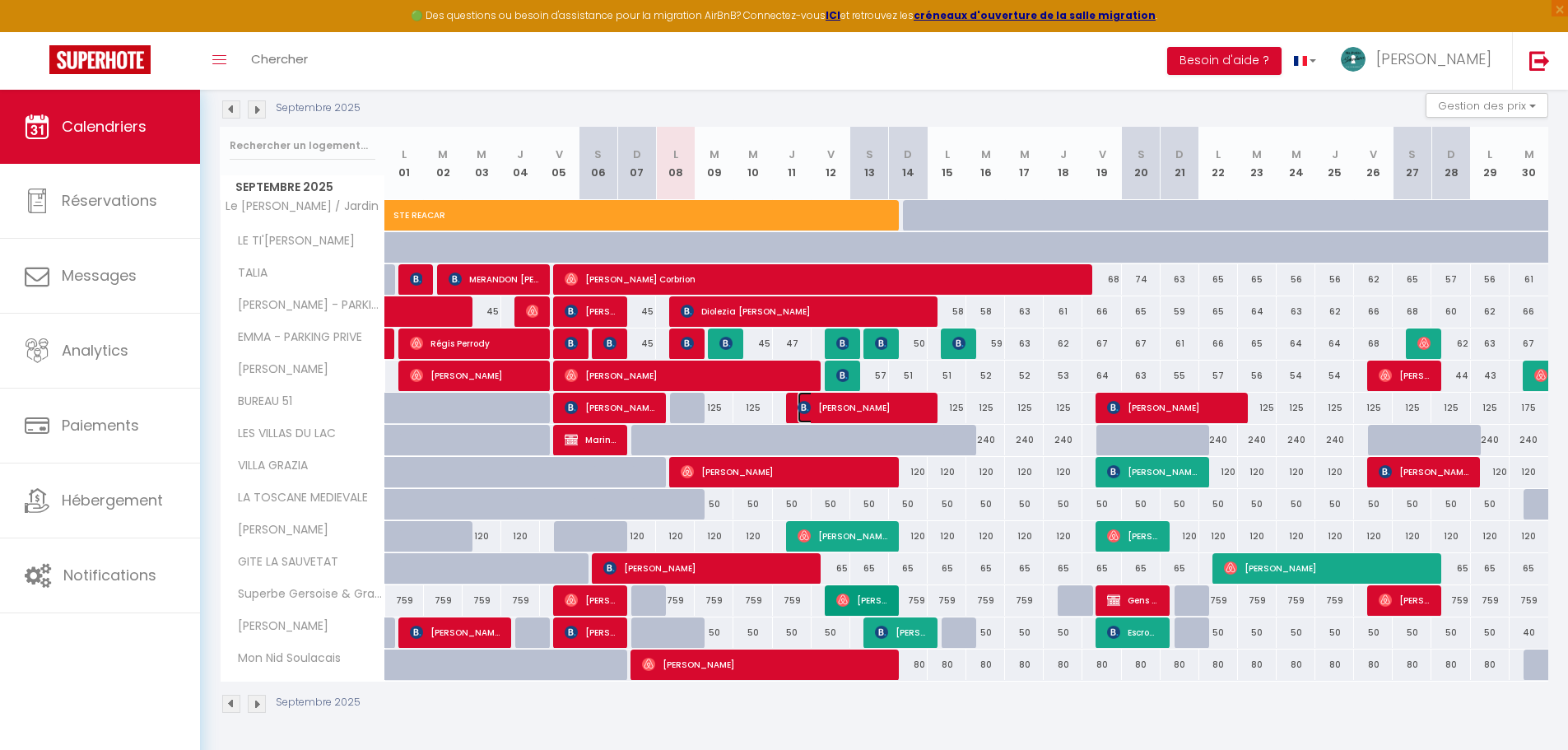
click at [783, 403] on span "[PERSON_NAME]" at bounding box center [862, 407] width 130 height 31
select select "36644"
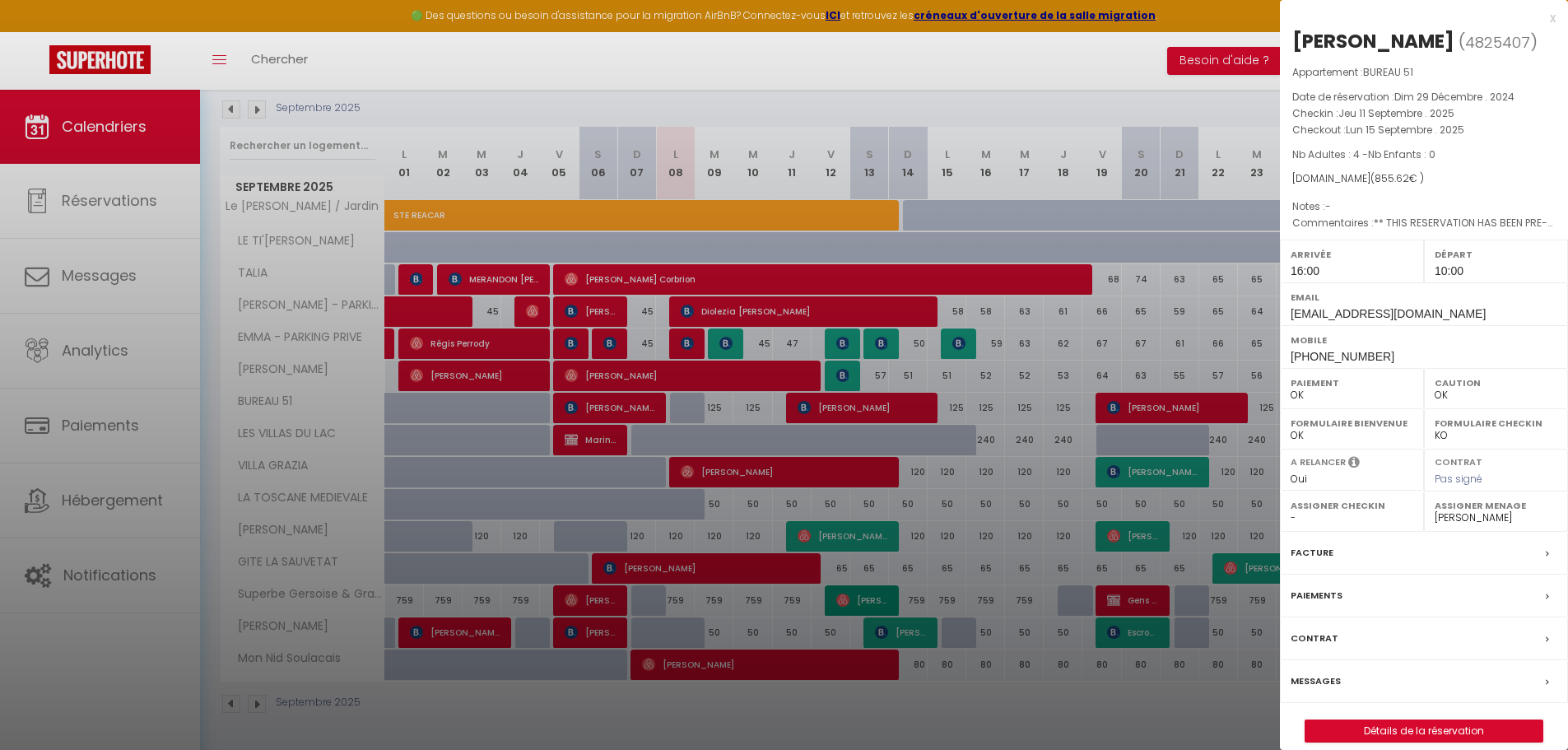
click at [783, 537] on div at bounding box center [784, 375] width 1568 height 750
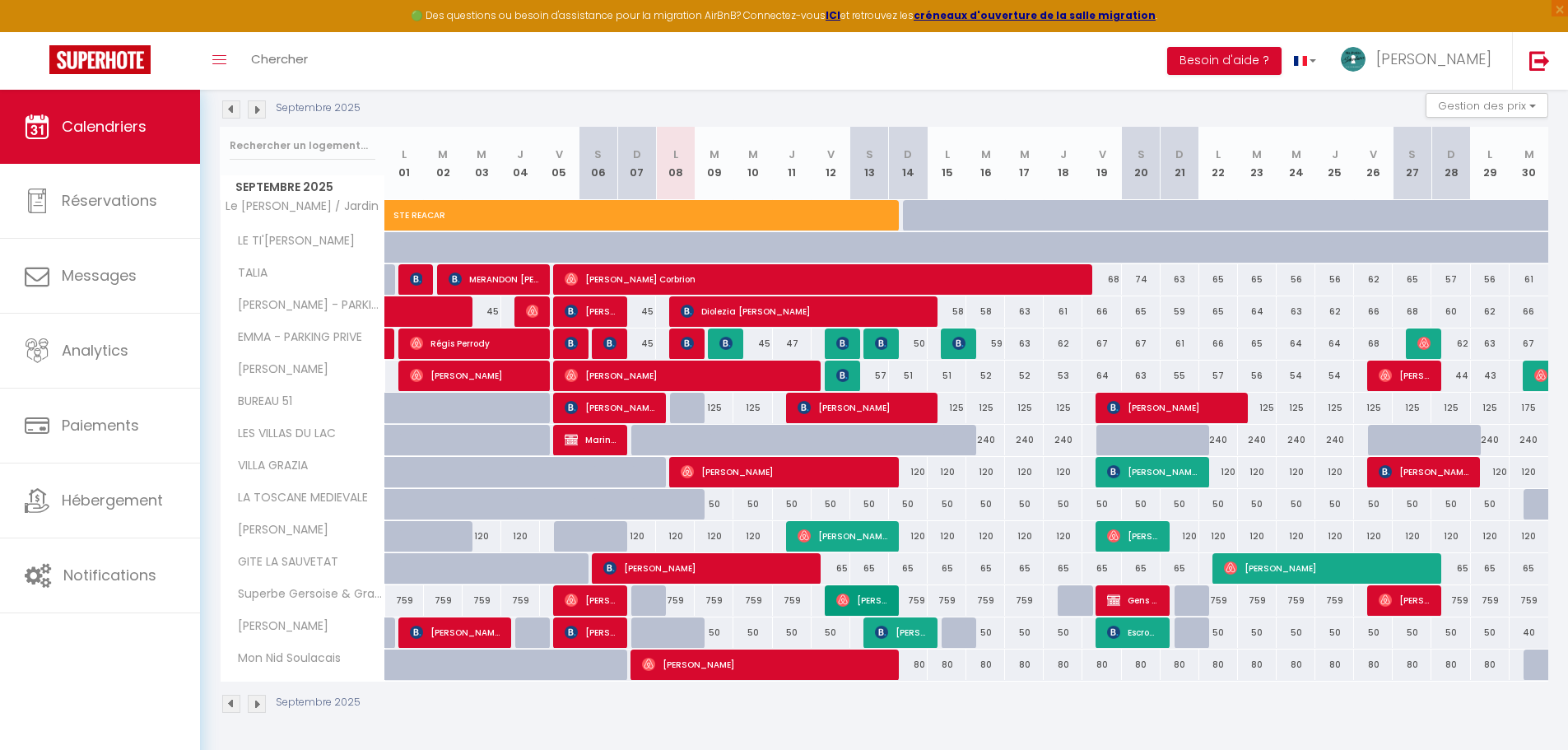
click at [262, 114] on img at bounding box center [257, 110] width 18 height 18
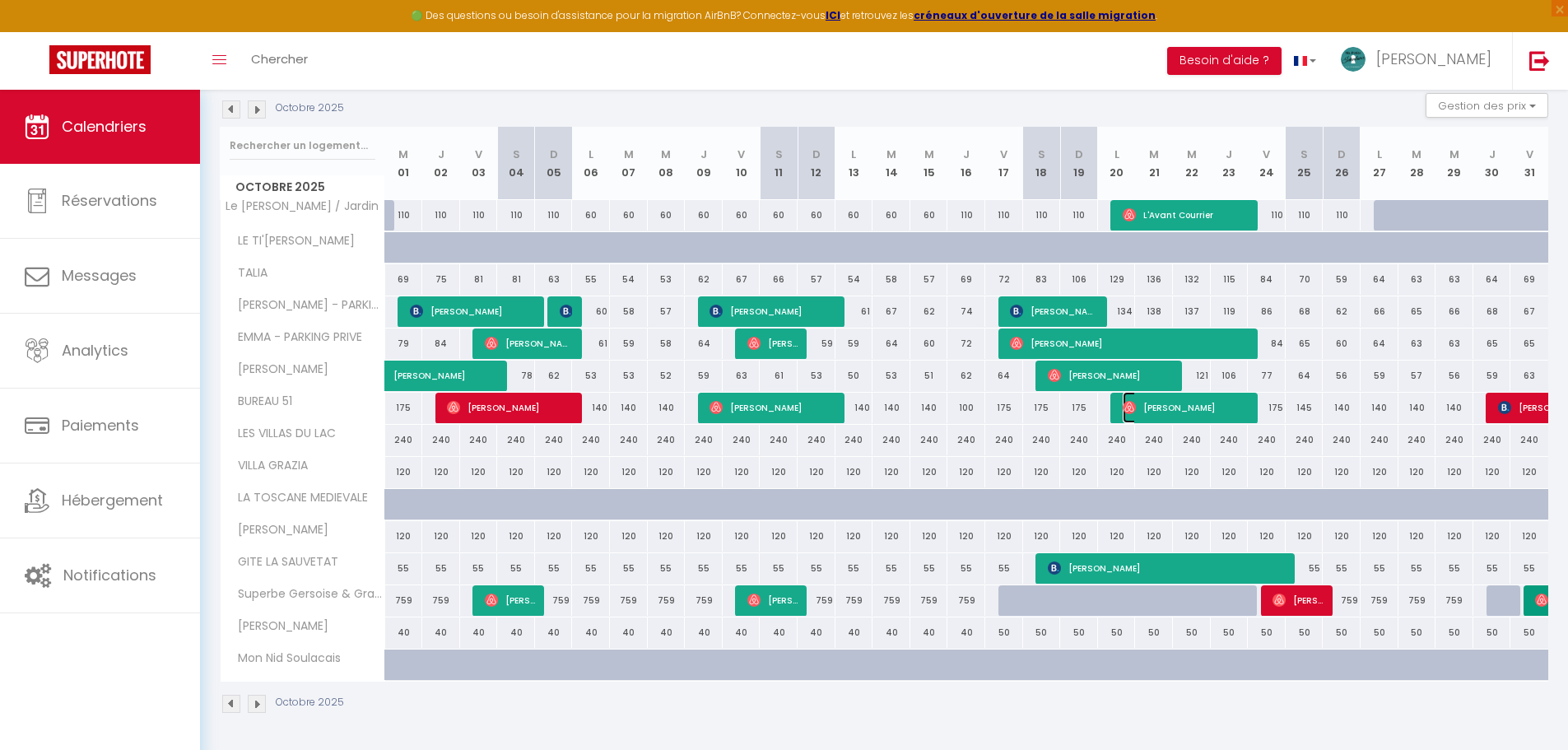
click at [783, 412] on span "[PERSON_NAME]" at bounding box center [1185, 407] width 126 height 31
select select "33852"
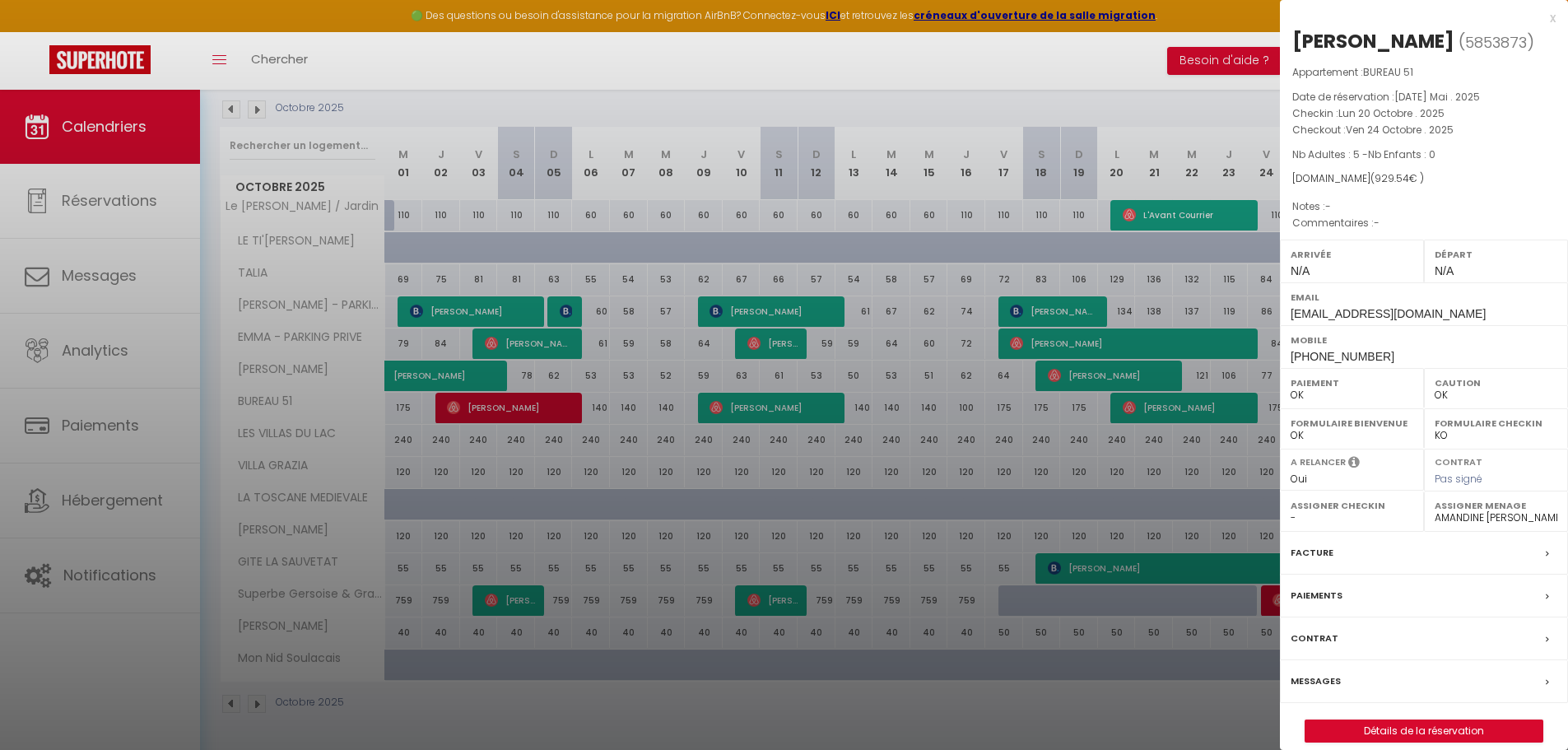
click at [783, 412] on div at bounding box center [784, 375] width 1568 height 750
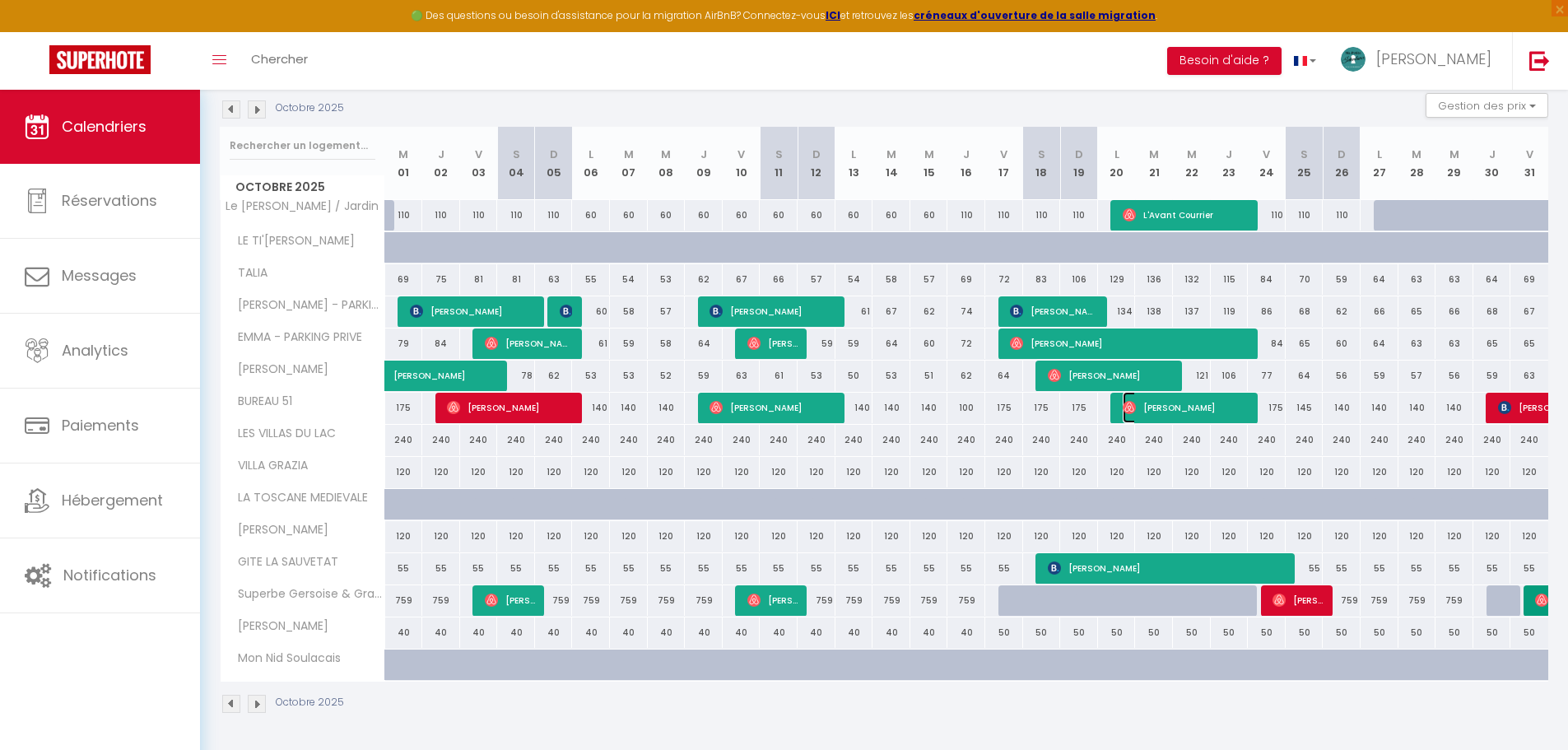
click at [783, 412] on span "[PERSON_NAME]" at bounding box center [1185, 407] width 126 height 31
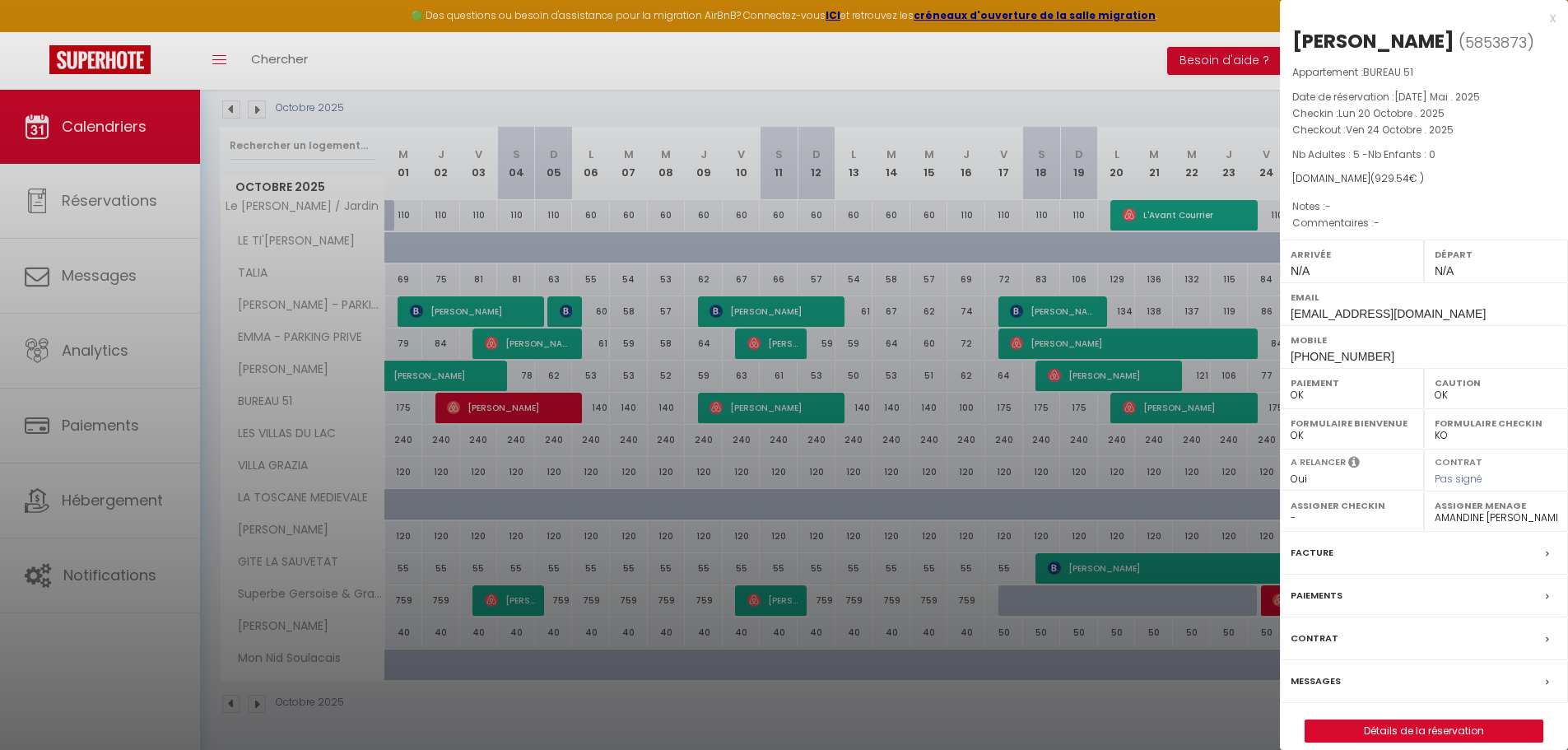
click at [783, 412] on div at bounding box center [784, 375] width 1568 height 750
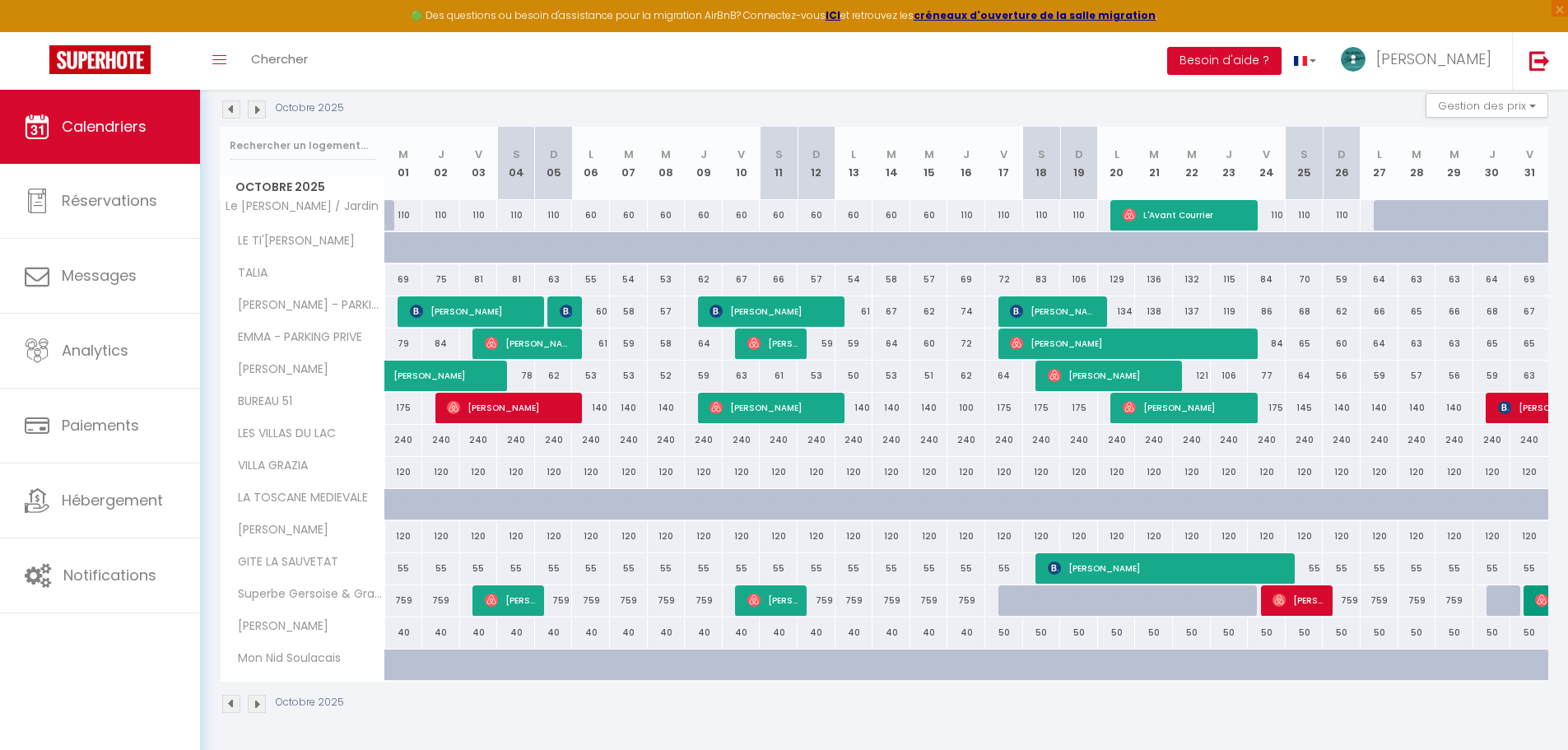
click at [258, 110] on img at bounding box center [257, 110] width 18 height 18
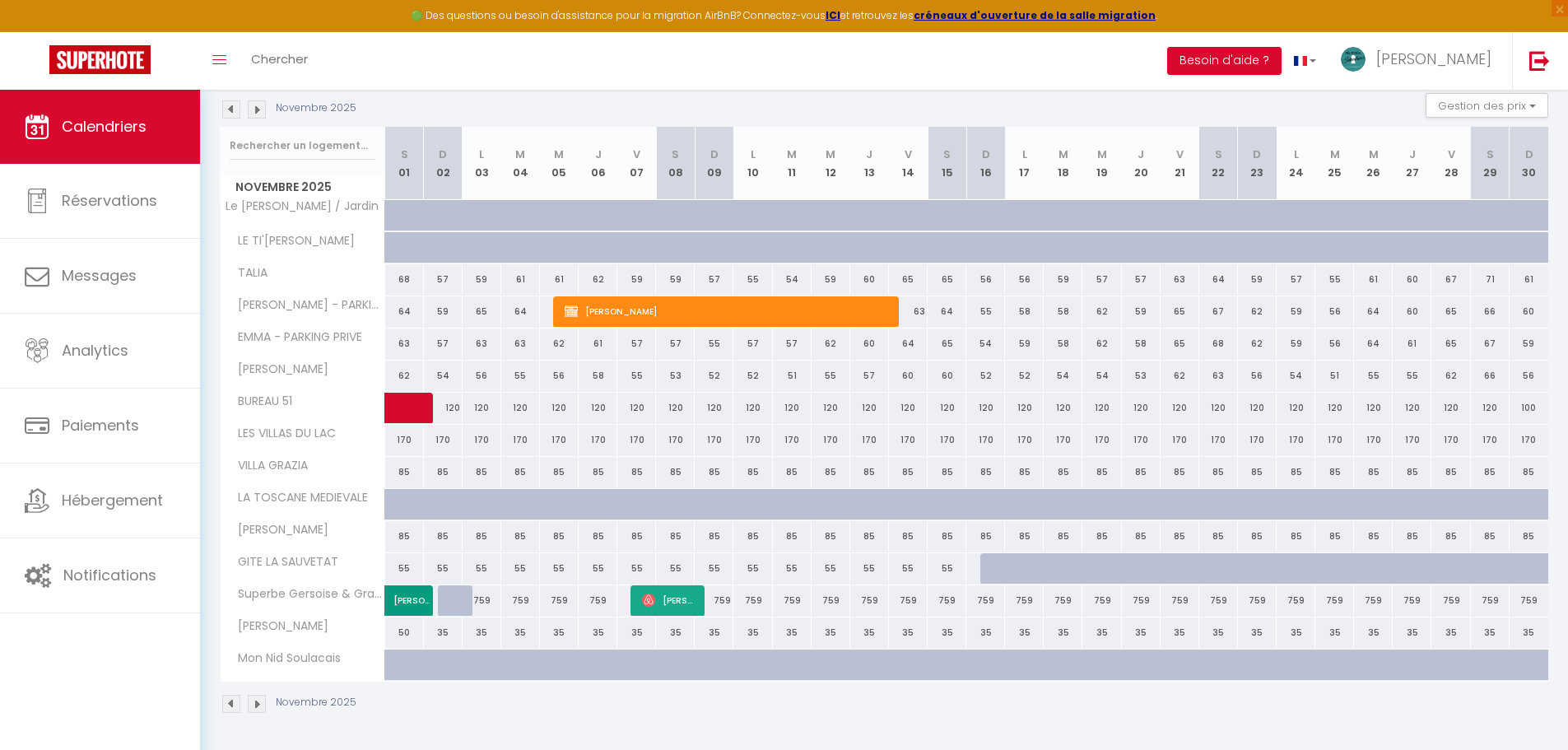
click at [258, 110] on img at bounding box center [257, 110] width 18 height 18
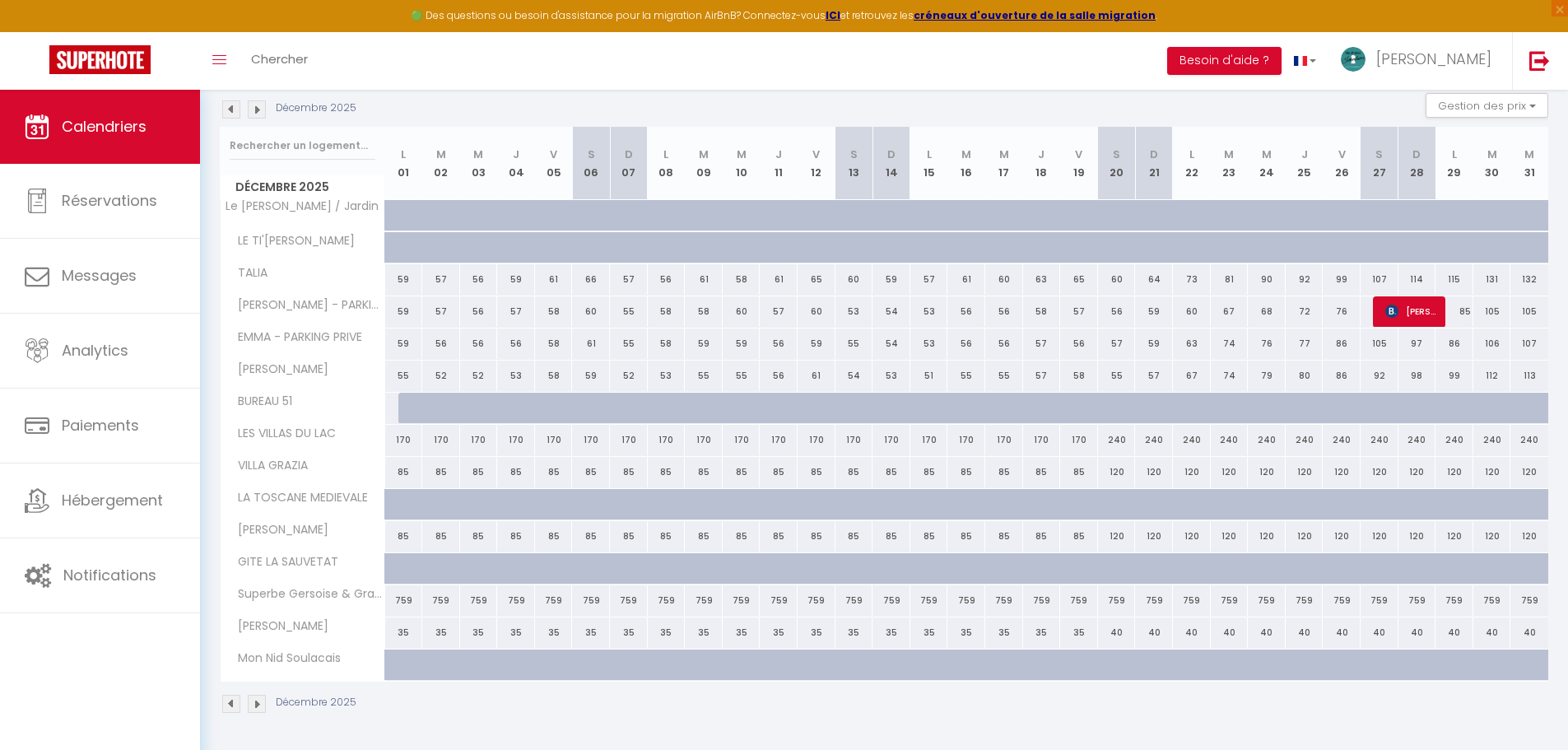
click at [258, 110] on img at bounding box center [257, 110] width 18 height 18
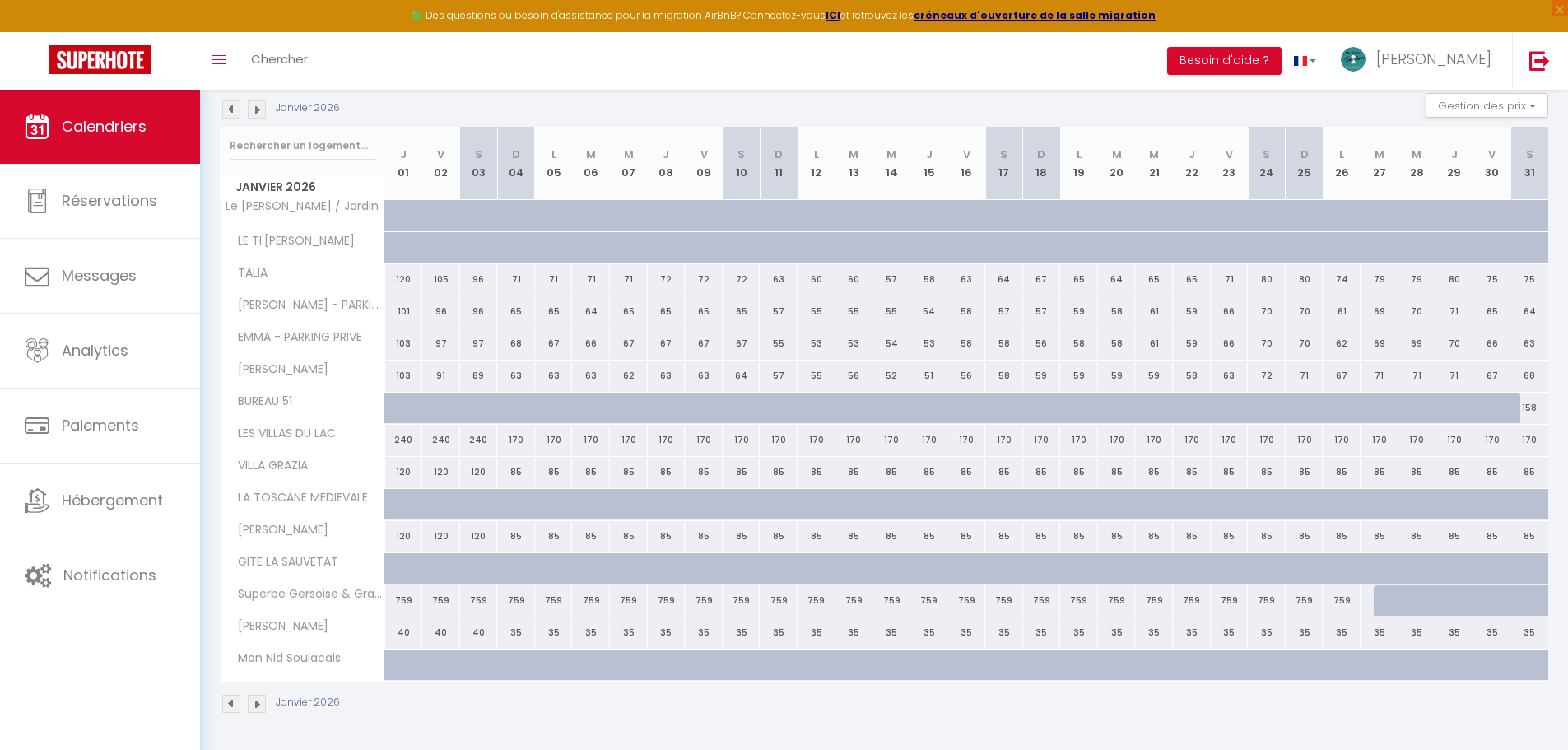
click at [233, 600] on img at bounding box center [232, 704] width 18 height 18
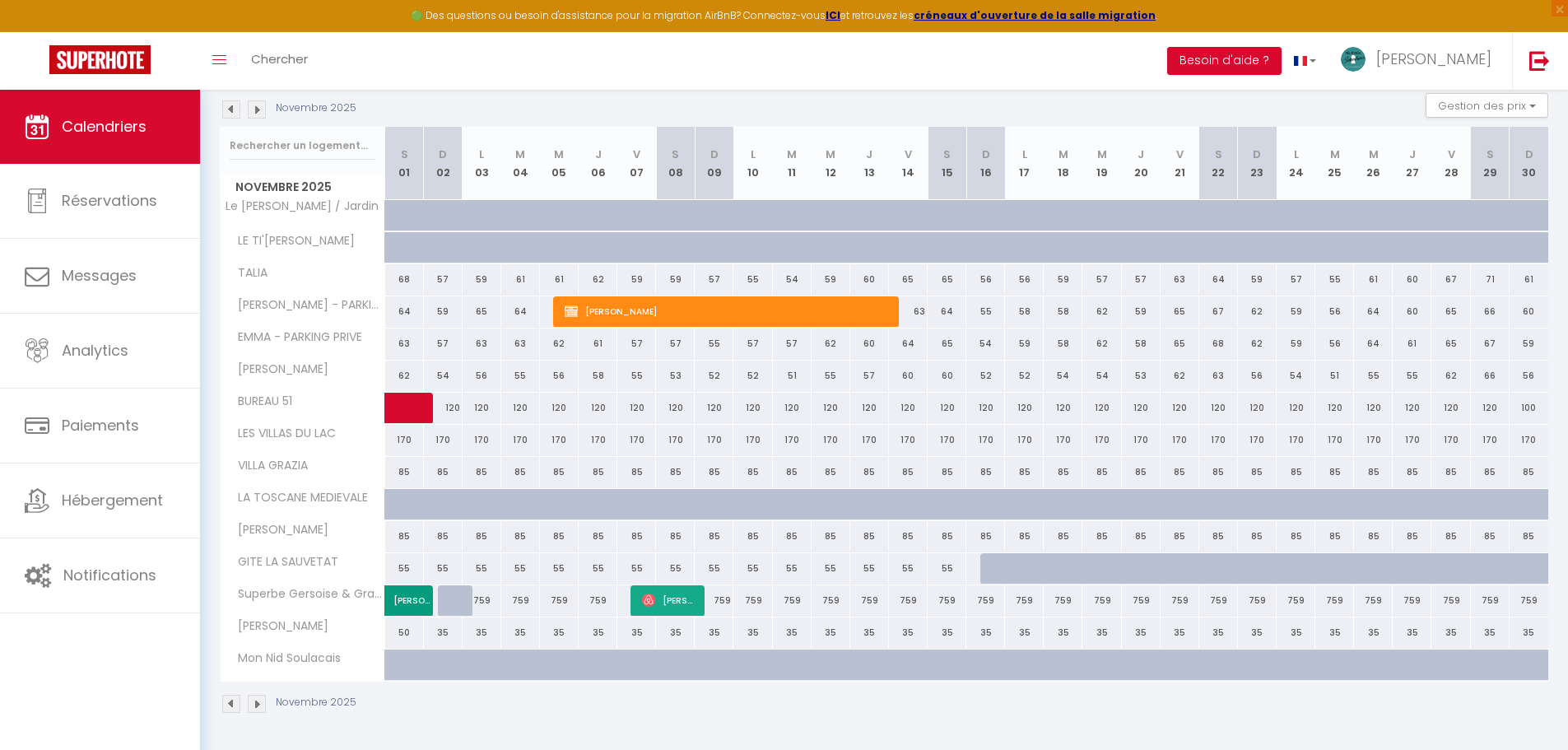
click at [233, 600] on img at bounding box center [232, 704] width 18 height 18
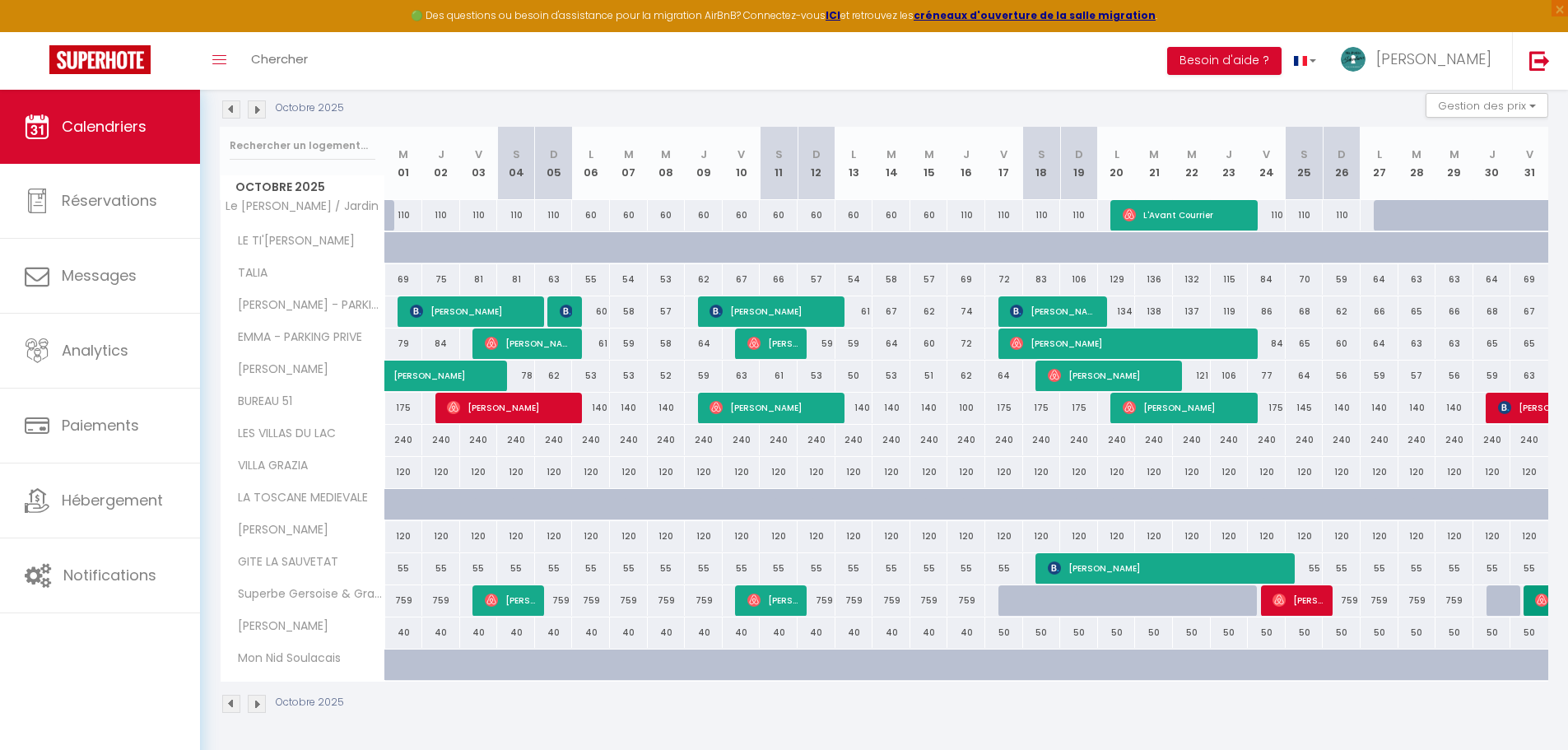
click at [233, 600] on img at bounding box center [232, 704] width 18 height 18
